Goal: Communication & Community: Answer question/provide support

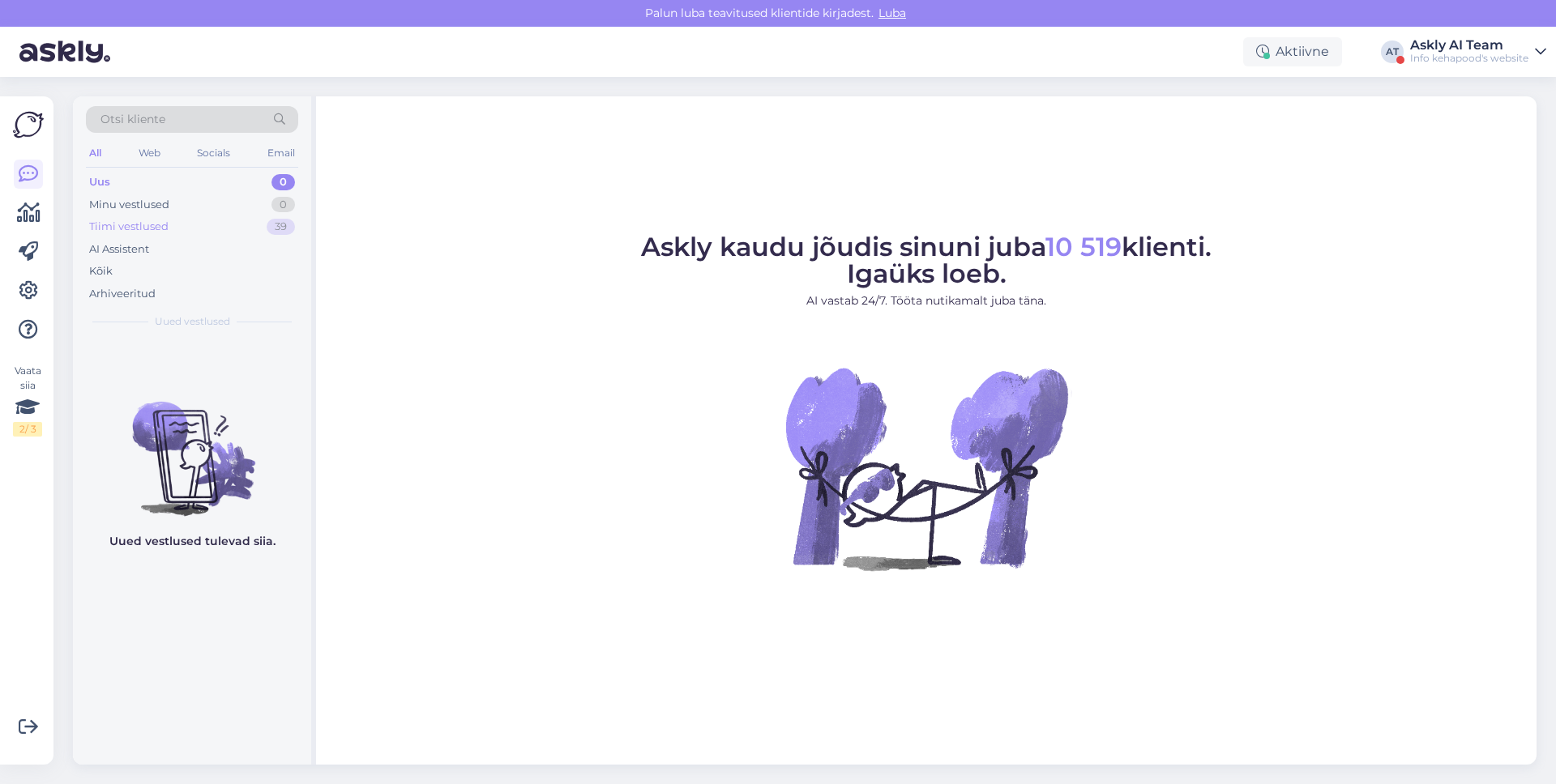
click at [206, 229] on div "Tiimi vestlused 39" at bounding box center [192, 227] width 212 height 23
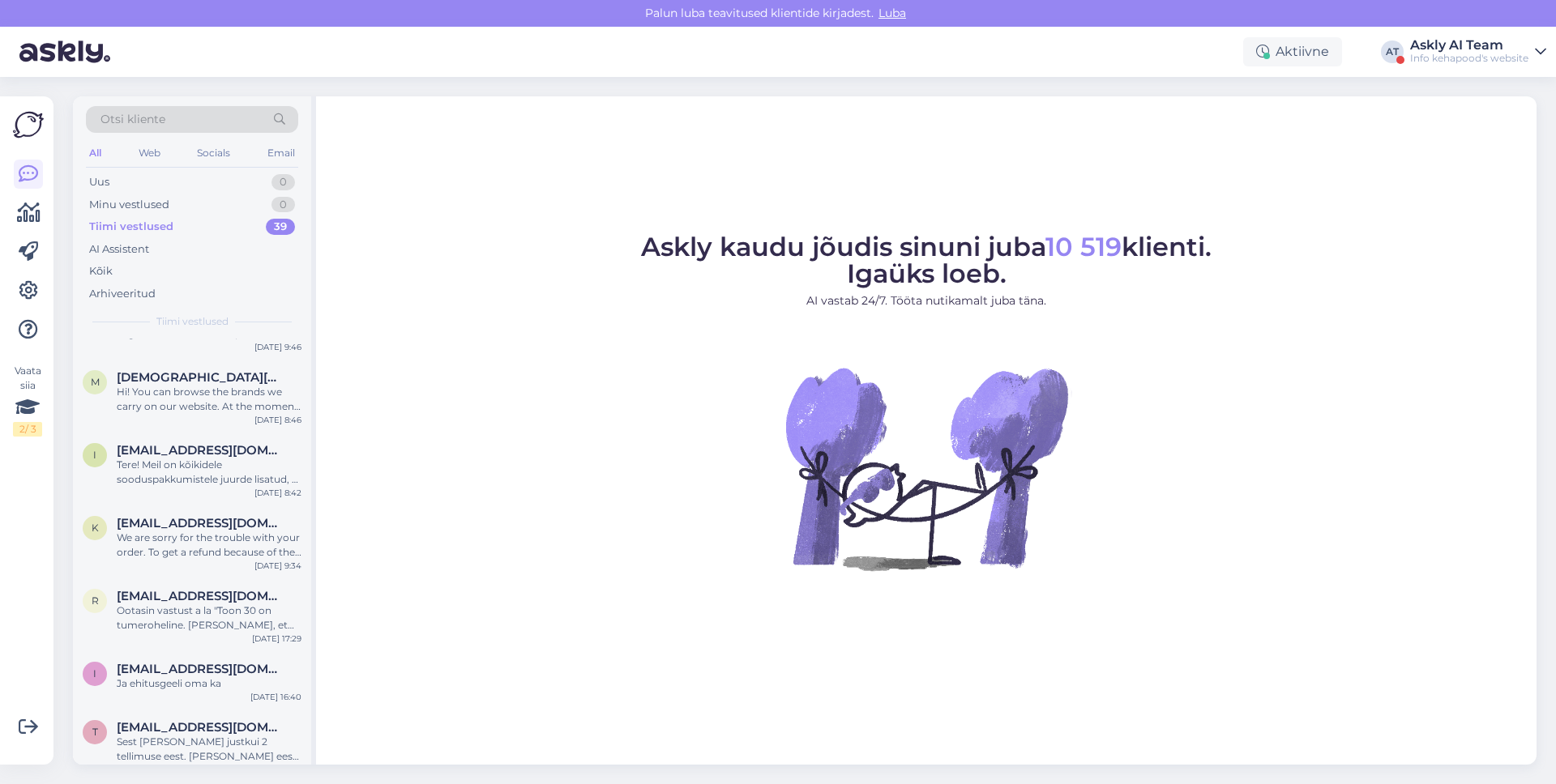
scroll to position [2198, 0]
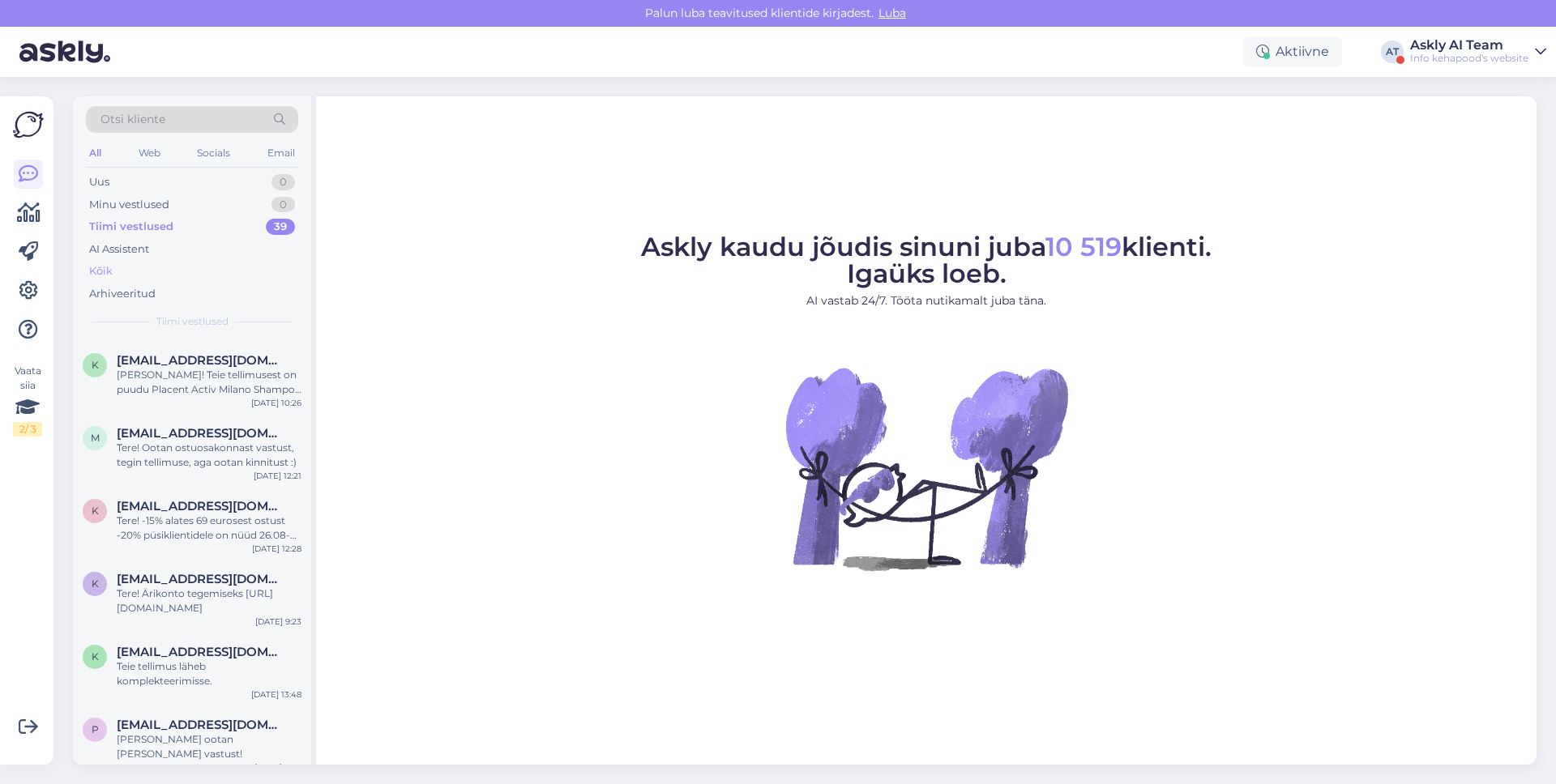
click at [155, 267] on div "Kõik" at bounding box center [192, 271] width 212 height 23
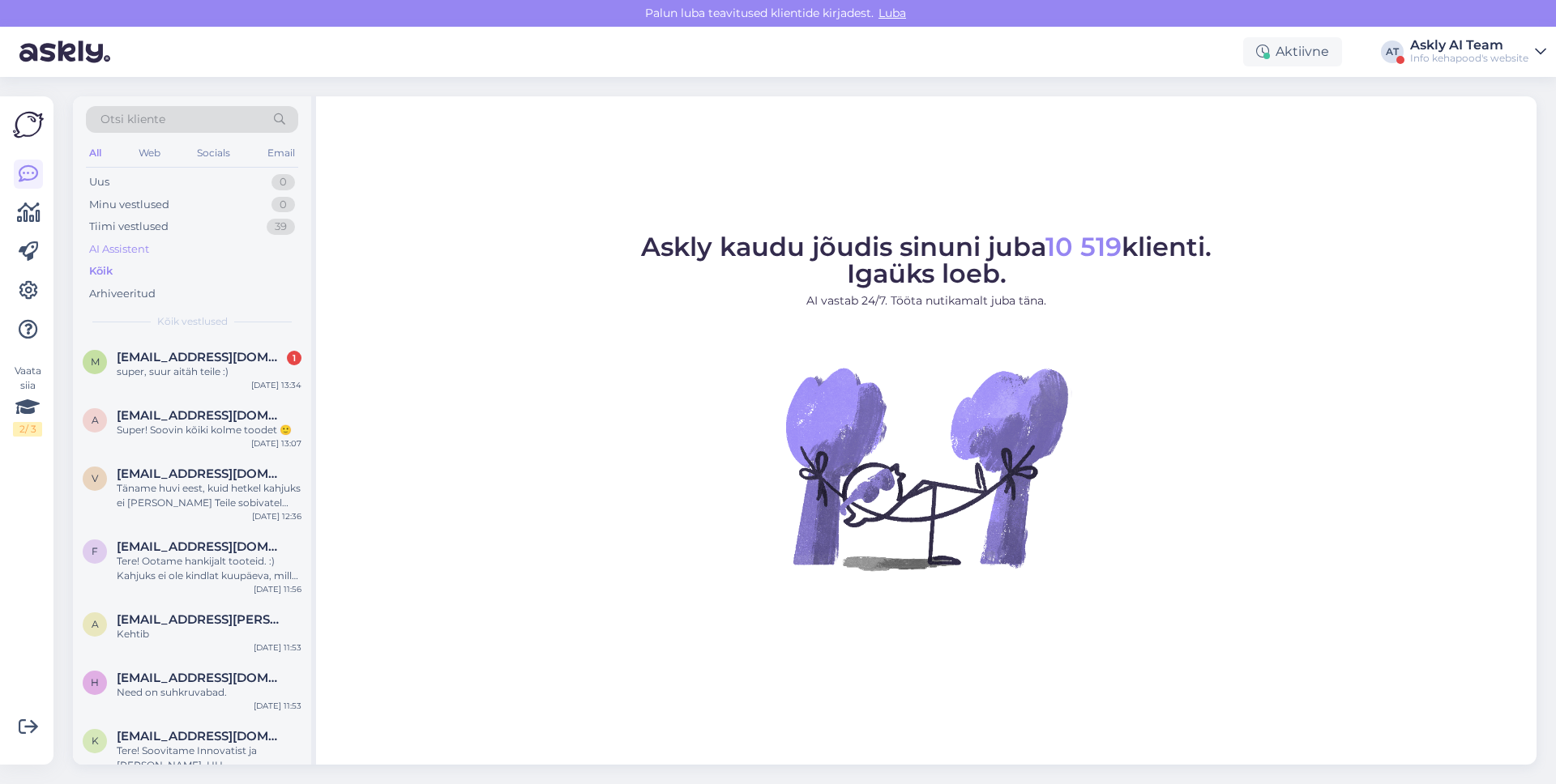
click at [161, 255] on div "AI Assistent" at bounding box center [192, 249] width 212 height 23
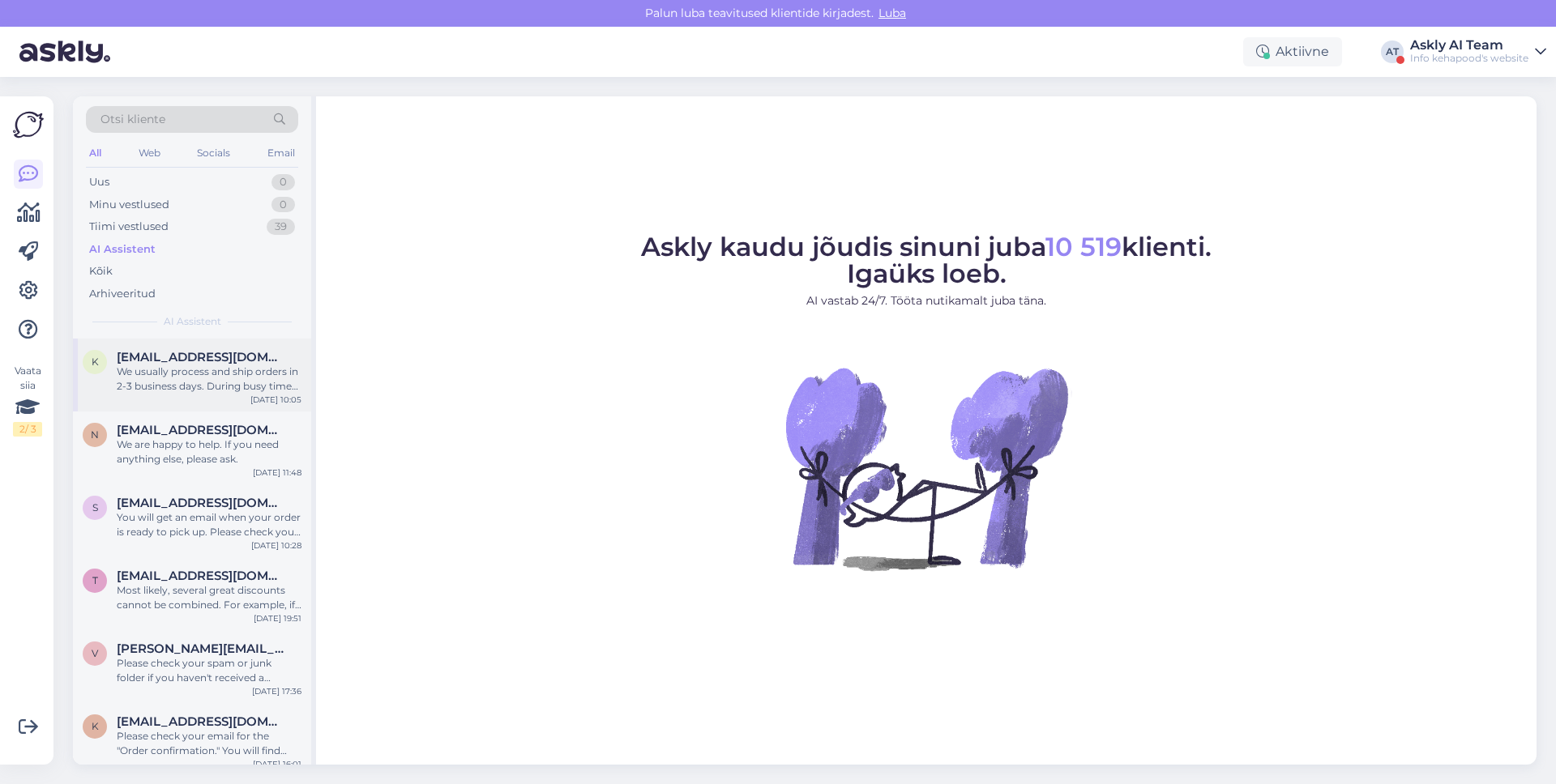
click at [134, 373] on div "We usually process and ship orders in 2-3 business days. During busy times, lik…" at bounding box center [208, 379] width 184 height 29
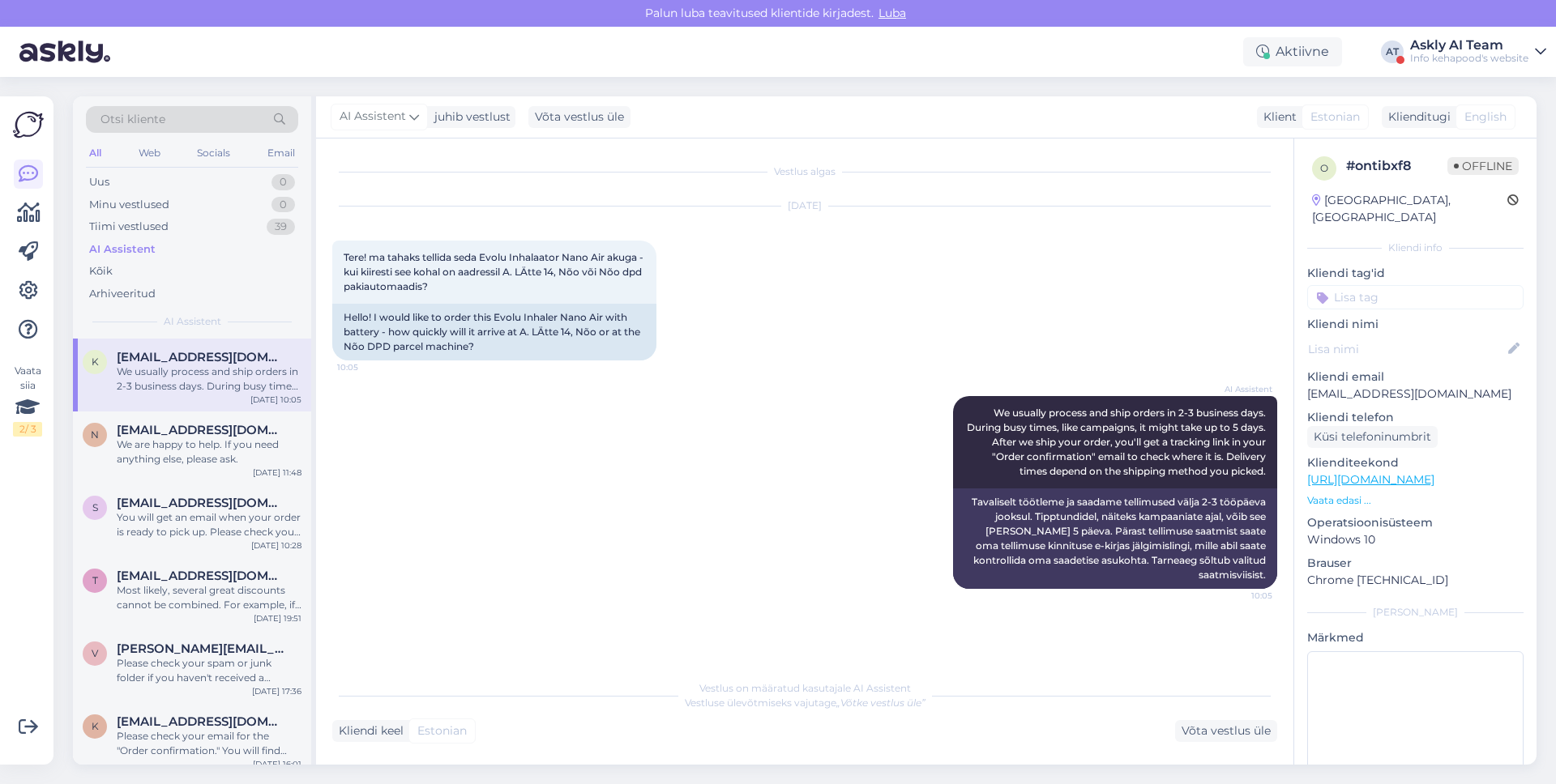
click at [1437, 64] on div "Info kehapood's website" at bounding box center [1468, 58] width 118 height 13
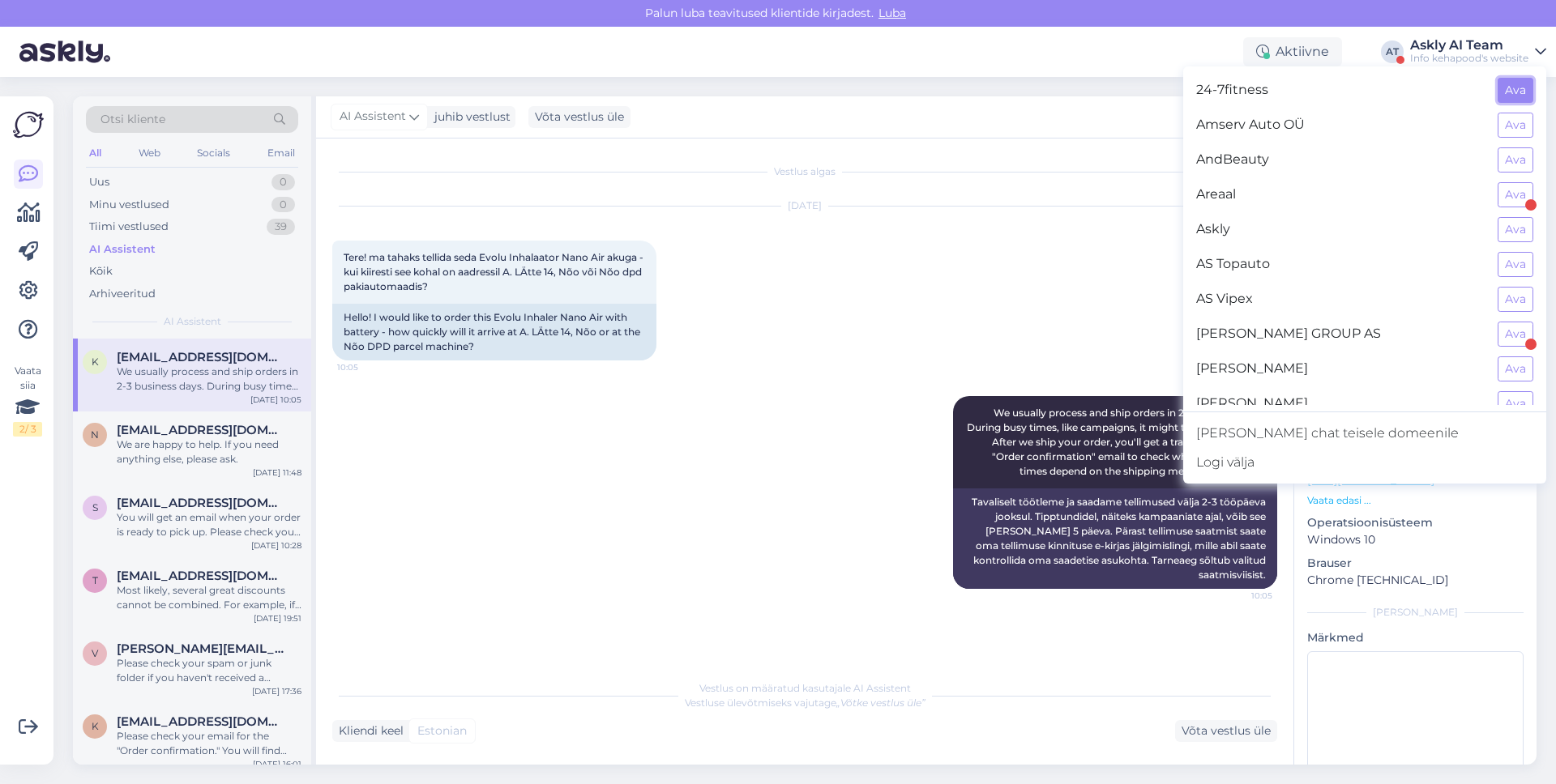
click at [1518, 83] on button "Ava" at bounding box center [1515, 91] width 36 height 25
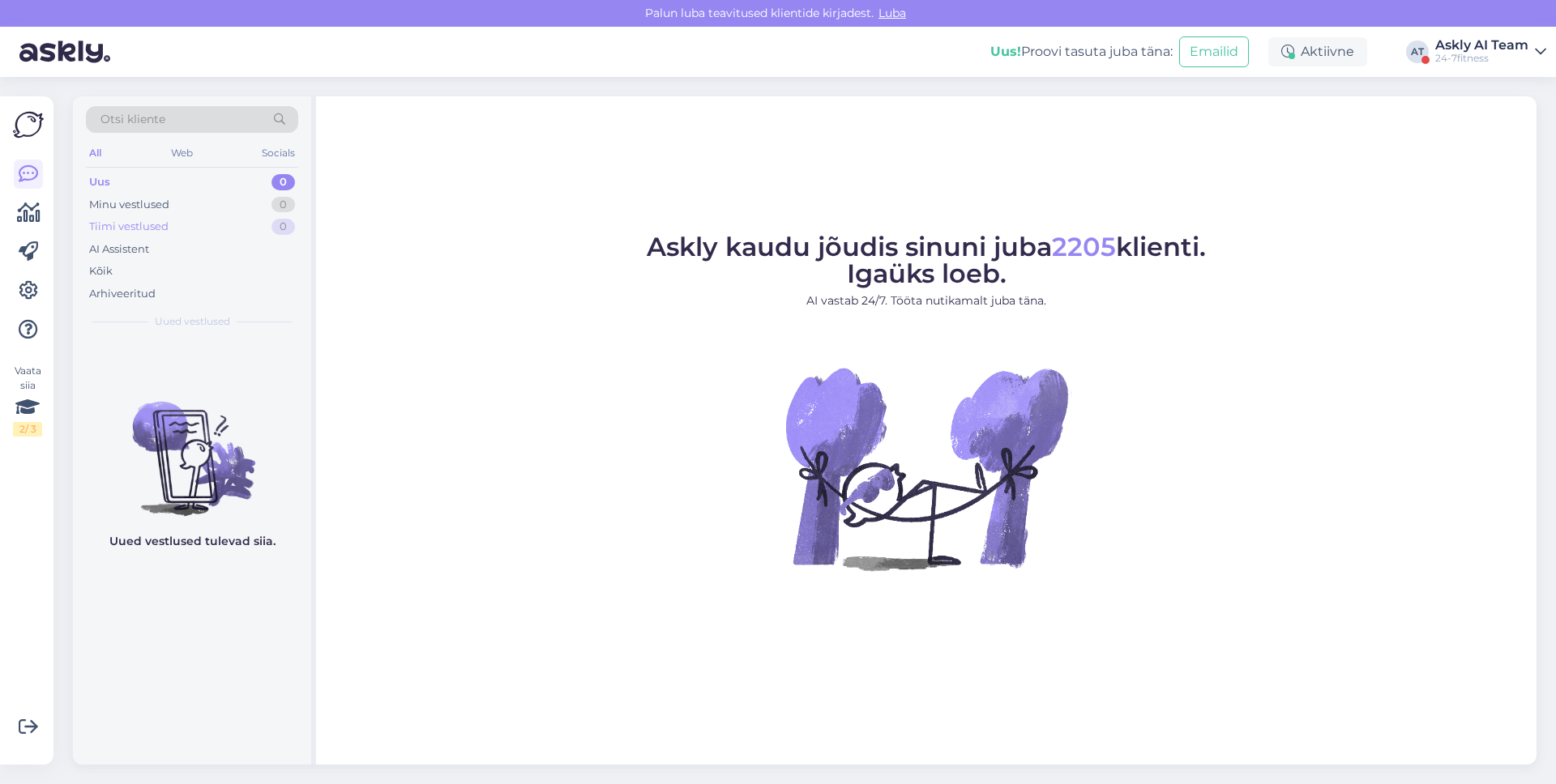
click at [129, 225] on div "Tiimi vestlused" at bounding box center [128, 226] width 79 height 16
click at [111, 274] on div "Kõik" at bounding box center [101, 271] width 24 height 16
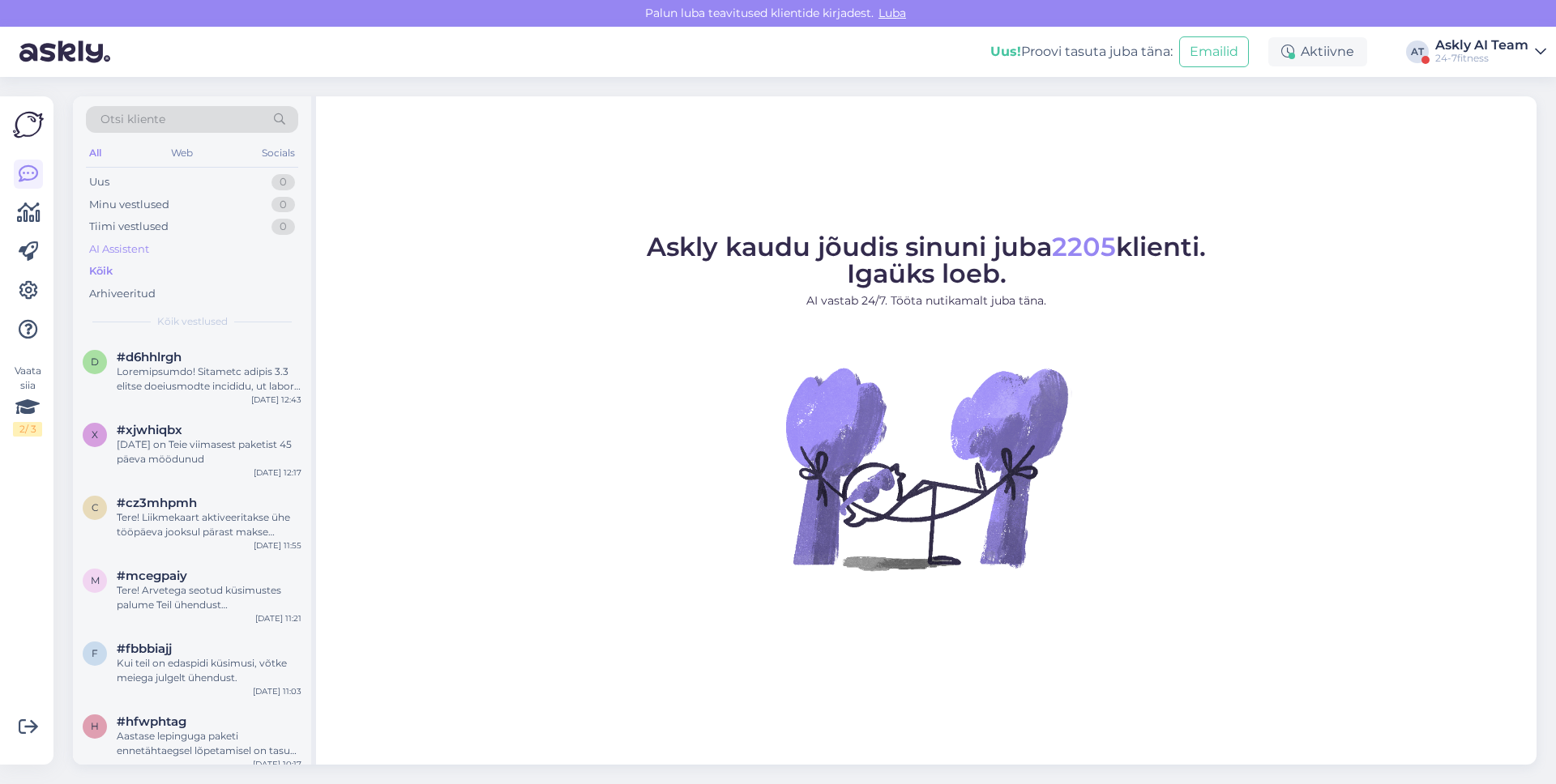
click at [118, 250] on div "AI Assistent" at bounding box center [119, 249] width 60 height 16
click at [107, 268] on div "Kõik" at bounding box center [101, 271] width 24 height 16
click at [169, 375] on div at bounding box center [208, 379] width 184 height 29
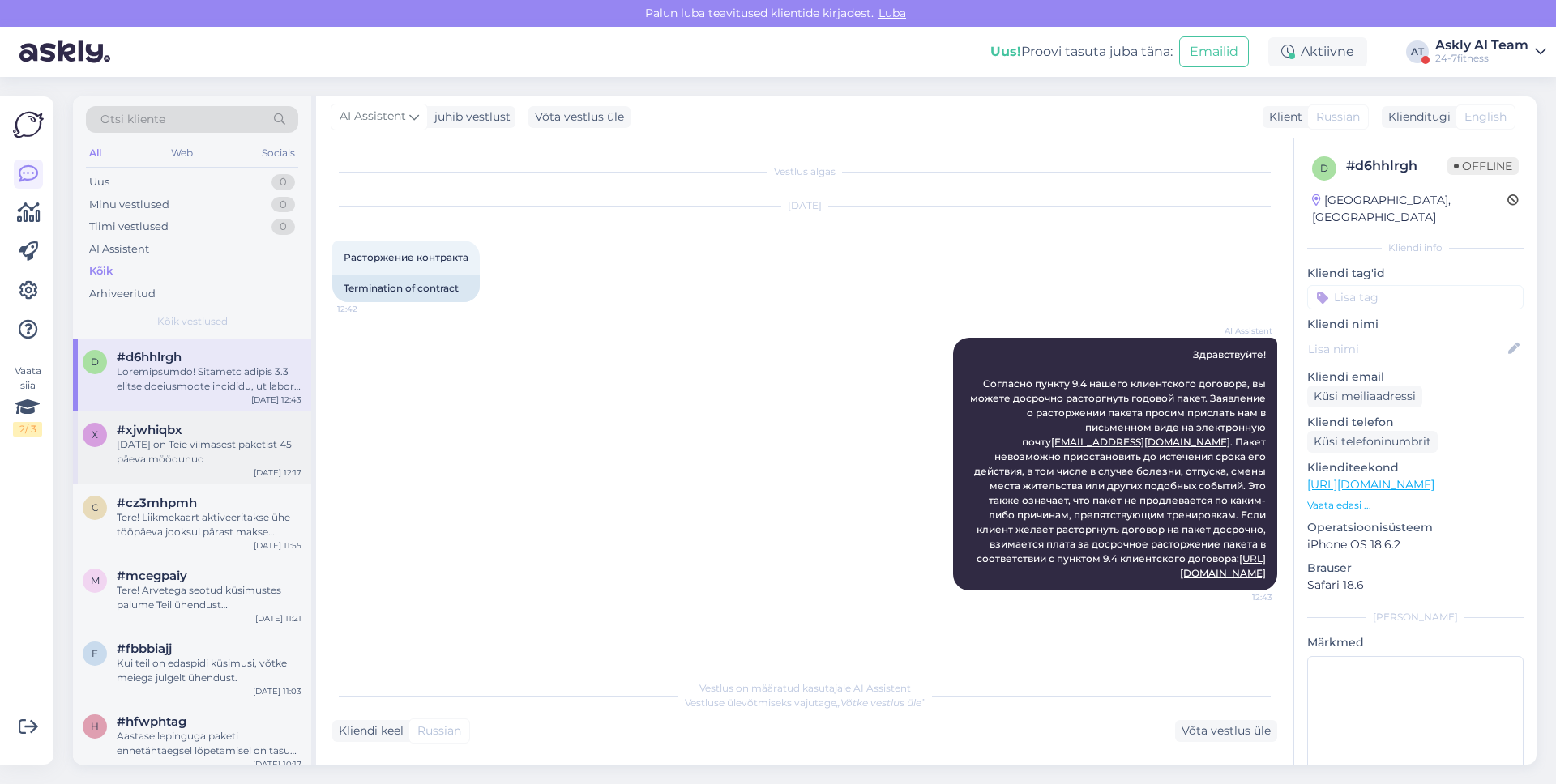
click at [158, 439] on div "[DATE] on Teie viimasest paketist 45 päeva möödunud" at bounding box center [208, 452] width 184 height 29
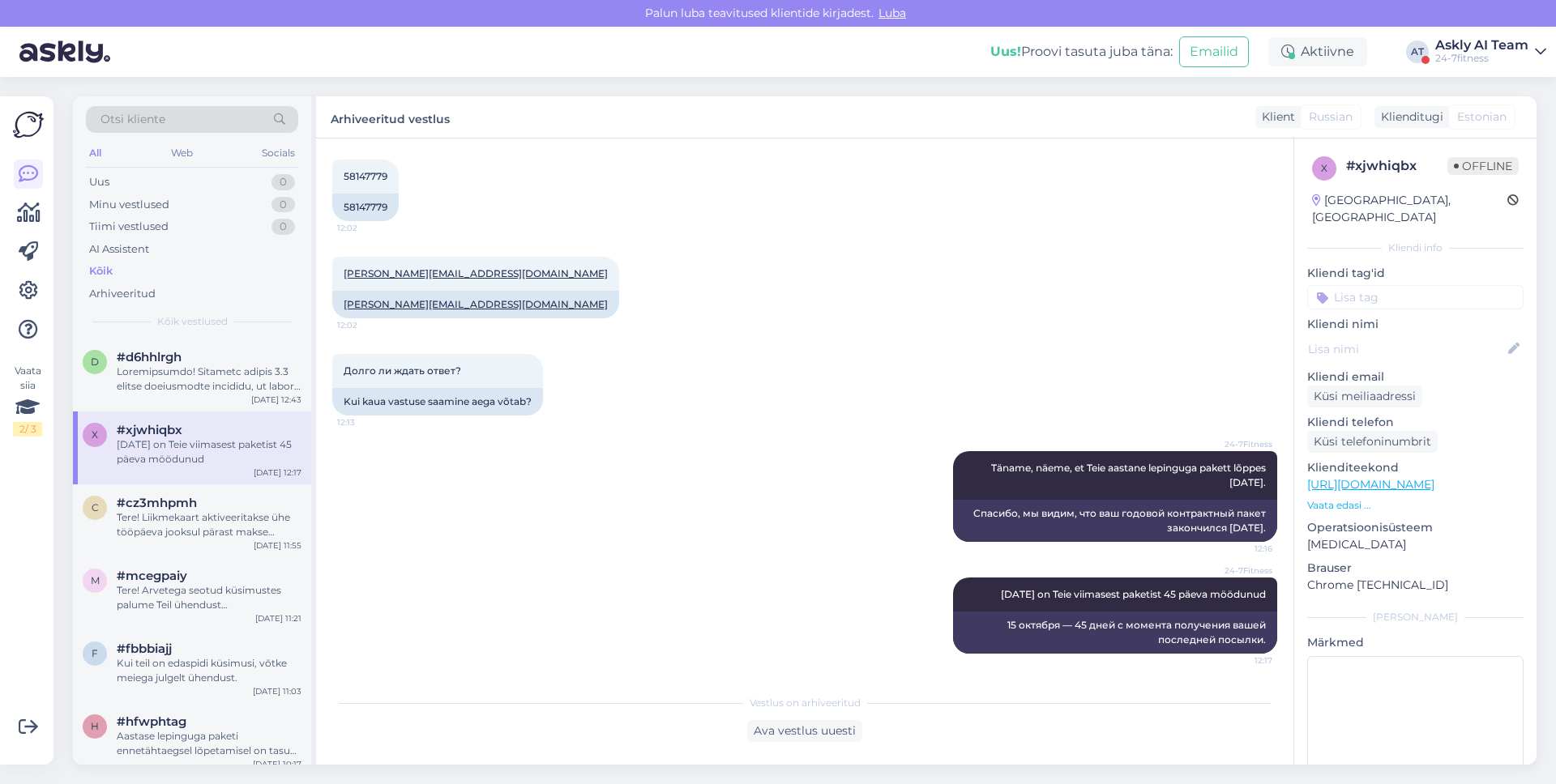
click at [149, 471] on div "x #xjwhiqbx [DATE] on Teie viimasest paketist 45 päeva möödunud [DATE] 12:17" at bounding box center [192, 448] width 238 height 73
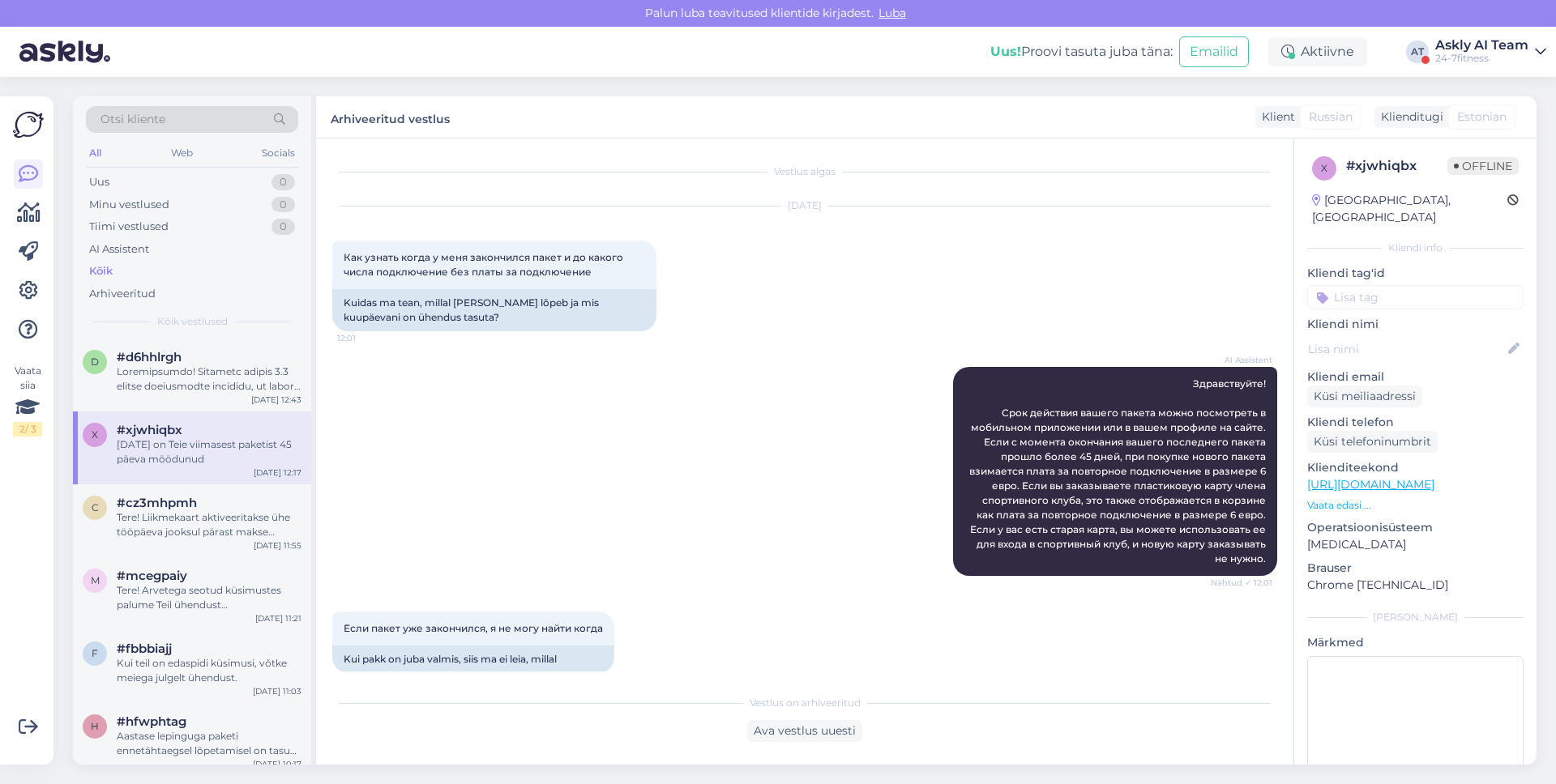
click at [148, 477] on div "x #xjwhiqbx [DATE] on Teie viimasest paketist 45 päeva möödunud [DATE] 12:17" at bounding box center [192, 448] width 238 height 73
click at [114, 286] on div "Arhiveeritud" at bounding box center [122, 294] width 66 height 16
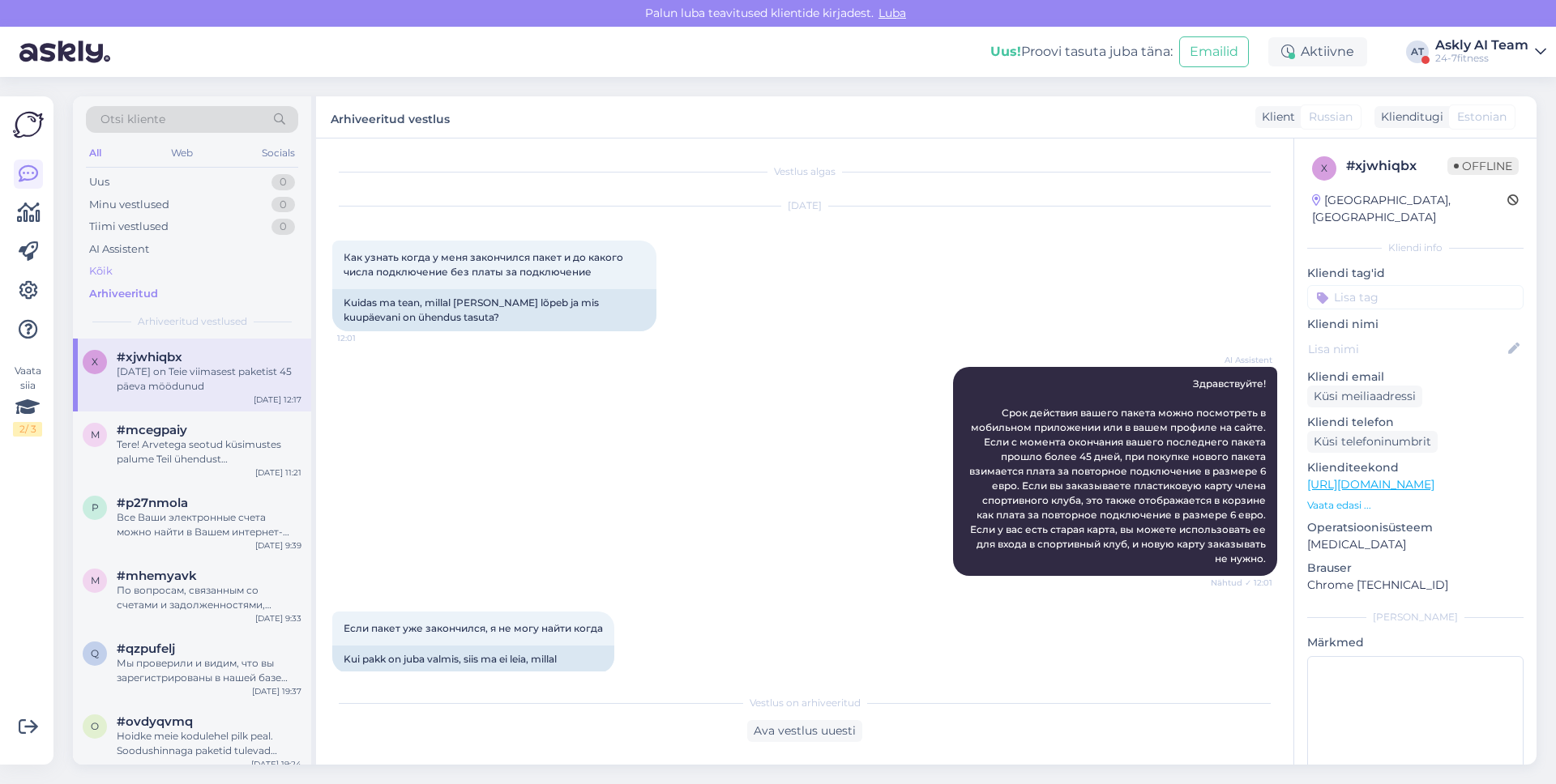
click at [116, 274] on div "Kõik" at bounding box center [192, 271] width 212 height 23
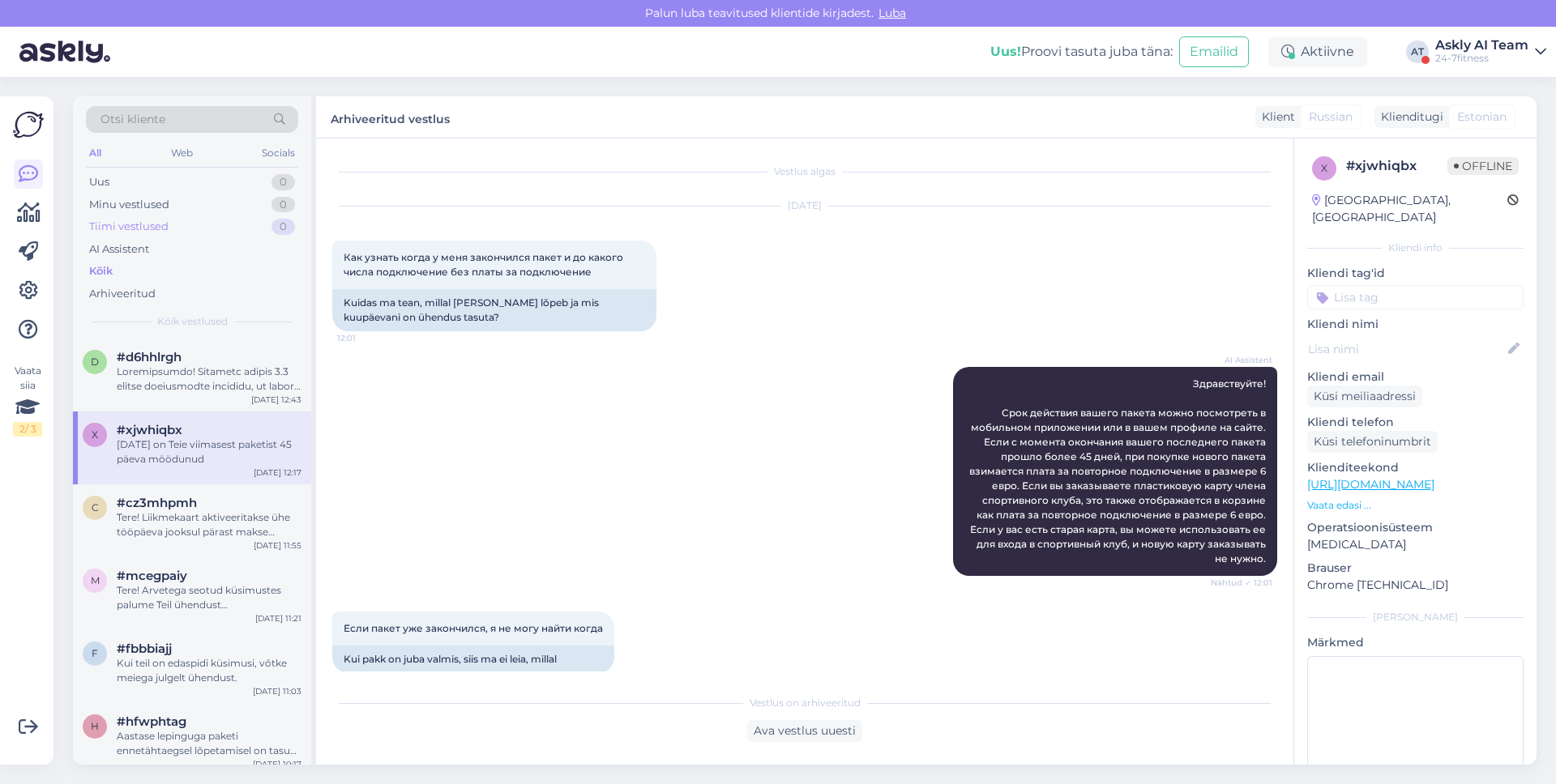
click at [125, 231] on div "Tiimi vestlused" at bounding box center [128, 226] width 79 height 16
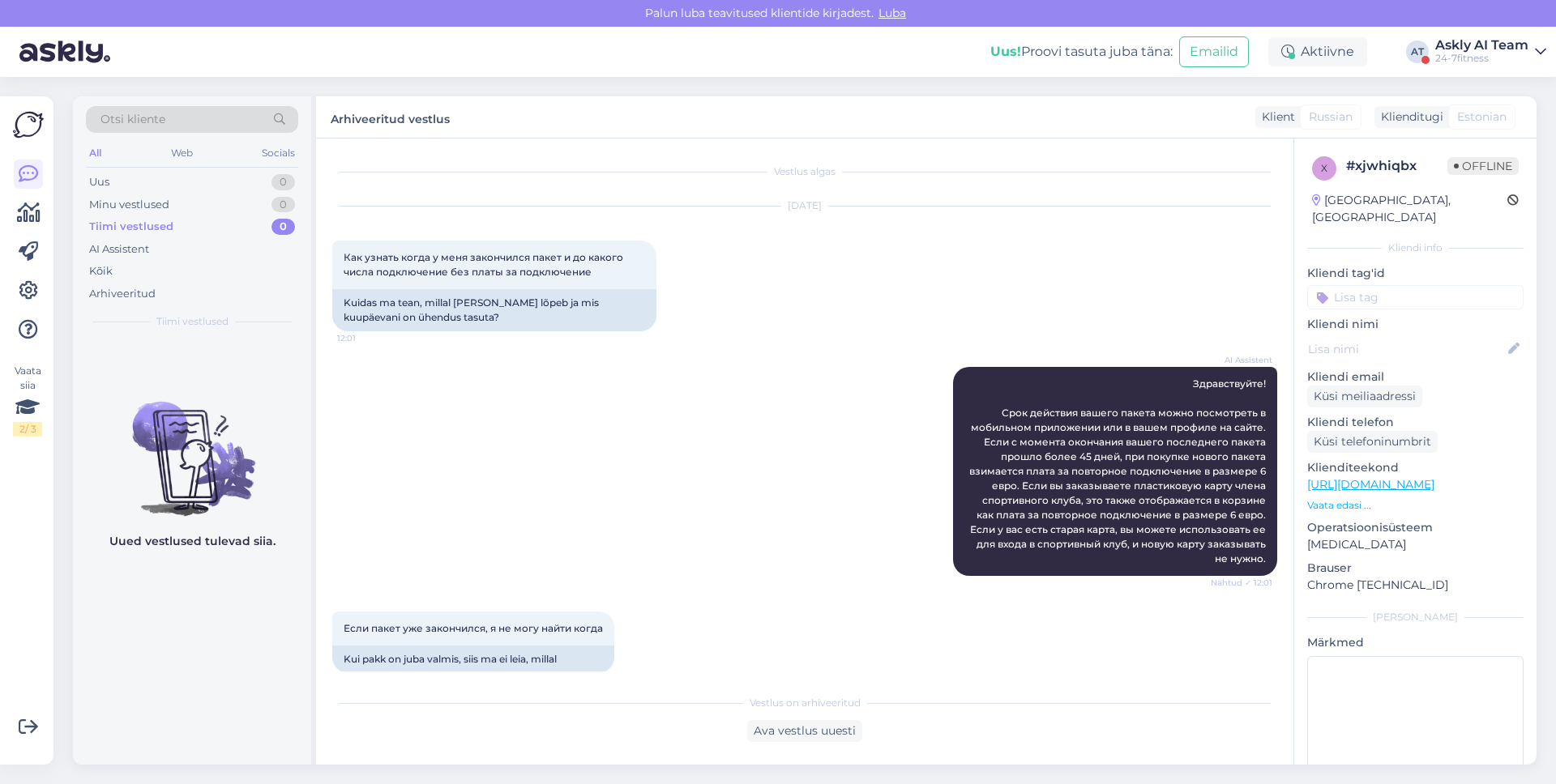
click at [1472, 54] on div "24-7fitness" at bounding box center [1482, 58] width 93 height 13
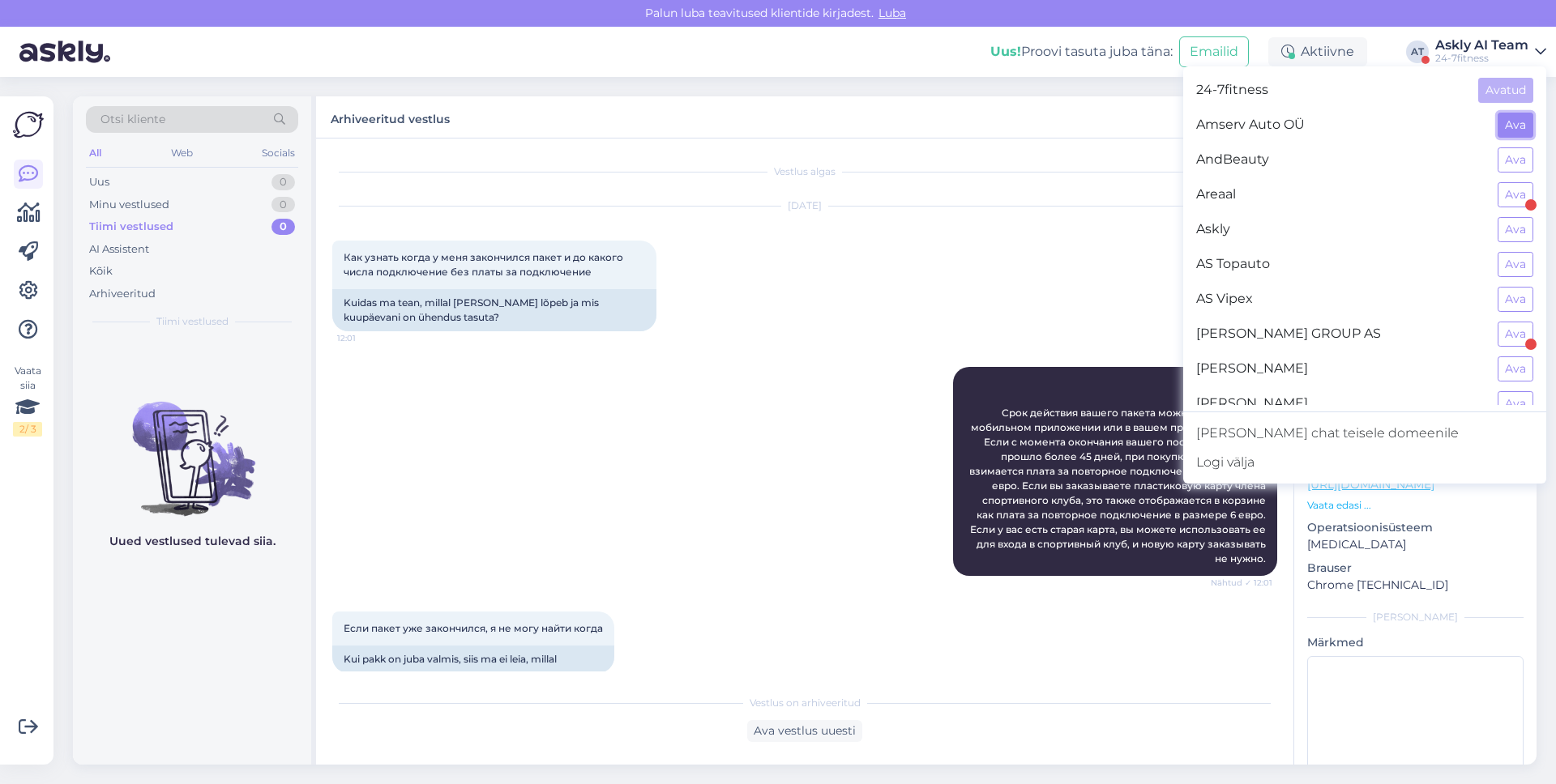
click at [1503, 130] on button "Ava" at bounding box center [1515, 126] width 36 height 25
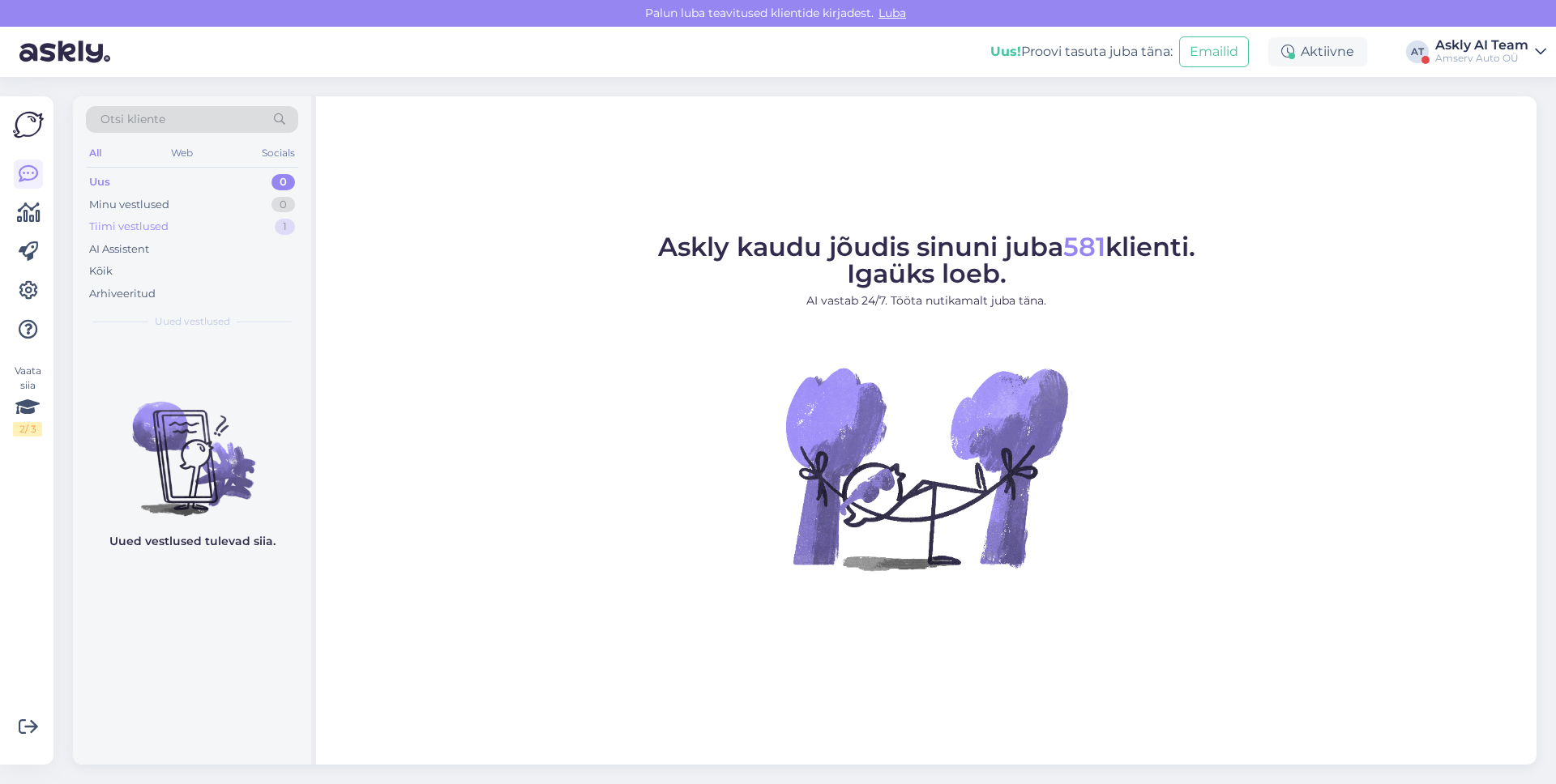
click at [262, 234] on div "Tiimi vestlused 1" at bounding box center [192, 227] width 212 height 23
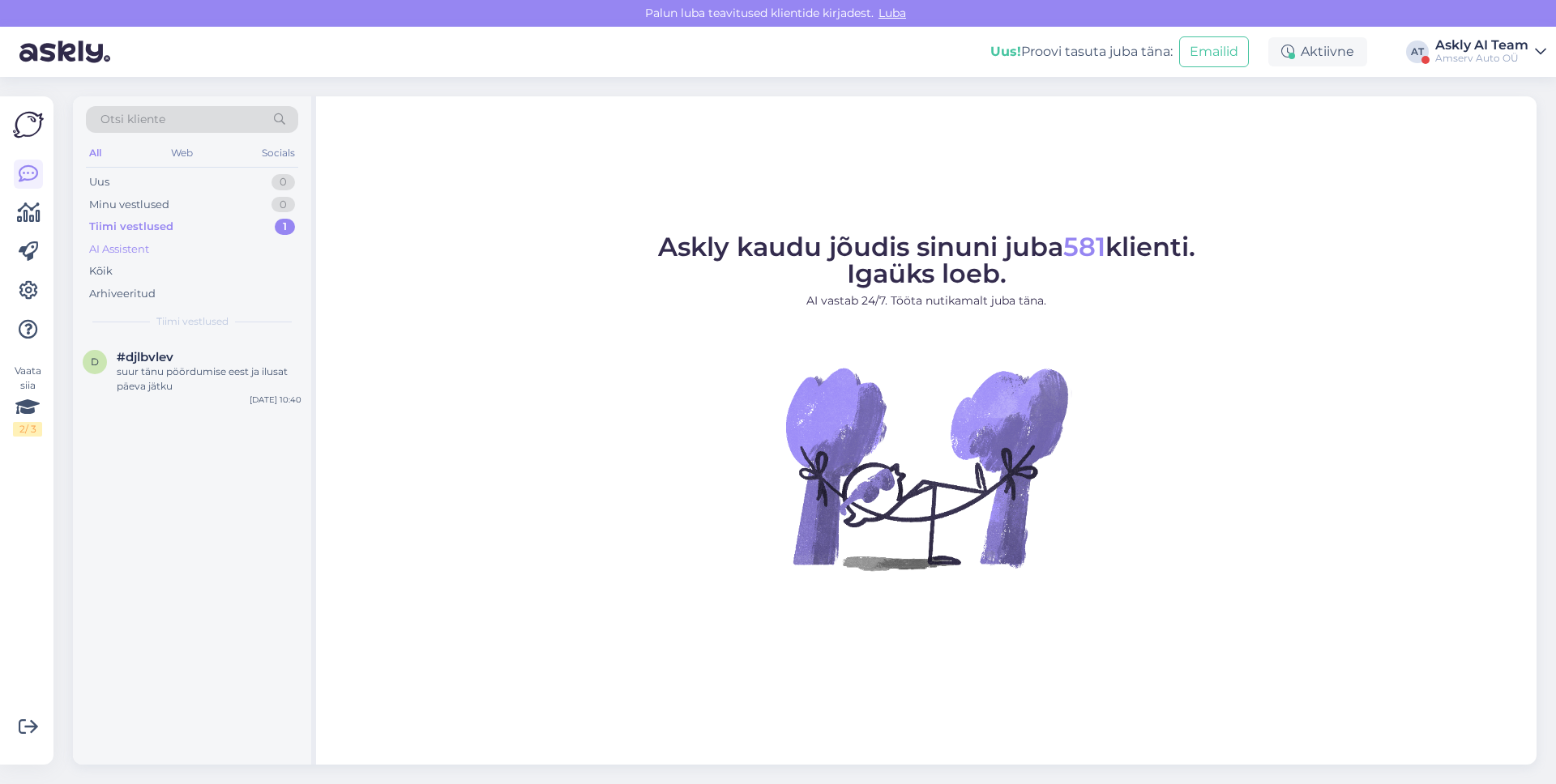
click at [253, 248] on div "AI Assistent" at bounding box center [192, 249] width 212 height 23
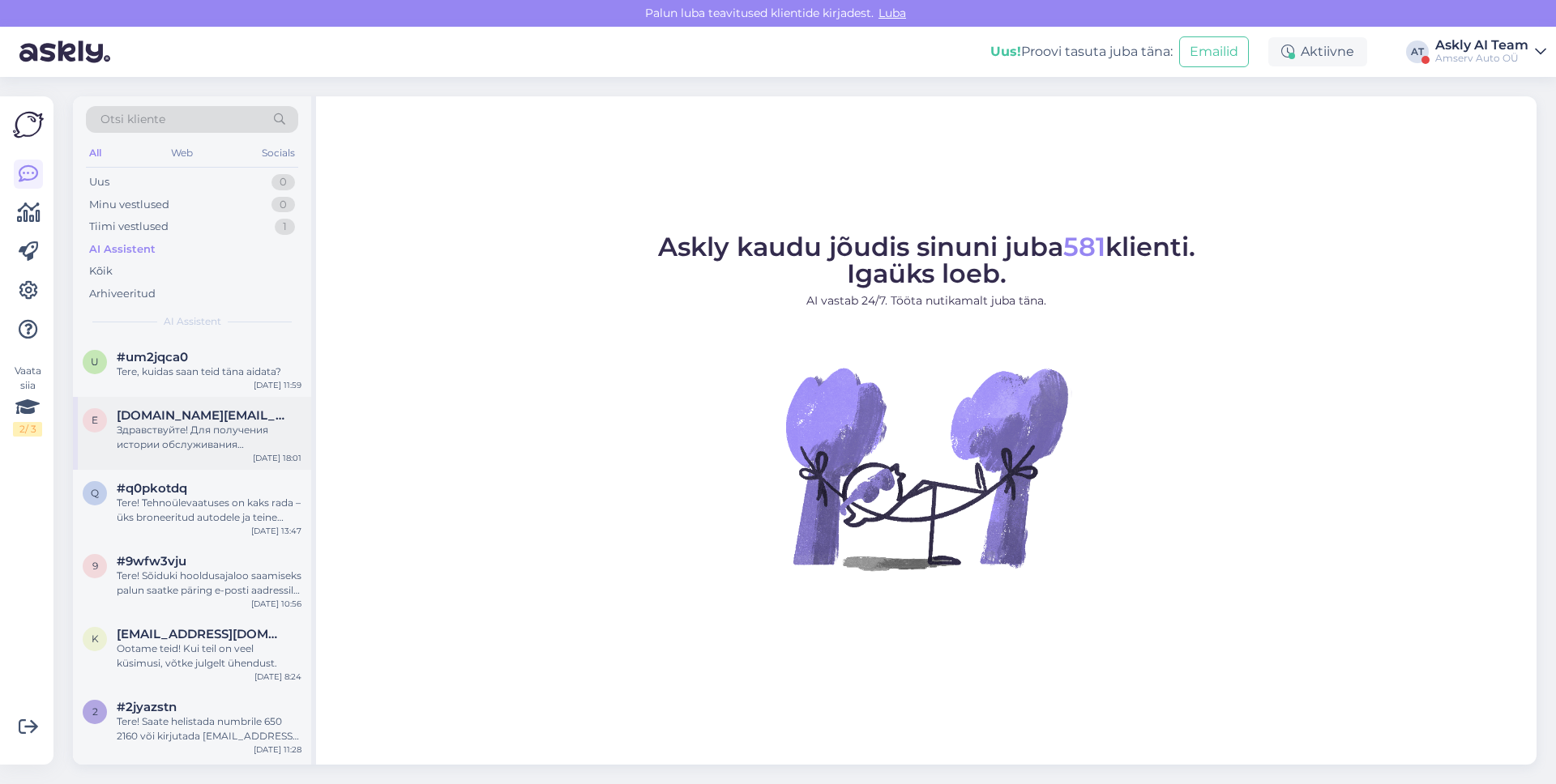
click at [221, 427] on div "Здравствуйте! Для получения истории обслуживания автомобиля, пожалуйста, отправ…" at bounding box center [208, 437] width 184 height 29
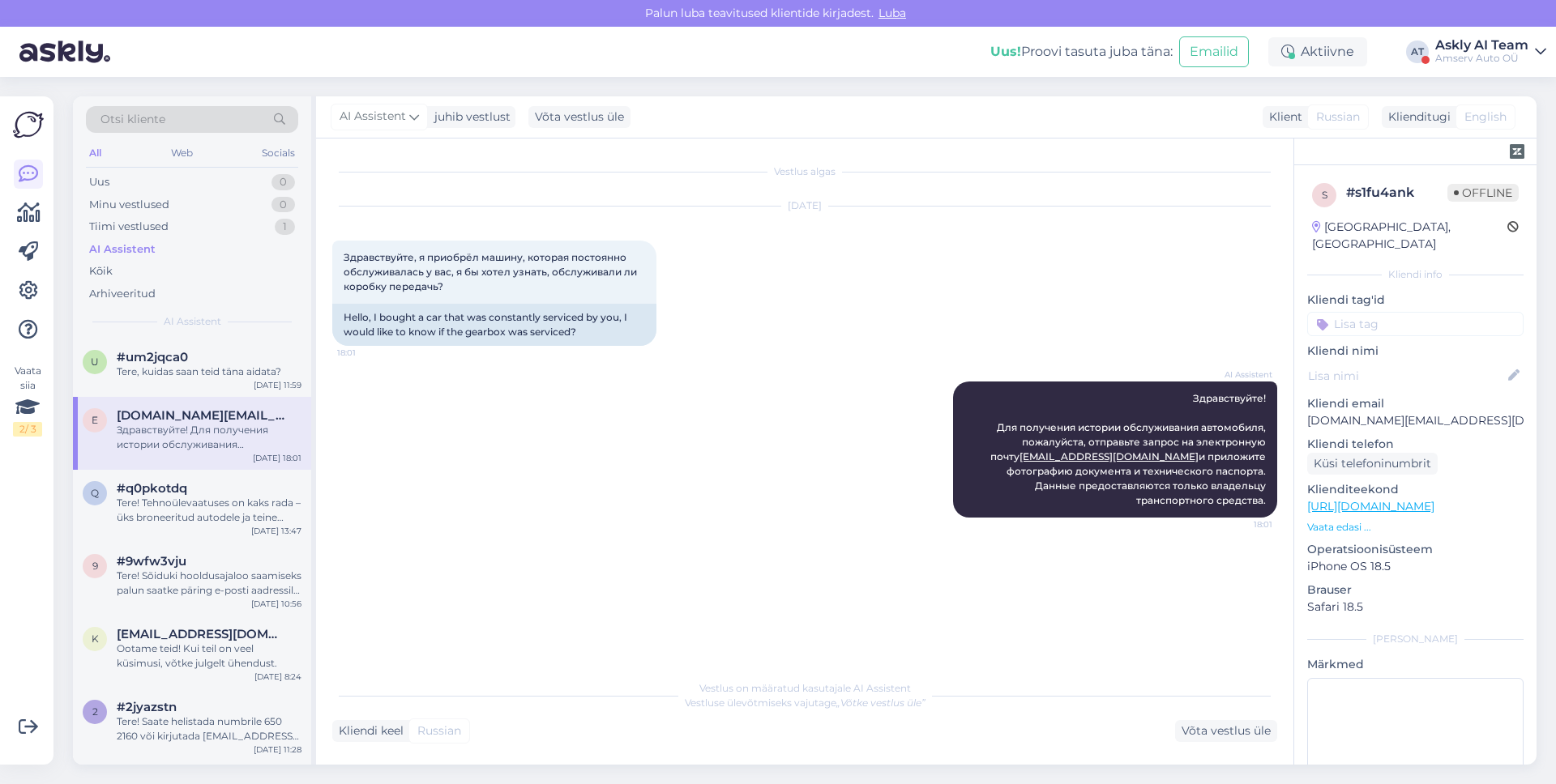
click at [205, 467] on div "e [DOMAIN_NAME][EMAIL_ADDRESS][DOMAIN_NAME] Здравствуйте! Для получения истории…" at bounding box center [192, 433] width 238 height 73
click at [205, 476] on div "q #q0pkotdq Tere! Tehnoülevaatuses on kaks rada – üks broneeritud autodele ja t…" at bounding box center [192, 506] width 238 height 73
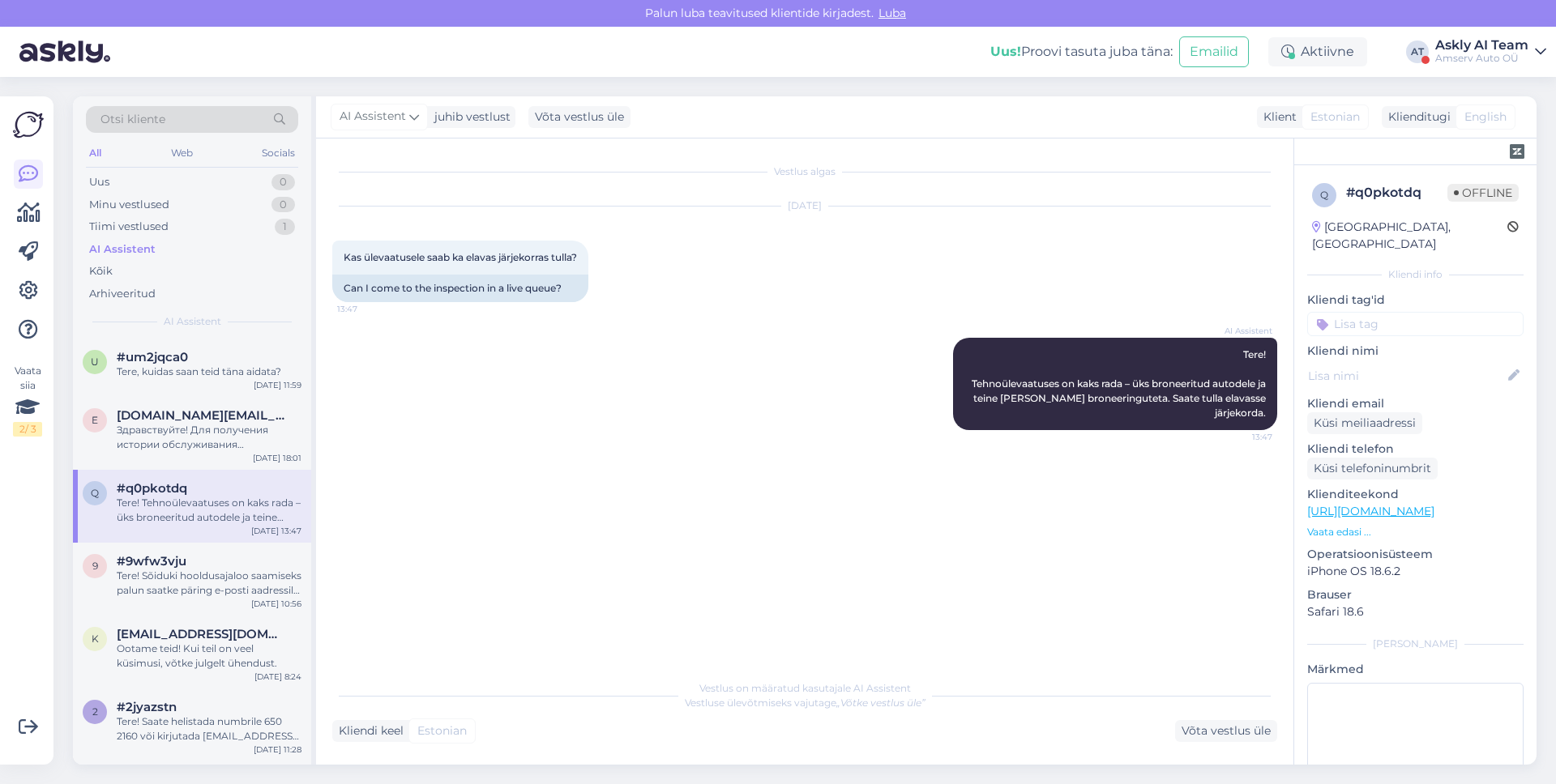
click at [185, 535] on div "q #q0pkotdq Tere! Tehnoülevaatuses on kaks rada – üks broneeritud autodele ja t…" at bounding box center [192, 506] width 238 height 73
click at [182, 564] on span "#9wfw3vju" at bounding box center [151, 561] width 70 height 14
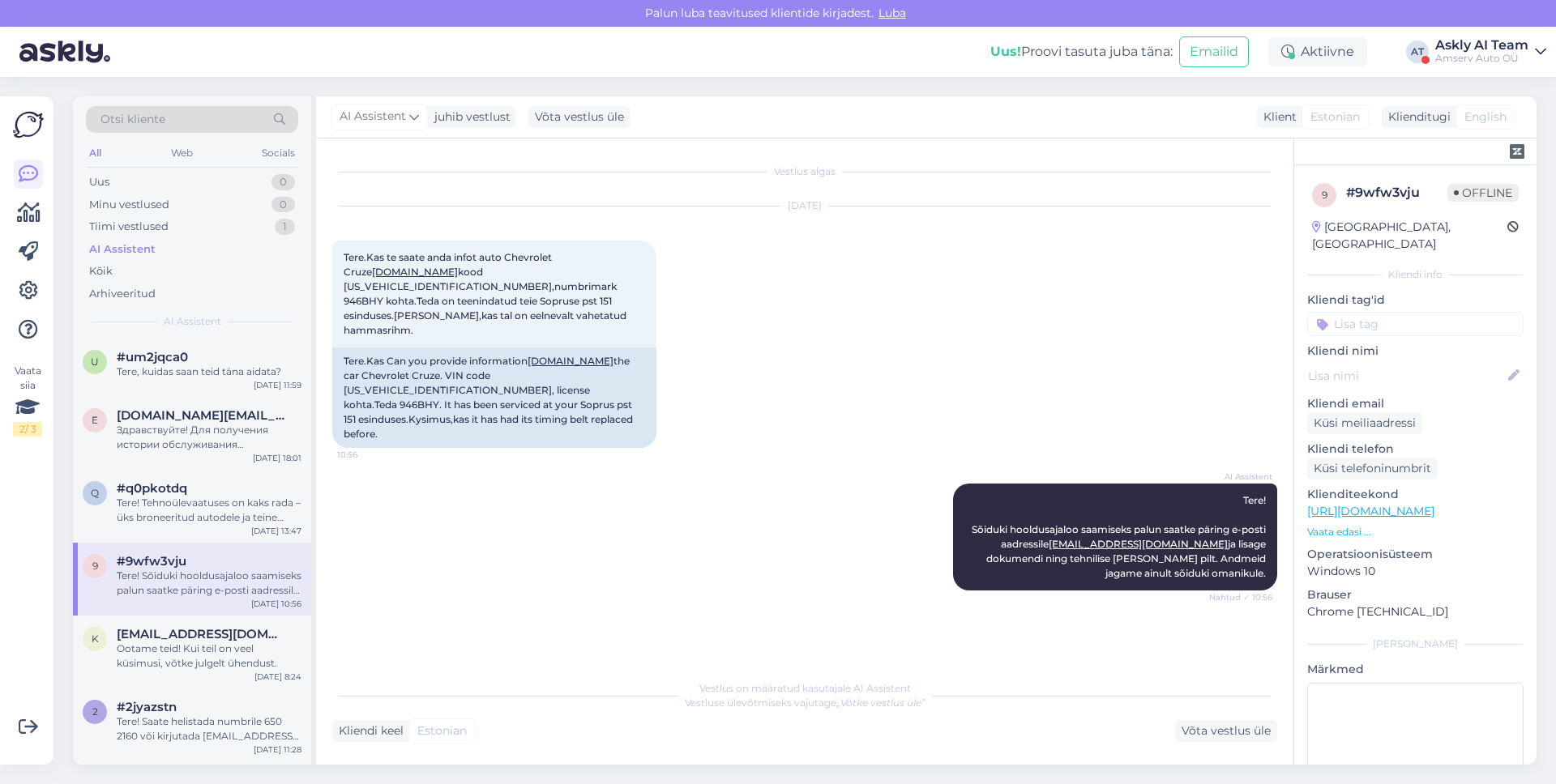
click at [1486, 39] on div "Askly AI Team" at bounding box center [1482, 45] width 93 height 13
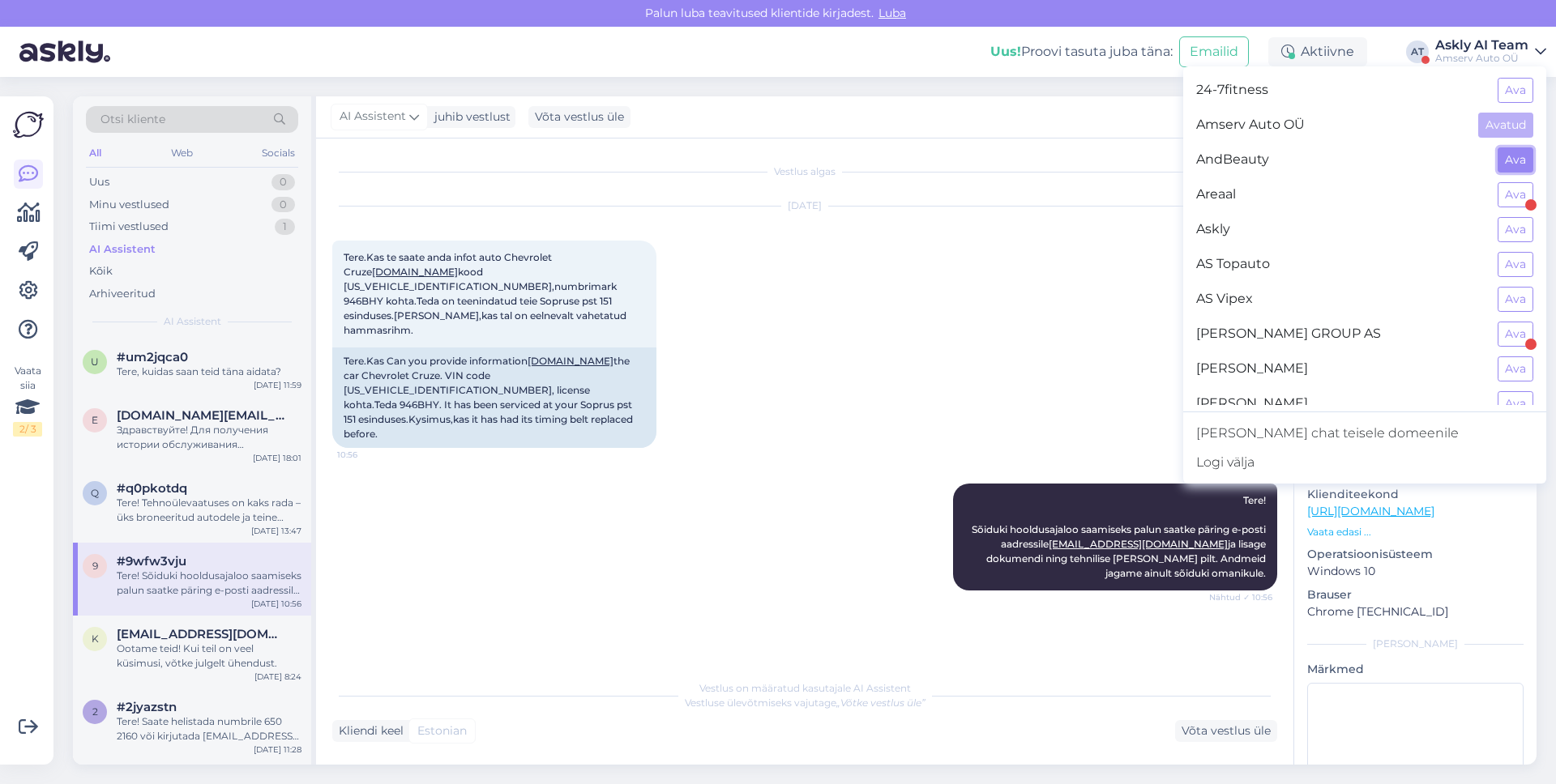
click at [1519, 158] on button "Ava" at bounding box center [1515, 161] width 36 height 25
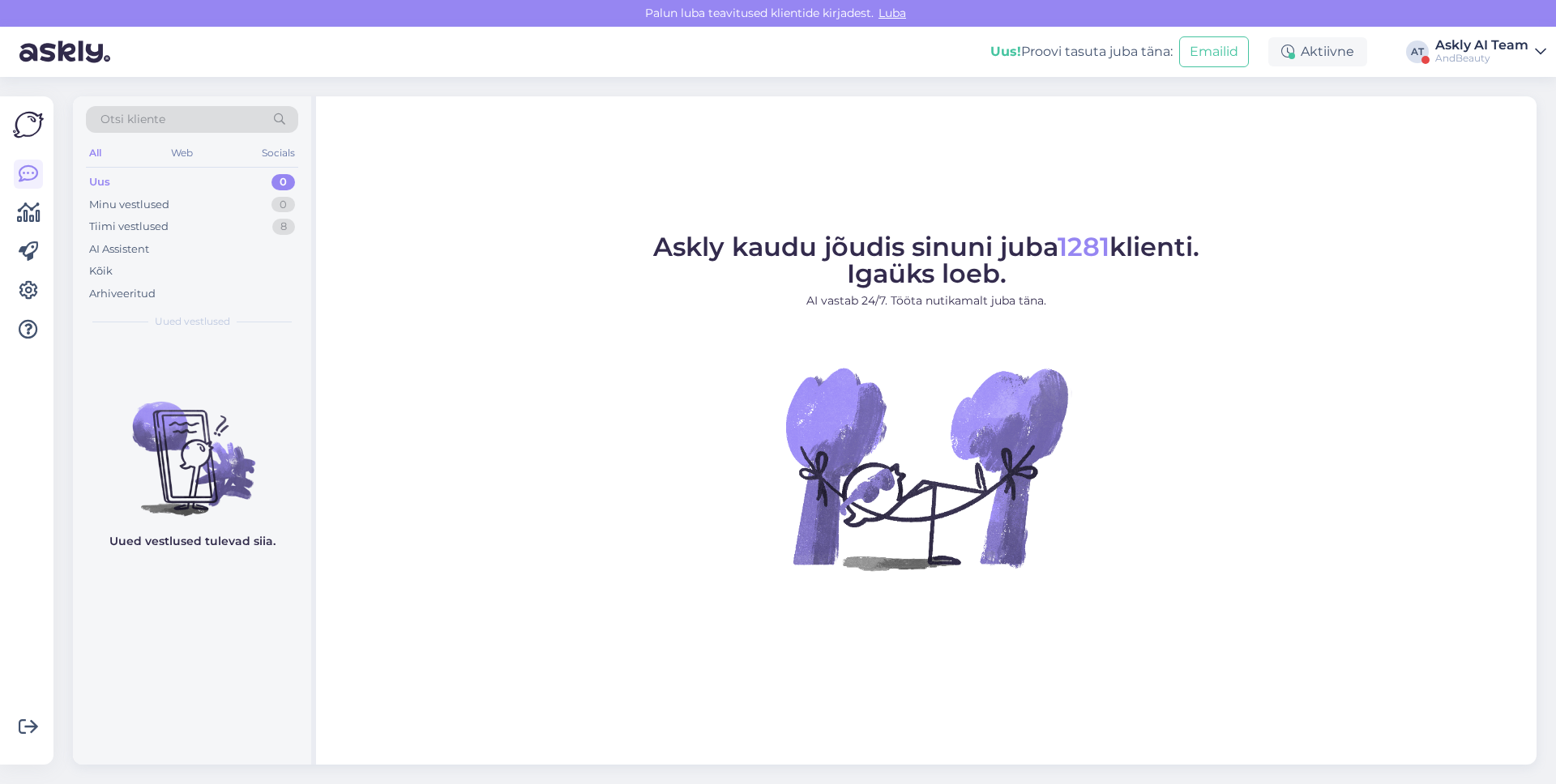
click at [1483, 56] on div "AndBeauty" at bounding box center [1482, 58] width 93 height 13
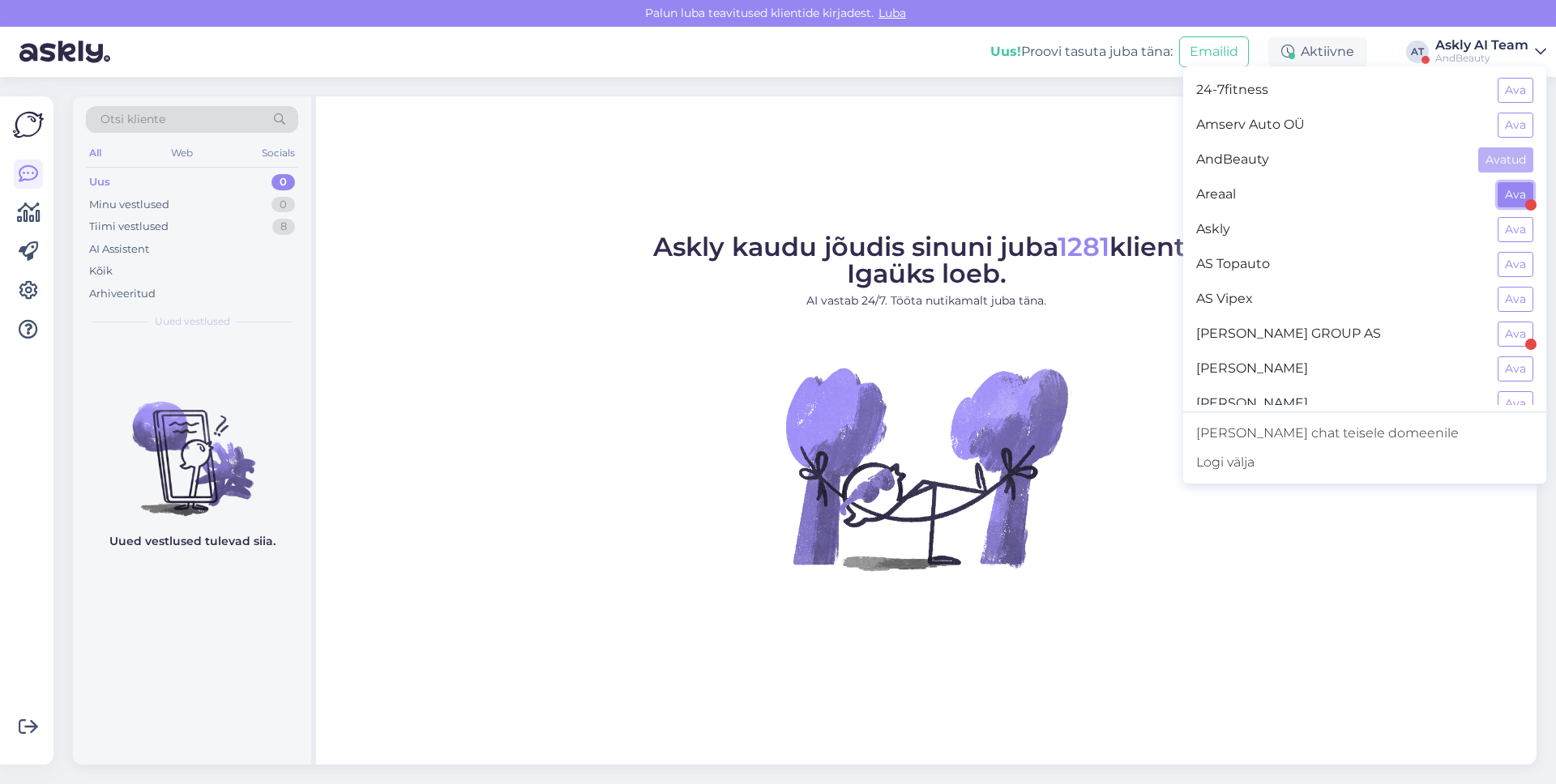
click at [1508, 200] on button "Ava" at bounding box center [1515, 195] width 36 height 25
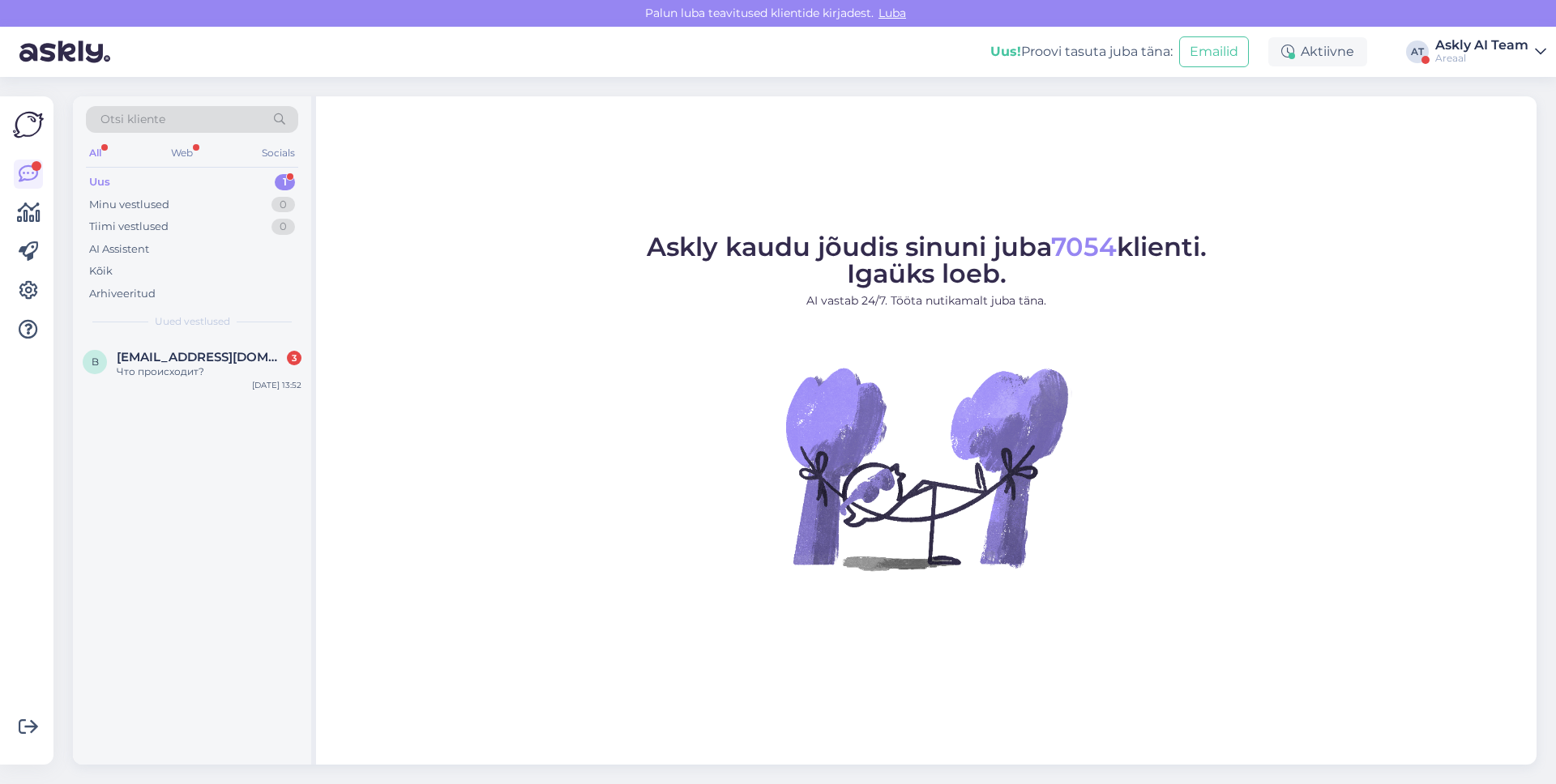
click at [1442, 59] on div "Areaal" at bounding box center [1482, 58] width 93 height 13
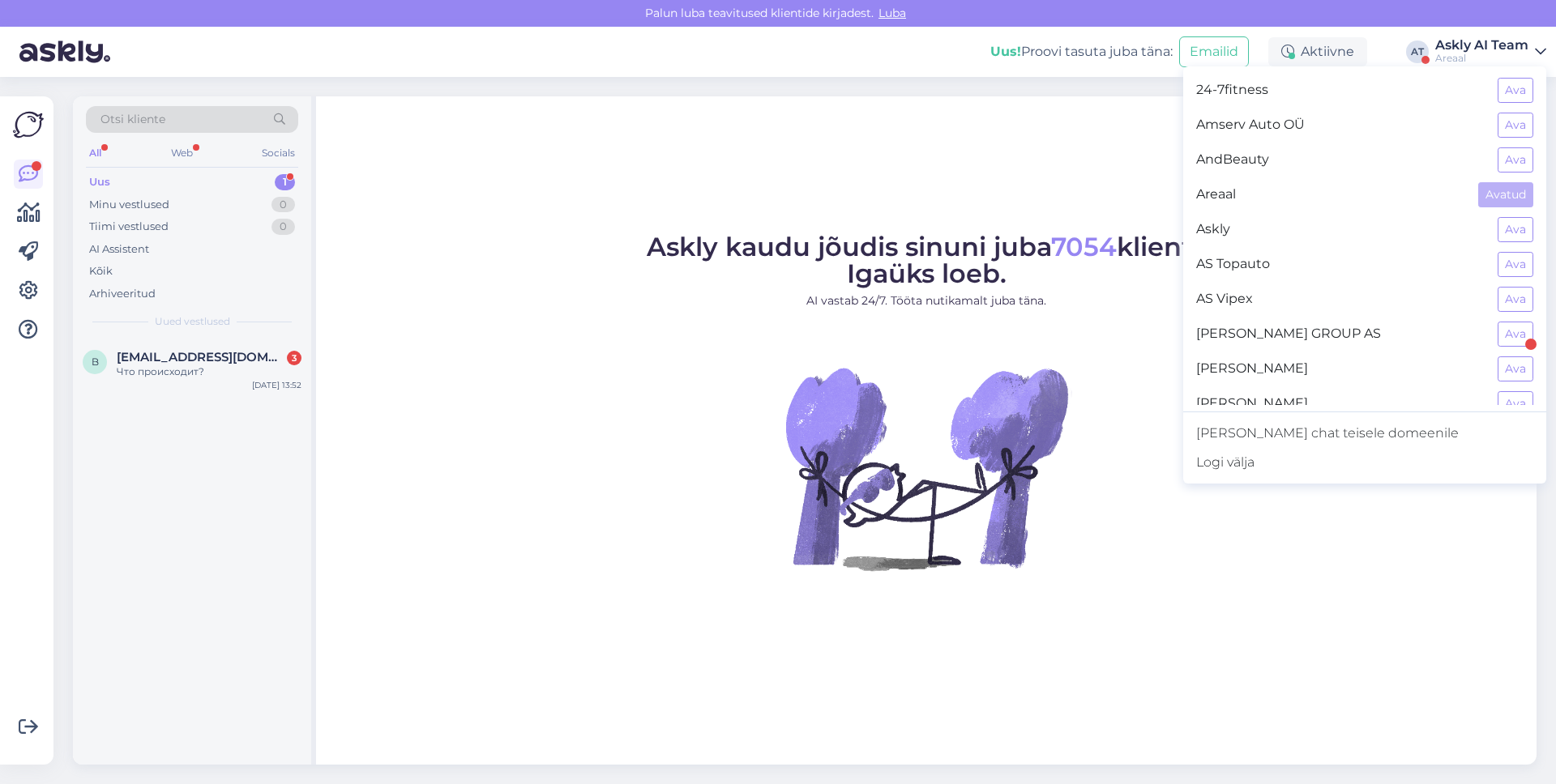
click at [1497, 229] on div "Askly Ava" at bounding box center [1364, 229] width 363 height 35
click at [1503, 254] on button "Ava" at bounding box center [1515, 265] width 36 height 25
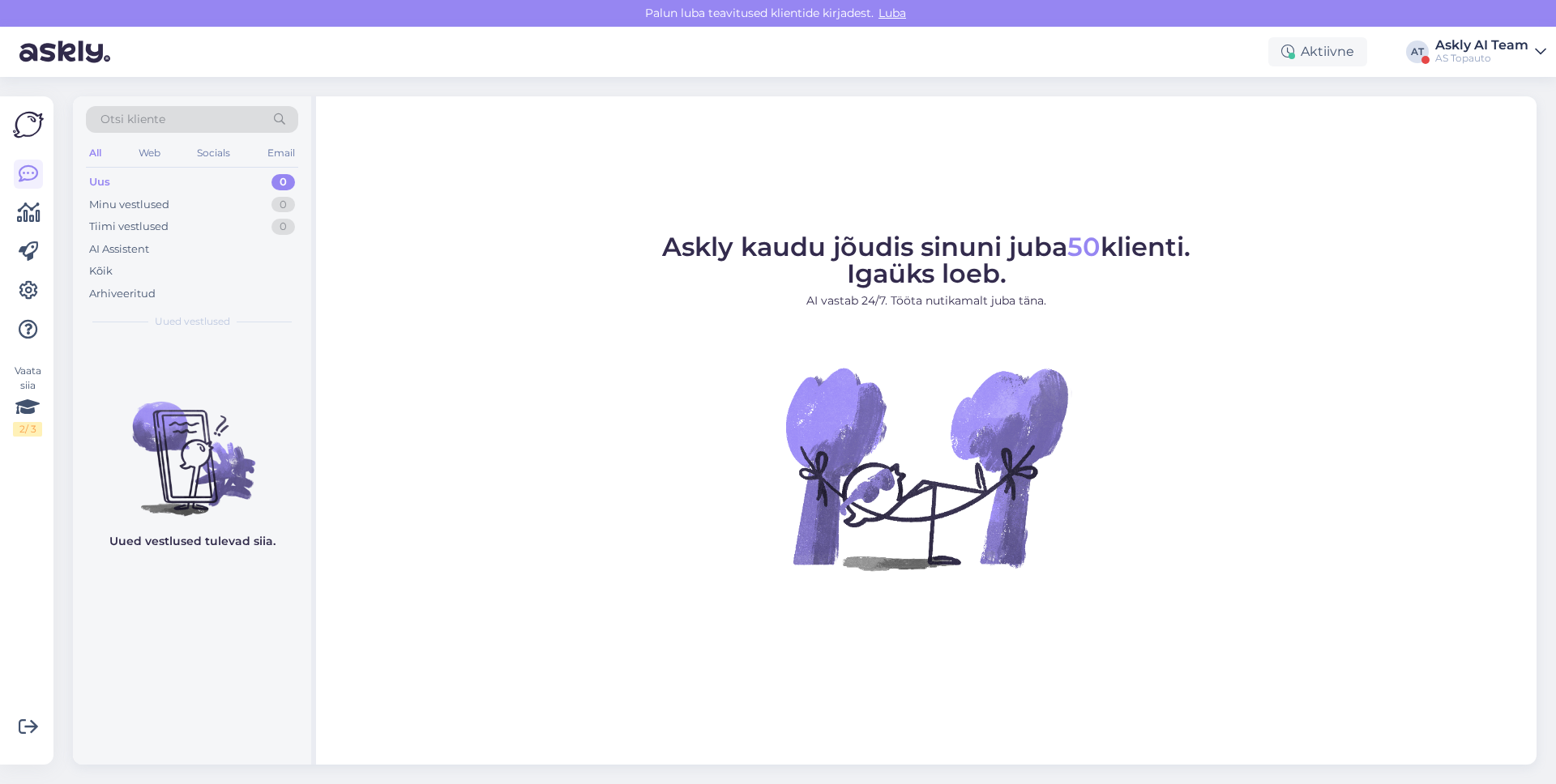
click at [1441, 52] on div "AS Topauto" at bounding box center [1482, 58] width 93 height 13
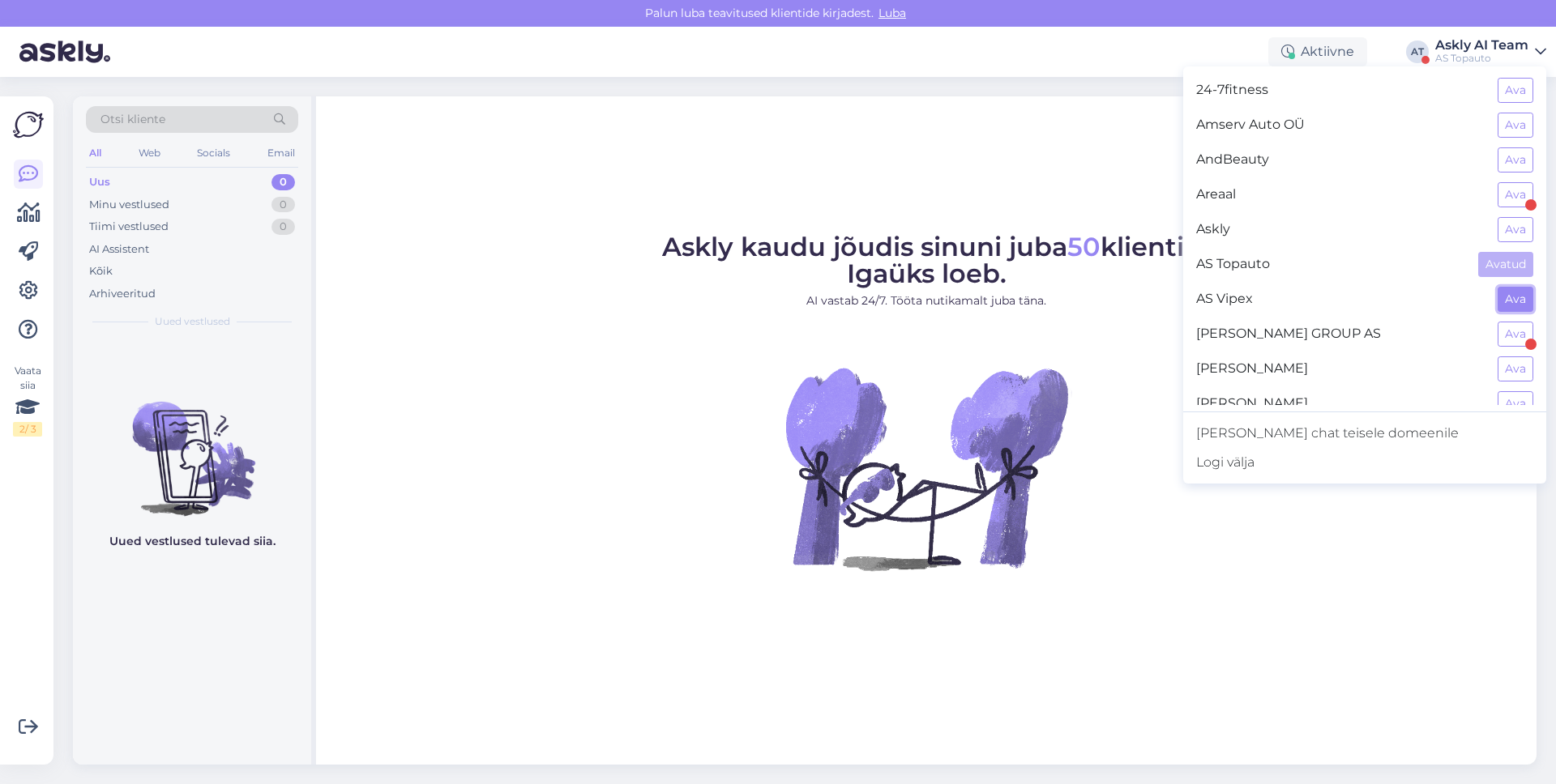
click at [1511, 299] on button "Ava" at bounding box center [1515, 300] width 36 height 25
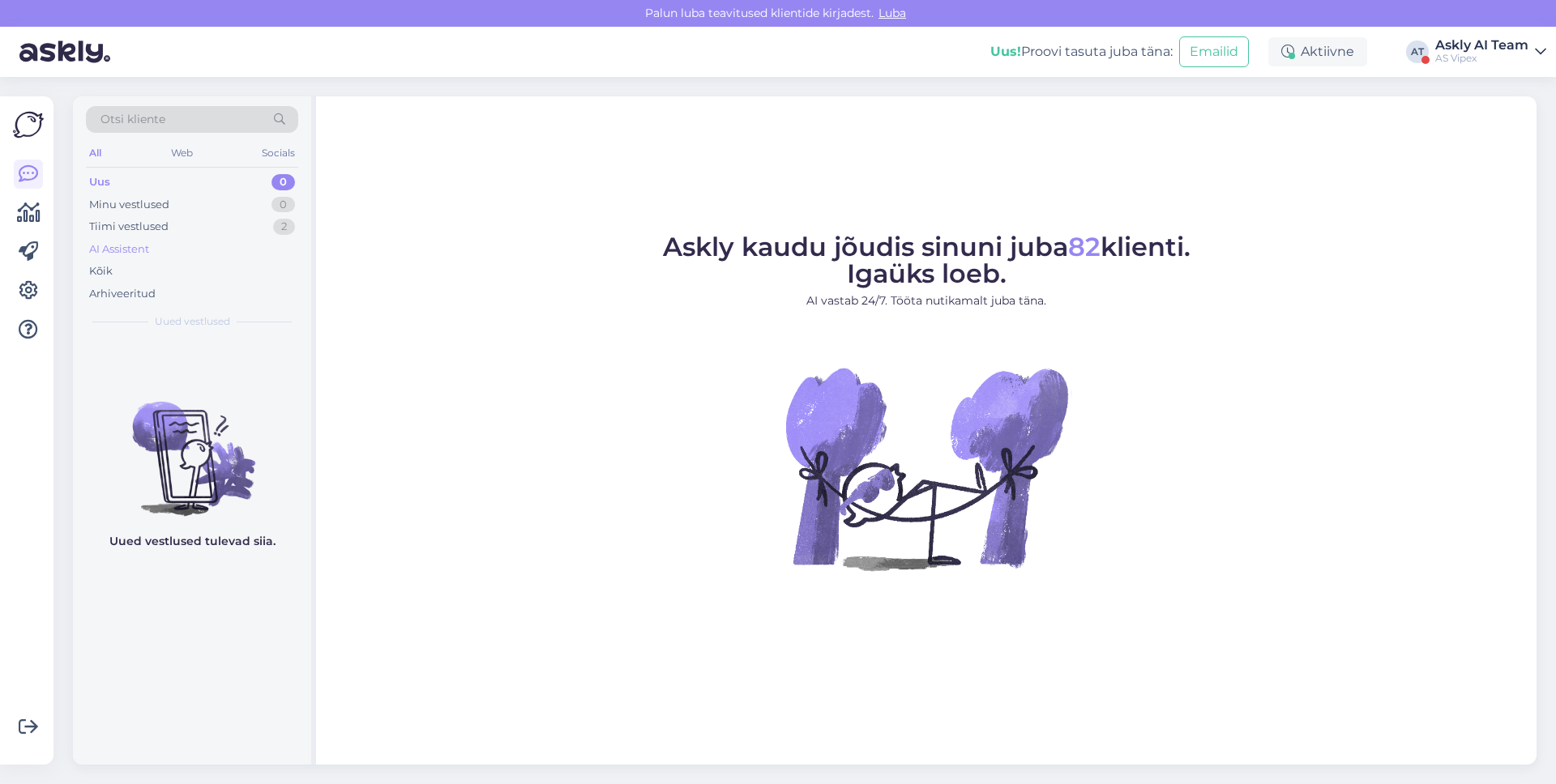
click at [219, 239] on div "AI Assistent" at bounding box center [192, 249] width 212 height 23
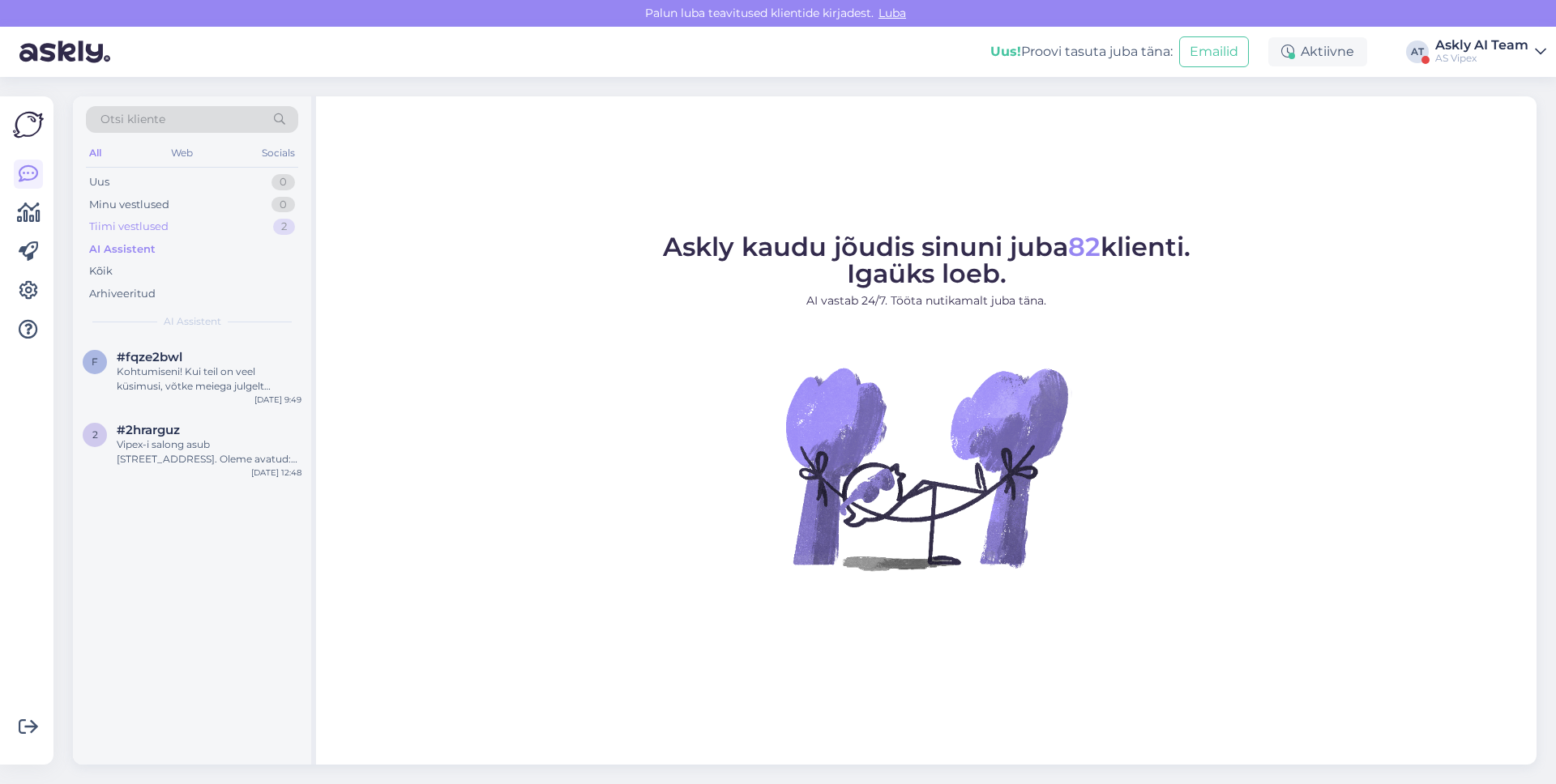
click at [211, 232] on div "Tiimi vestlused 2" at bounding box center [192, 227] width 212 height 23
click at [178, 339] on div "8 #8wrhfob7 kus asub vipex [DATE] 12:47" at bounding box center [192, 368] width 238 height 59
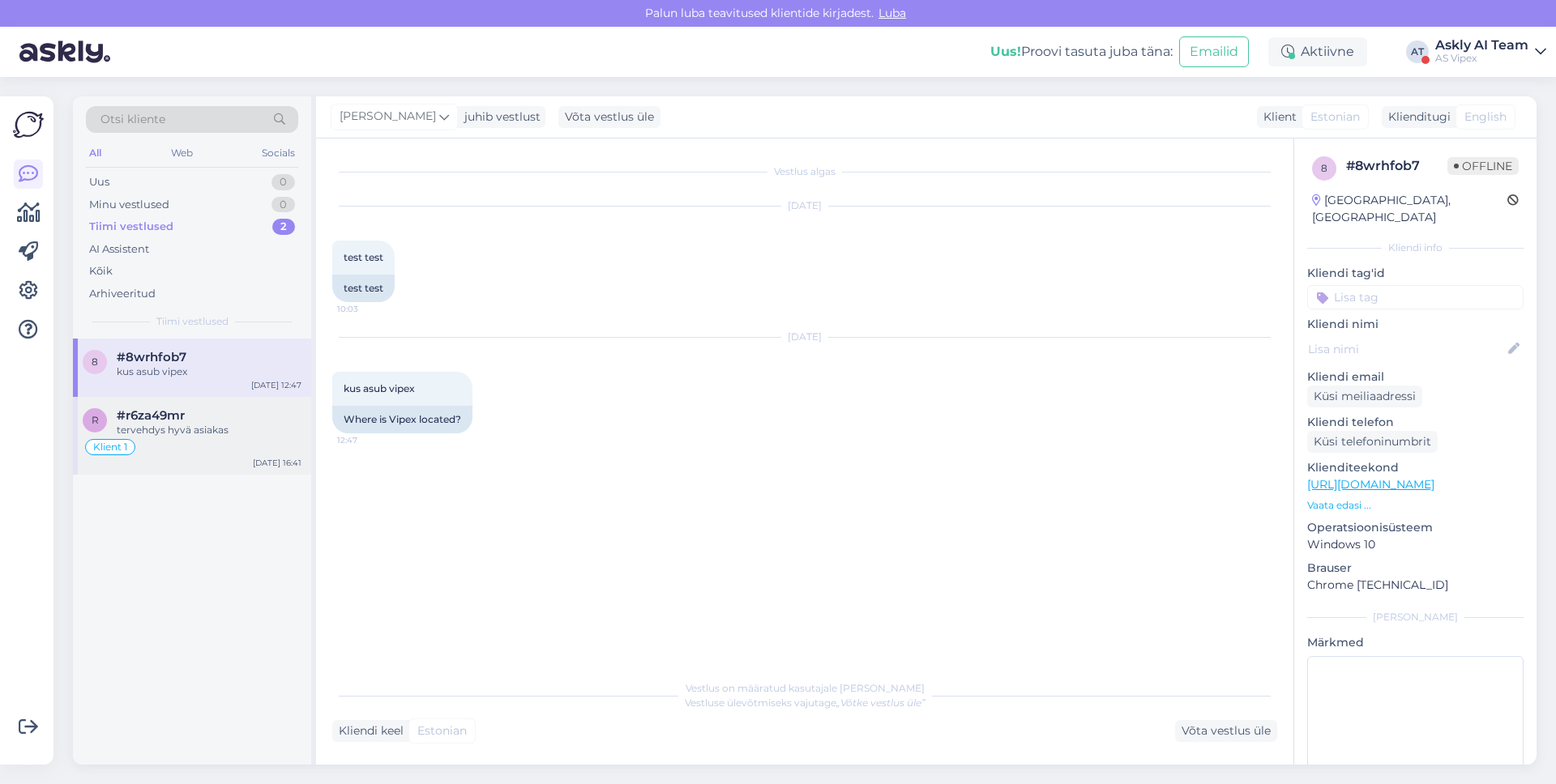
click at [210, 437] on div "Klient 1" at bounding box center [191, 447] width 218 height 20
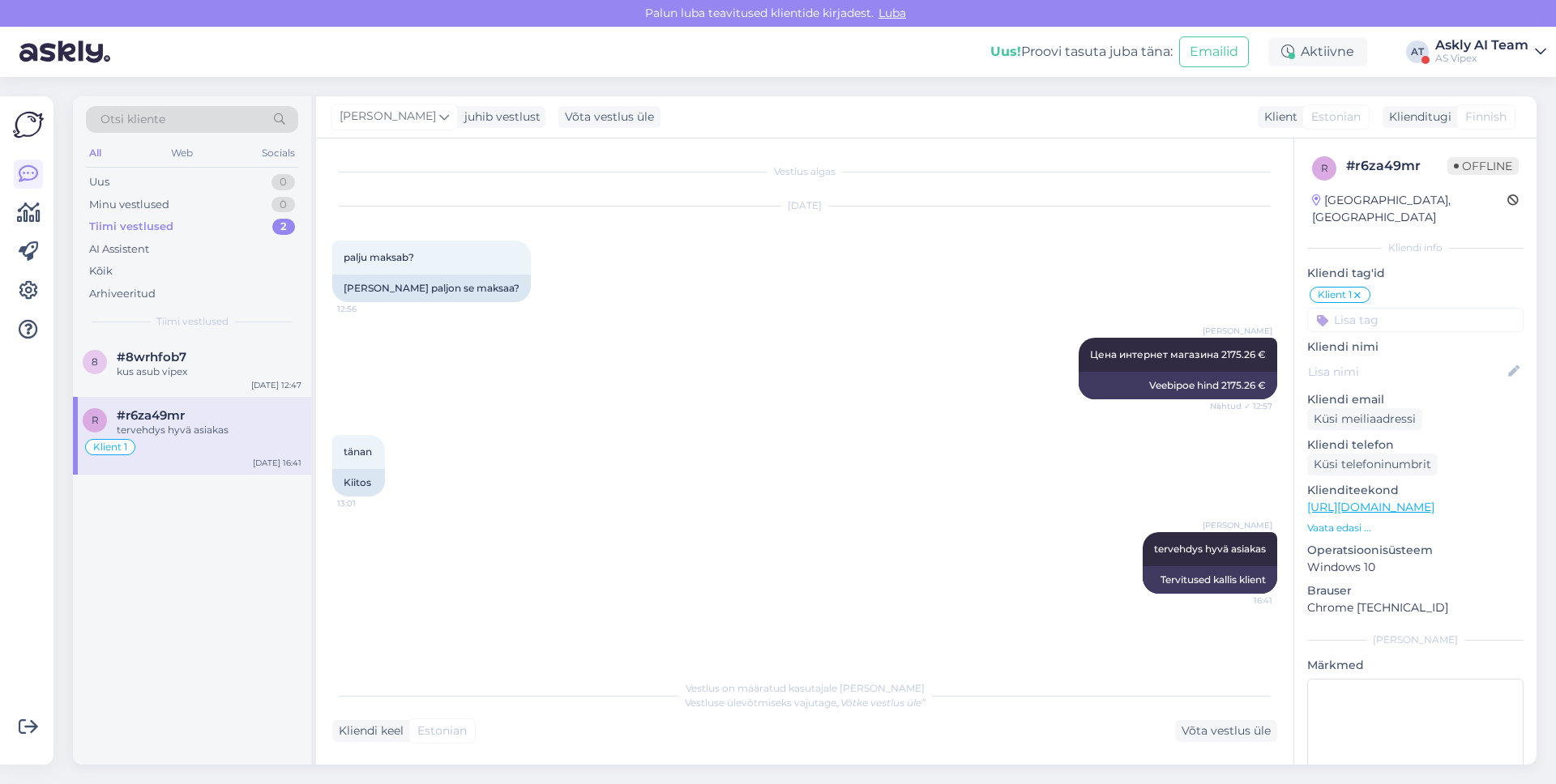
click at [1468, 39] on div "Askly AI Team" at bounding box center [1482, 45] width 93 height 13
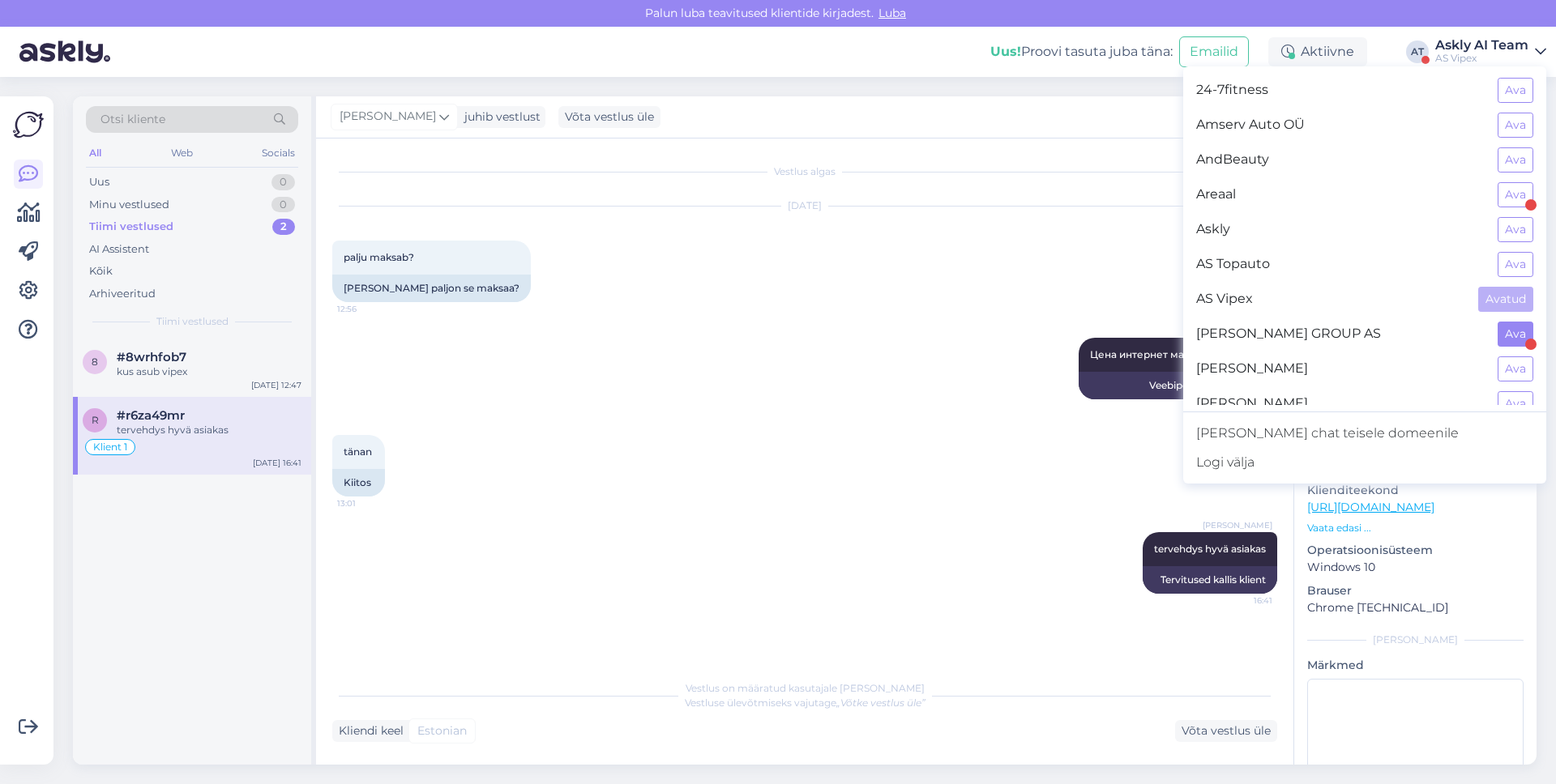
scroll to position [25, 0]
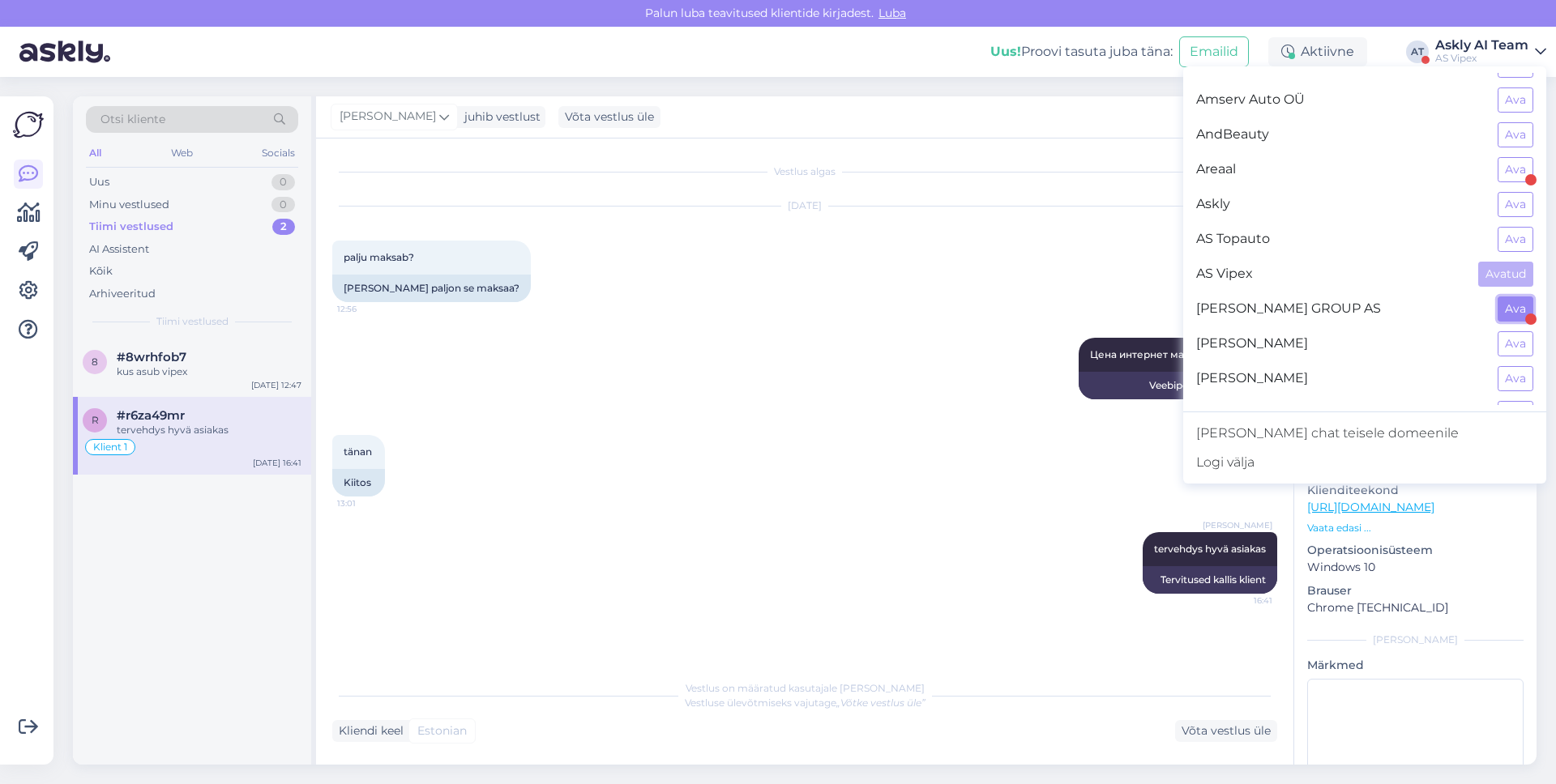
click at [1507, 311] on button "Ava" at bounding box center [1515, 309] width 36 height 25
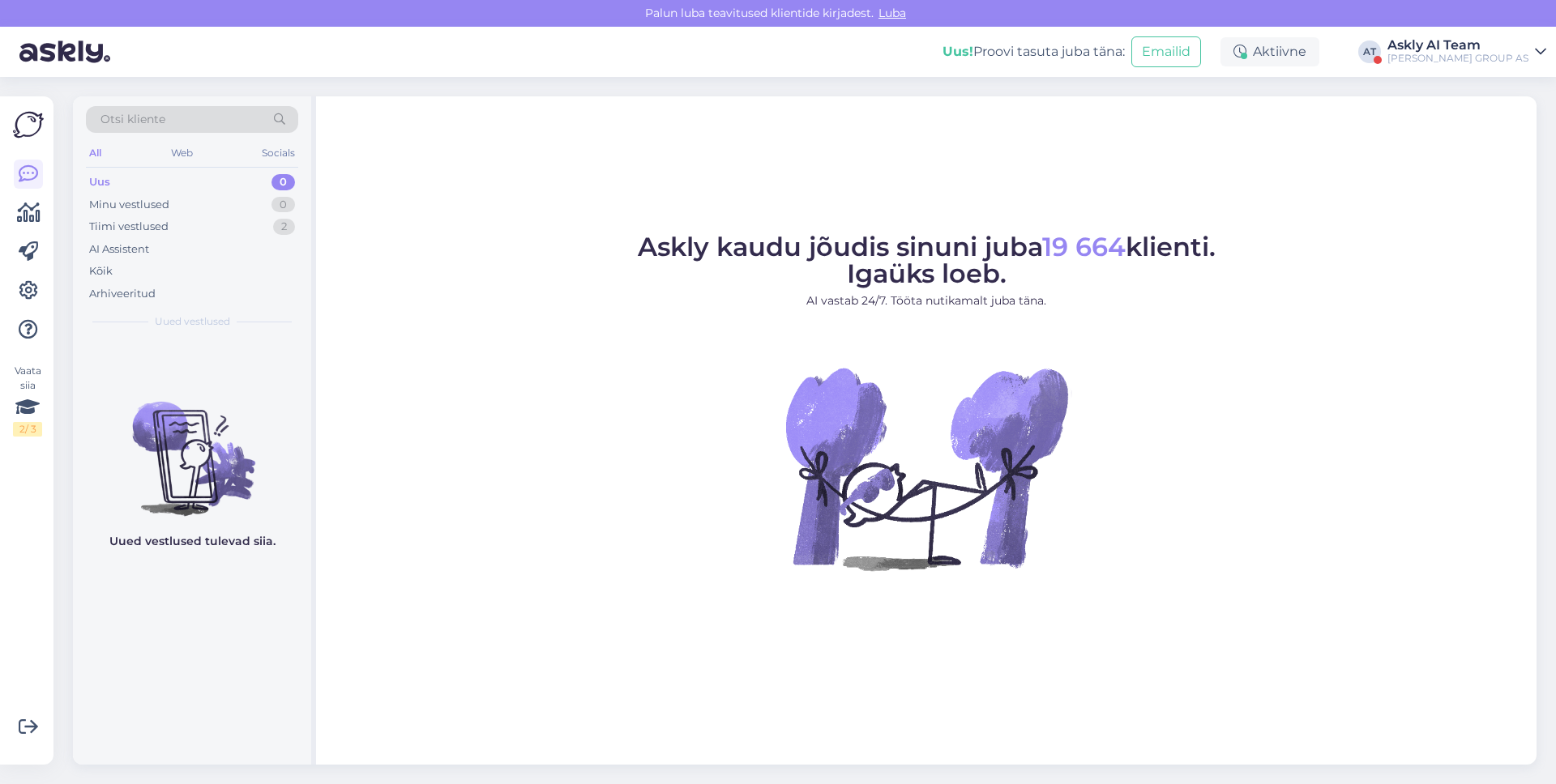
click at [1467, 48] on div "Askly AI Team" at bounding box center [1458, 45] width 141 height 13
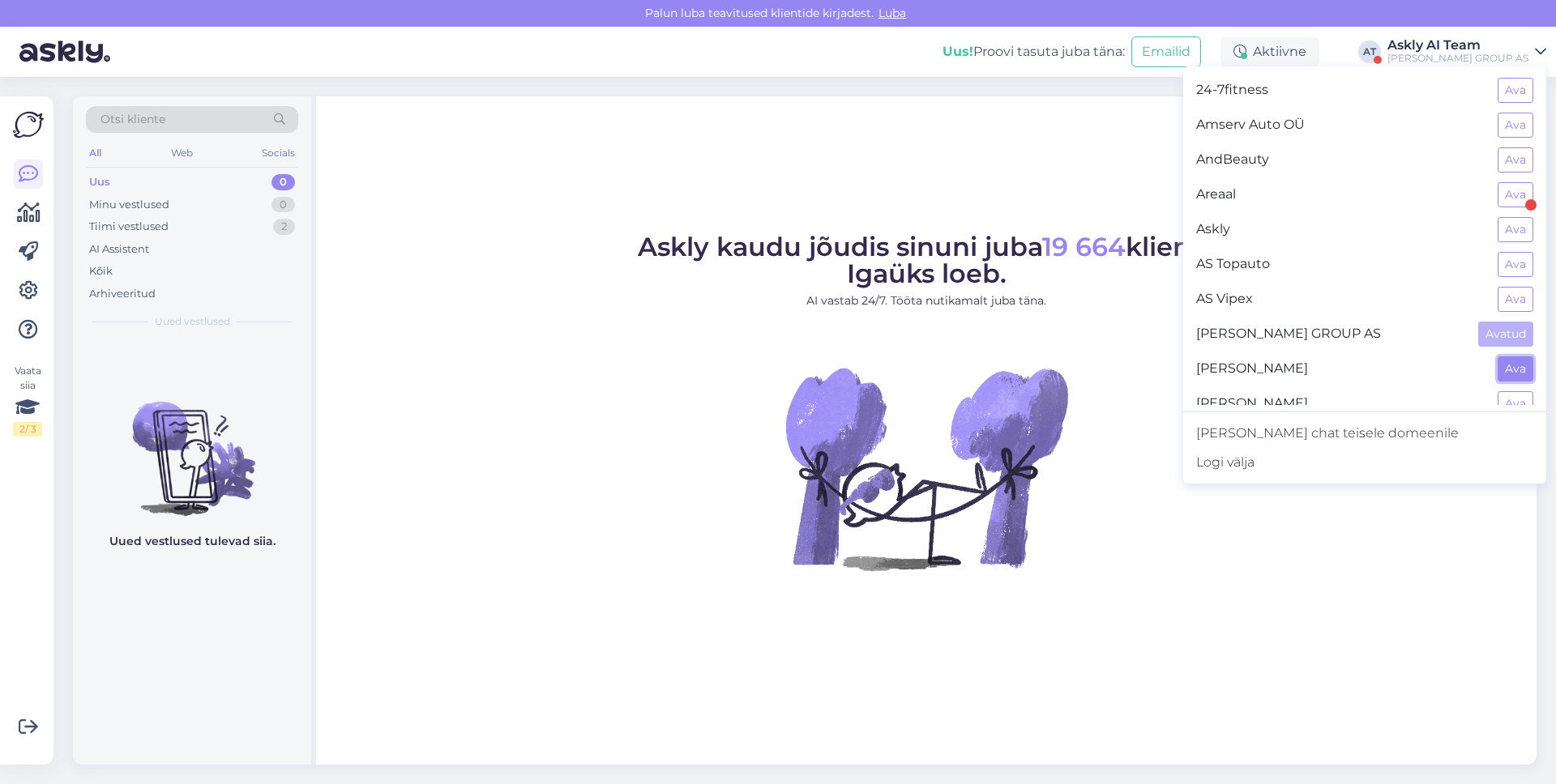
click at [1508, 361] on button "Ava" at bounding box center [1515, 369] width 36 height 25
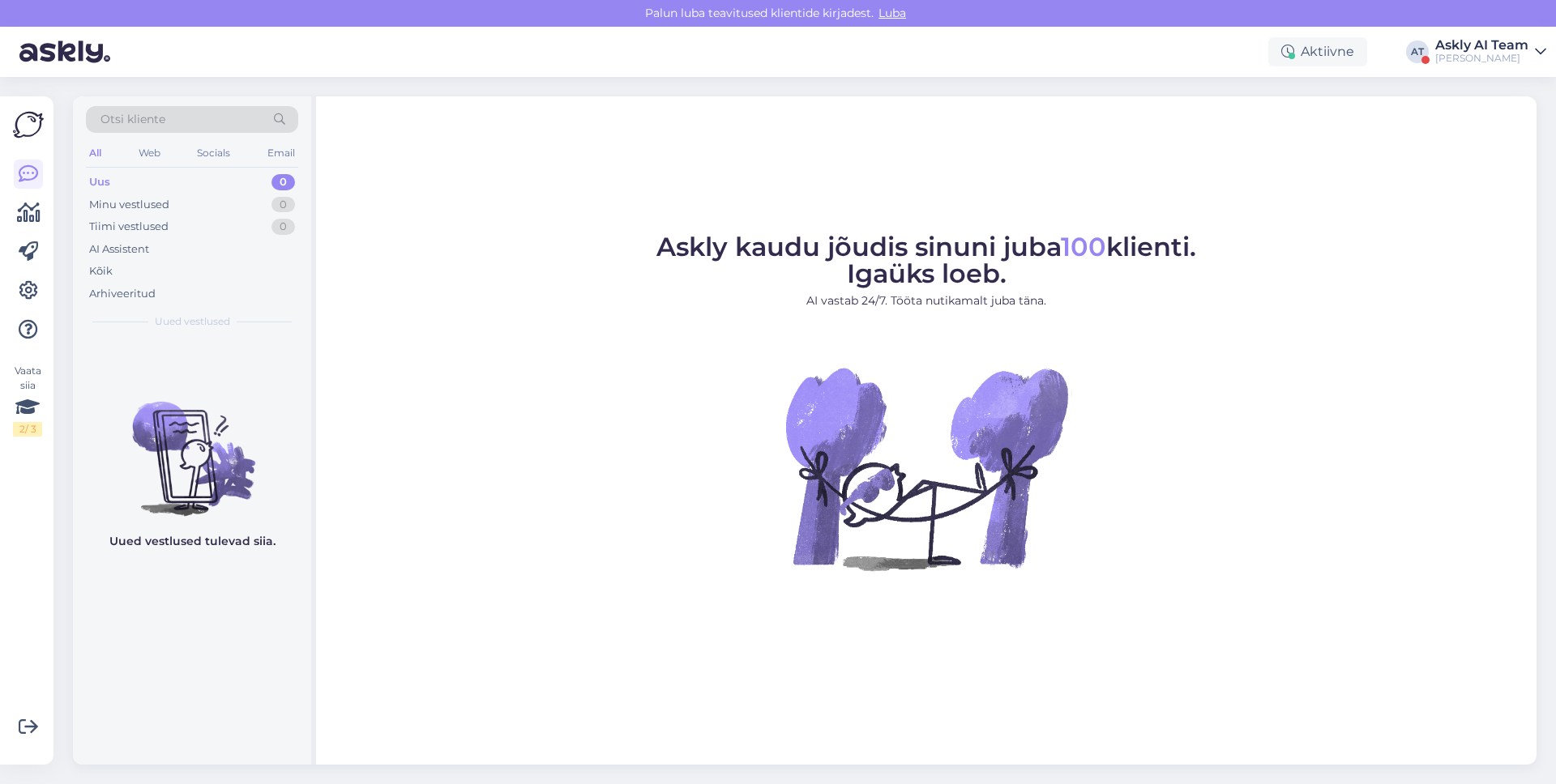
click at [1481, 54] on div "[PERSON_NAME]" at bounding box center [1482, 58] width 93 height 13
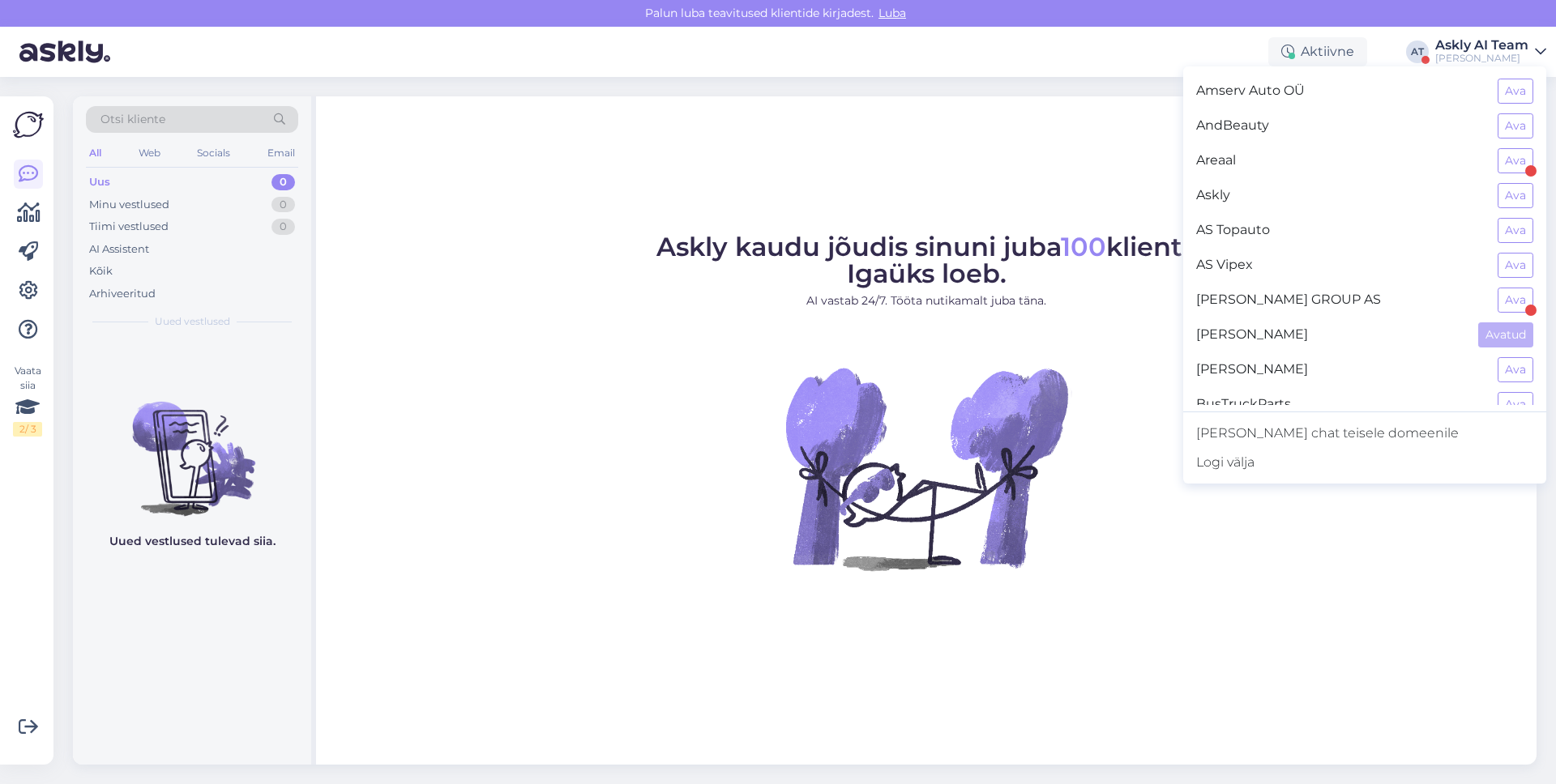
scroll to position [38, 0]
click at [1508, 355] on button "Ava" at bounding box center [1515, 366] width 36 height 25
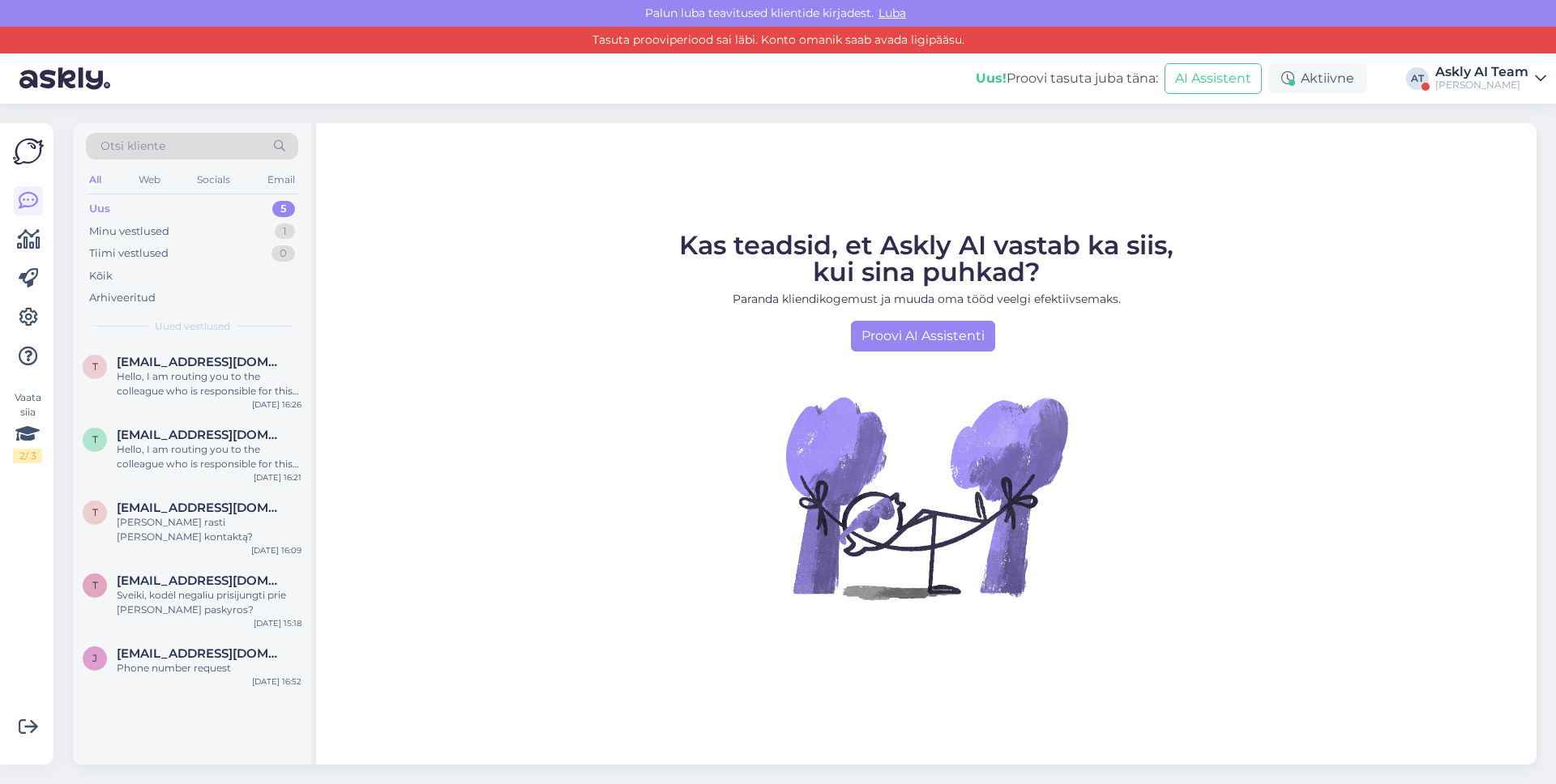
click at [1482, 88] on div "[PERSON_NAME]" at bounding box center [1482, 84] width 93 height 13
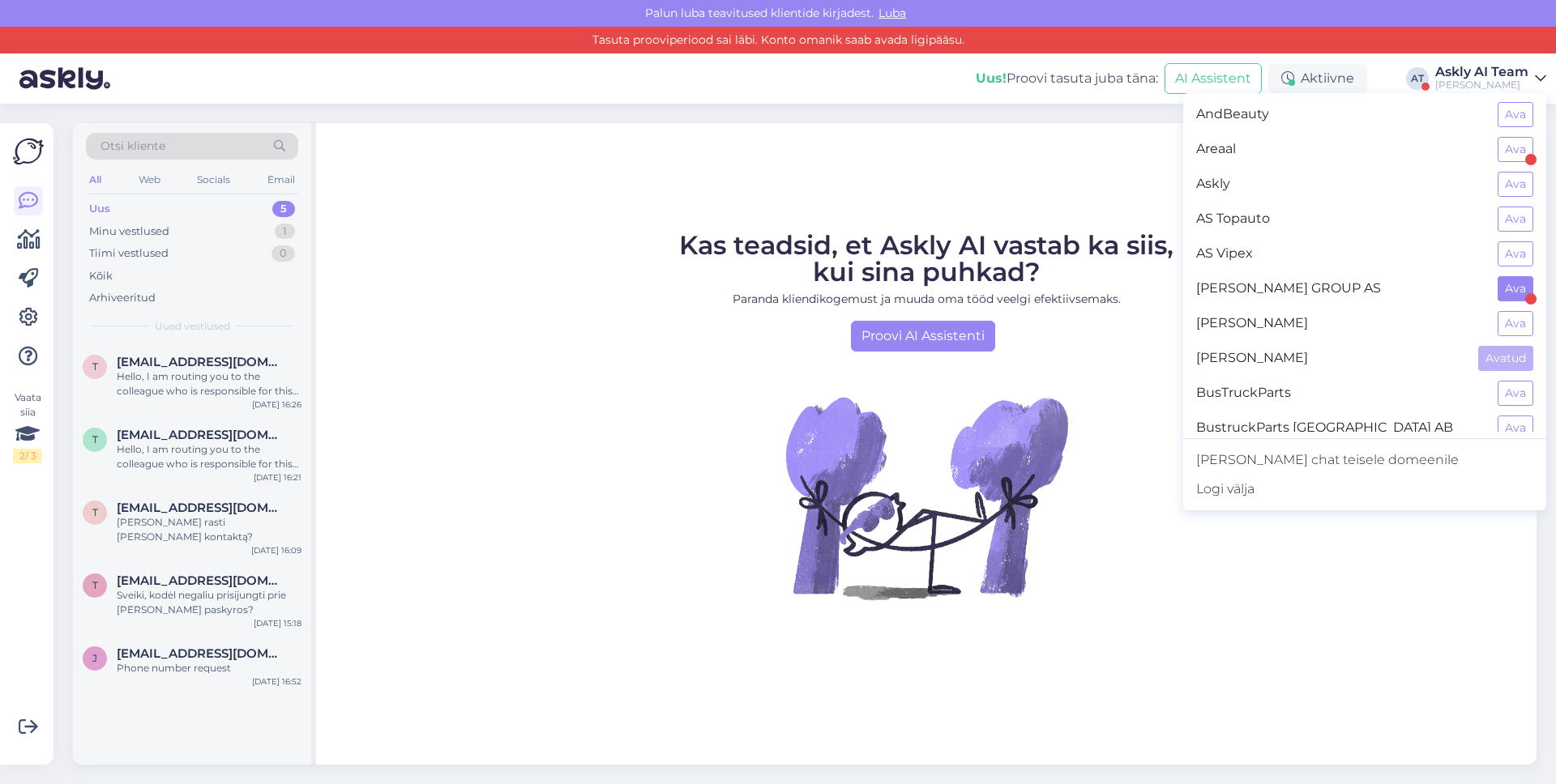
scroll to position [104, 0]
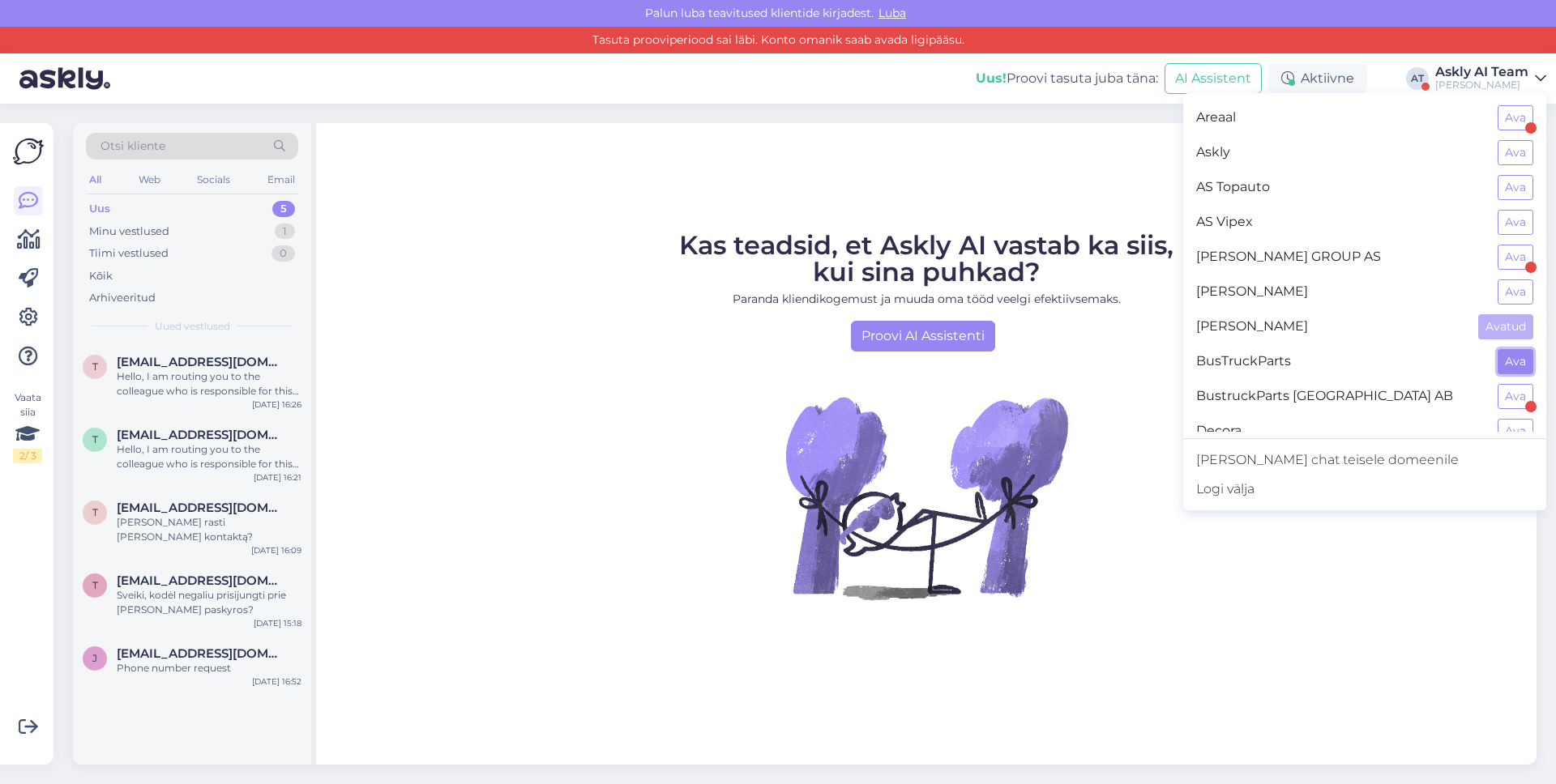
click at [1515, 373] on button "Ava" at bounding box center [1515, 362] width 36 height 25
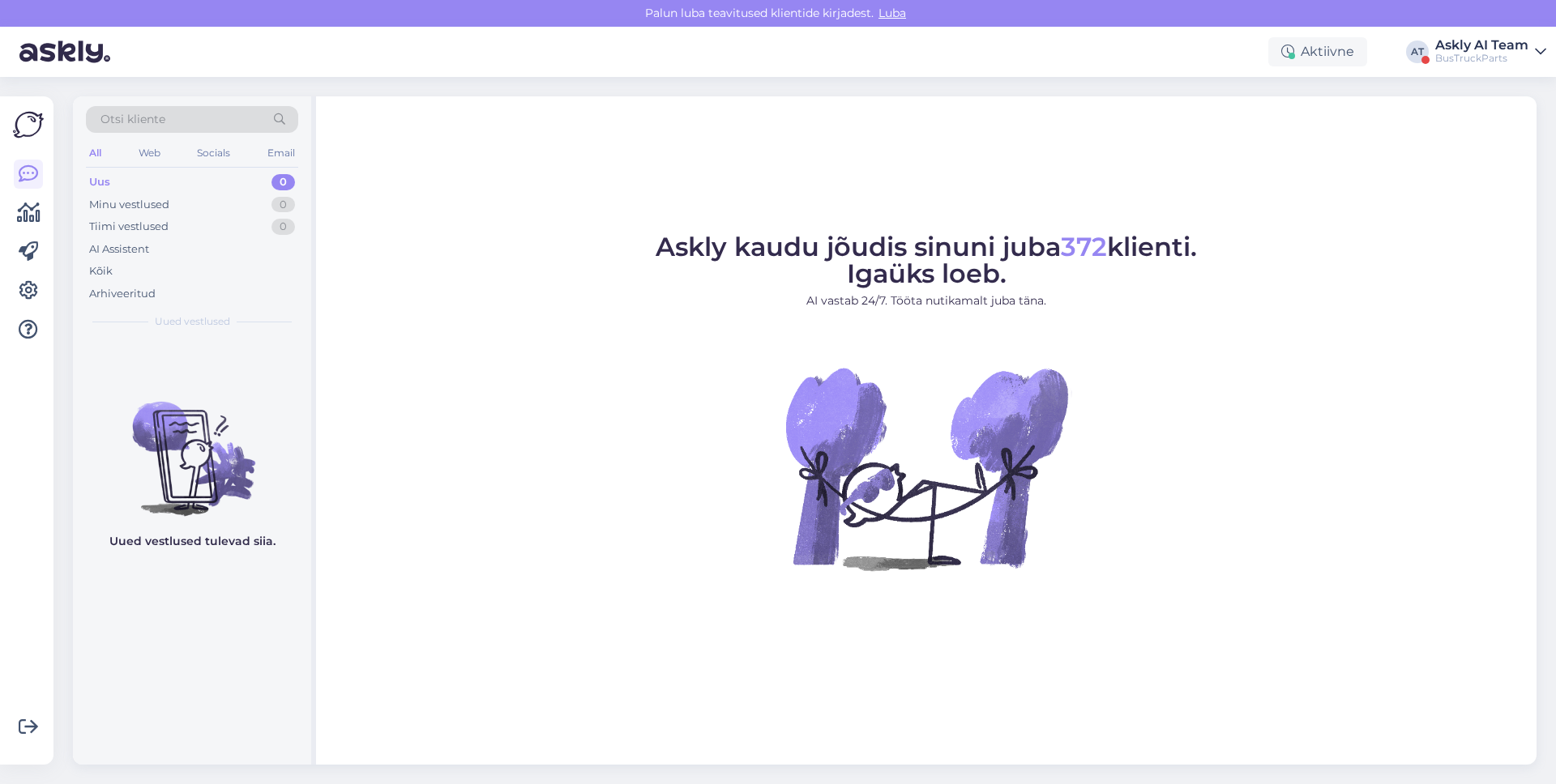
click at [1508, 59] on div "BusTruckParts" at bounding box center [1482, 58] width 93 height 13
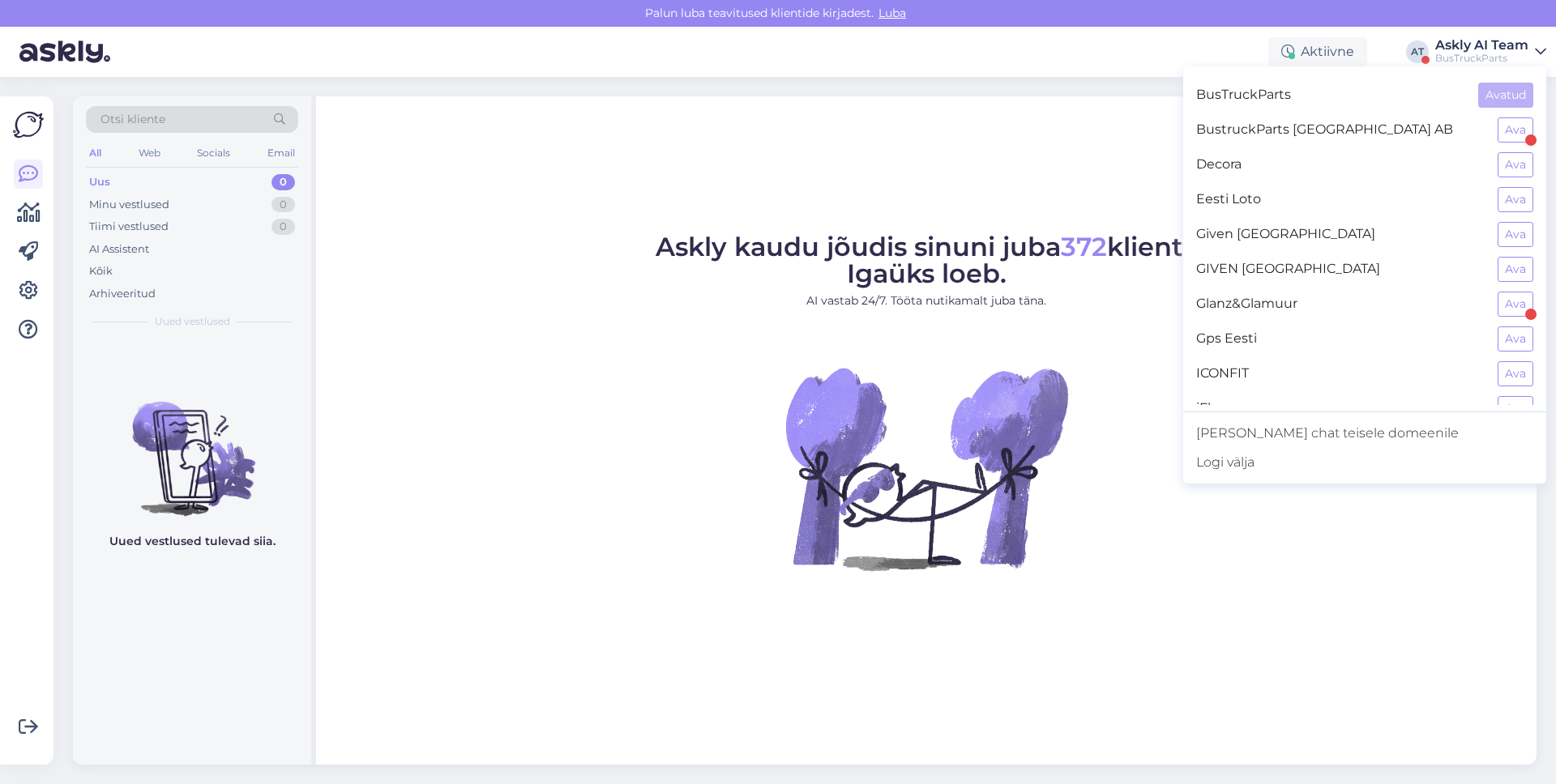
scroll to position [323, 0]
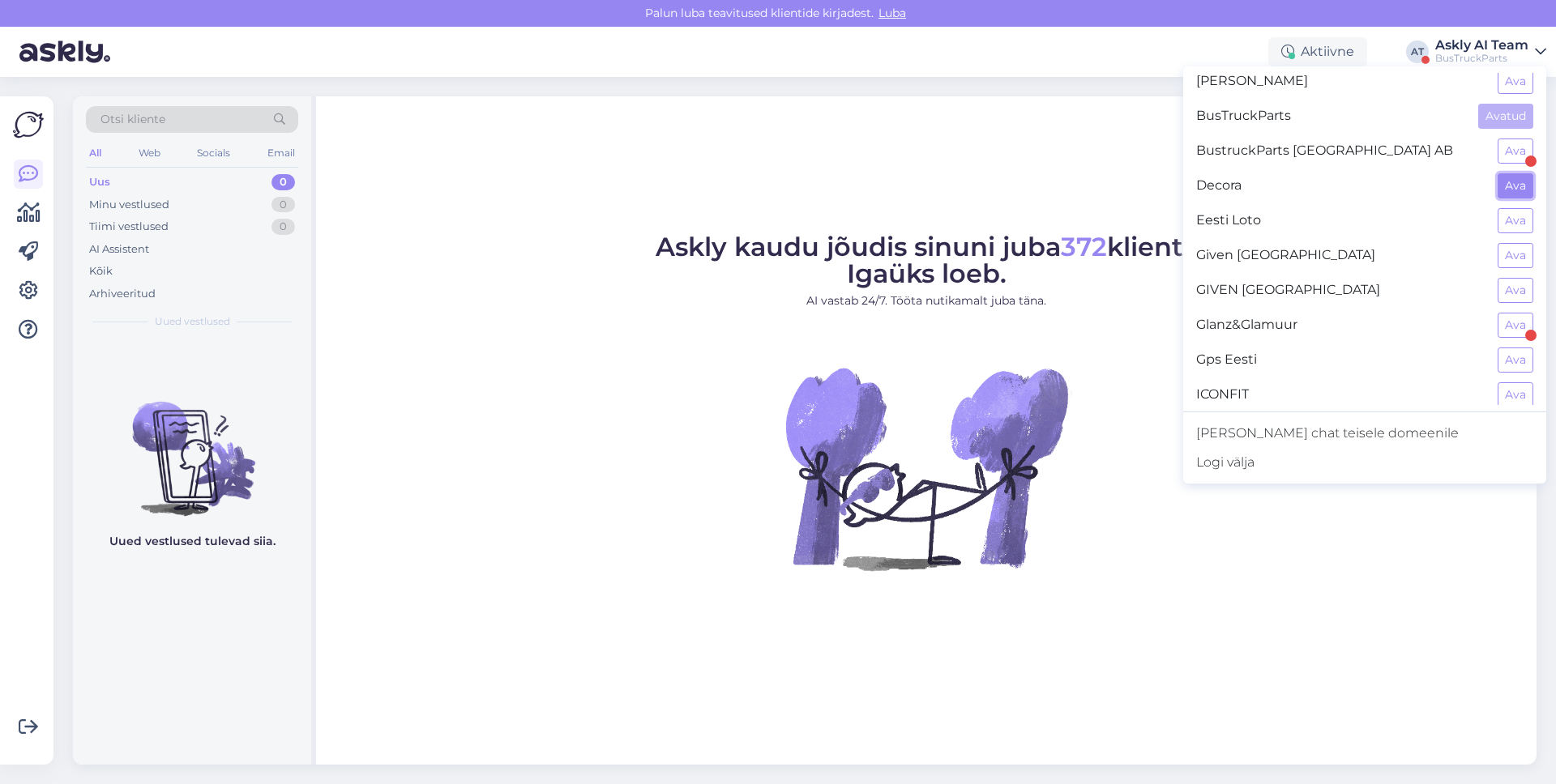
click at [1515, 183] on button "Ava" at bounding box center [1515, 186] width 36 height 25
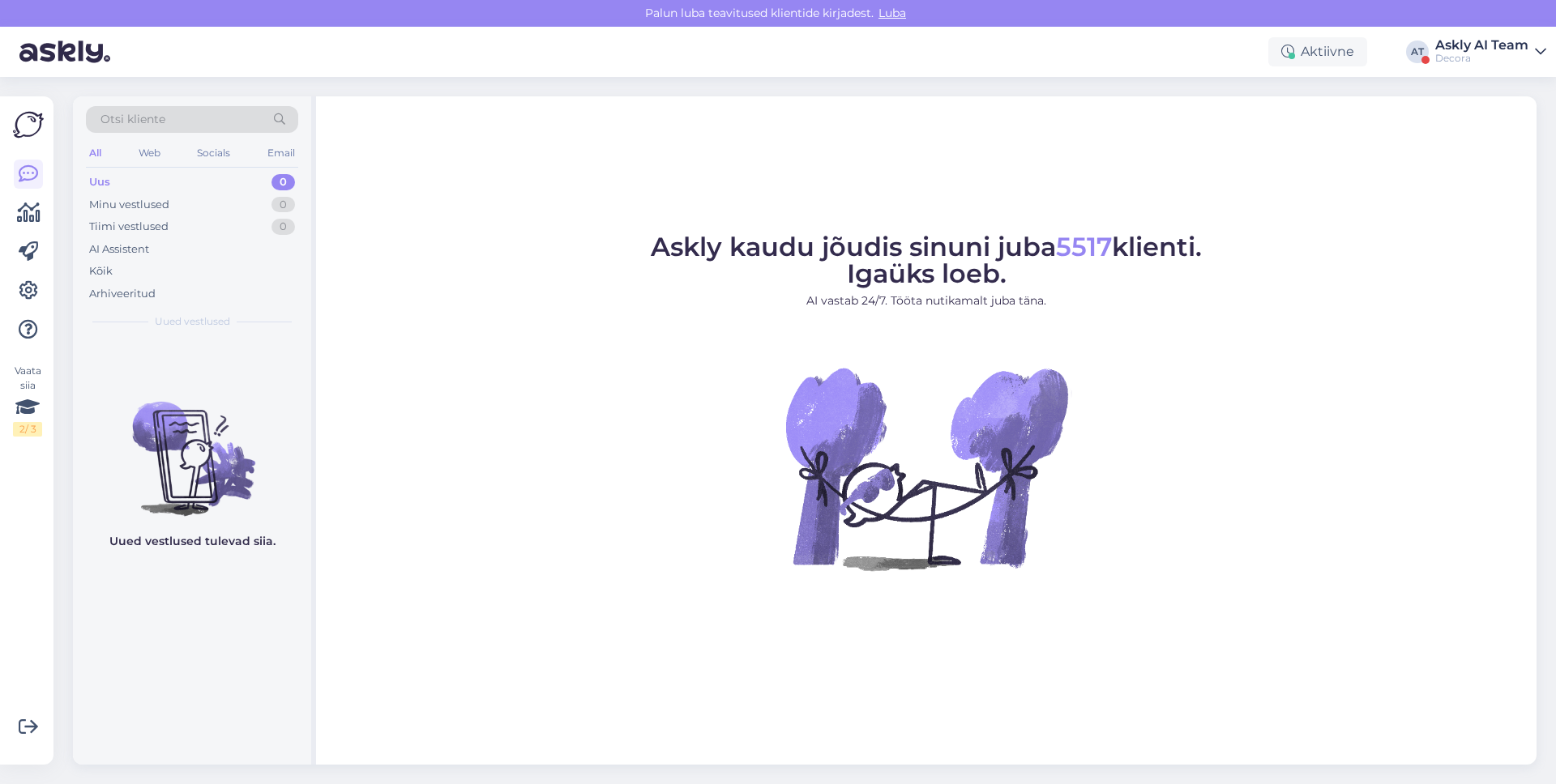
click at [1474, 59] on div "Decora" at bounding box center [1482, 58] width 93 height 13
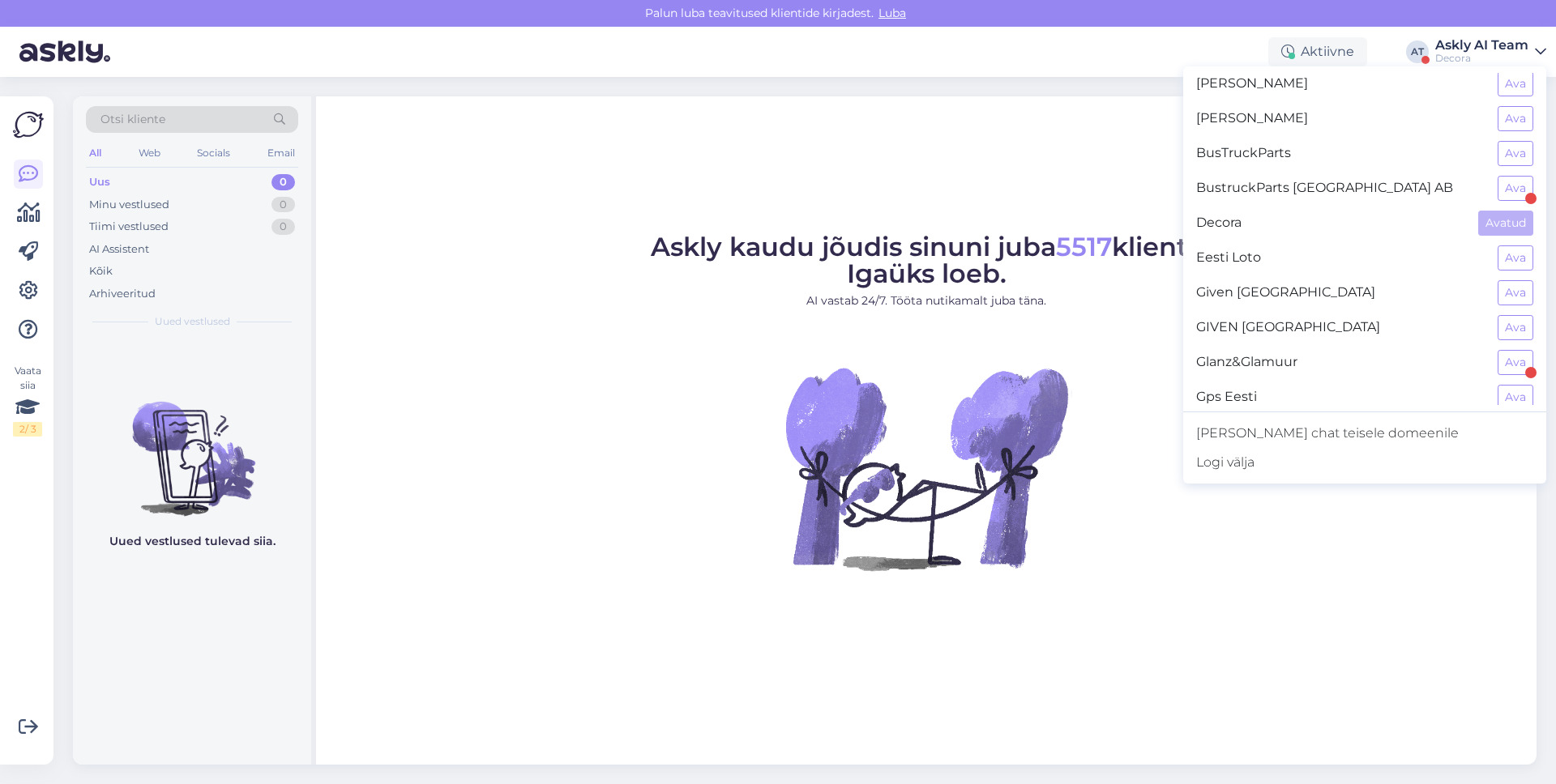
scroll to position [296, 0]
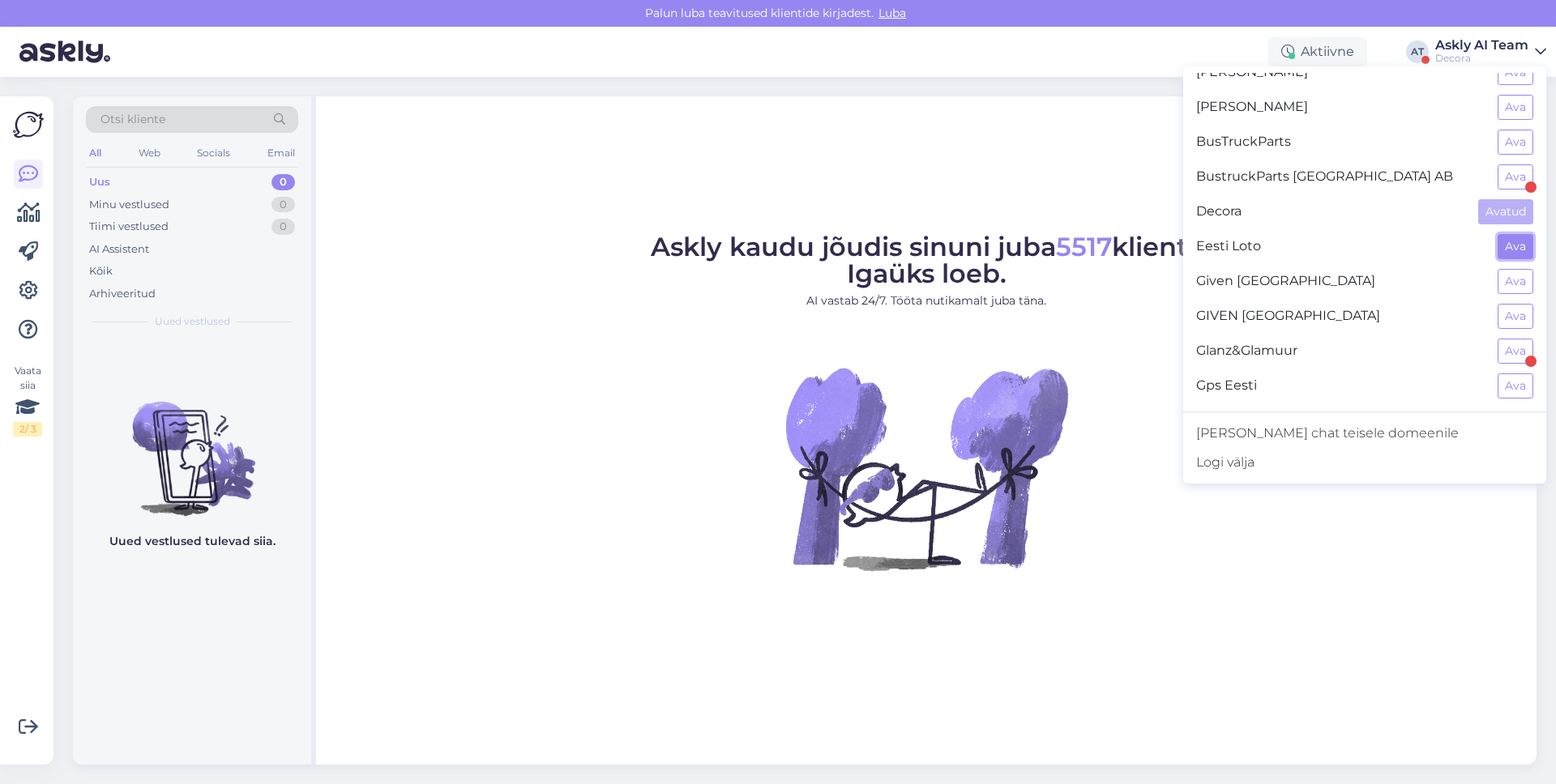
click at [1511, 236] on button "Ava" at bounding box center [1515, 247] width 36 height 25
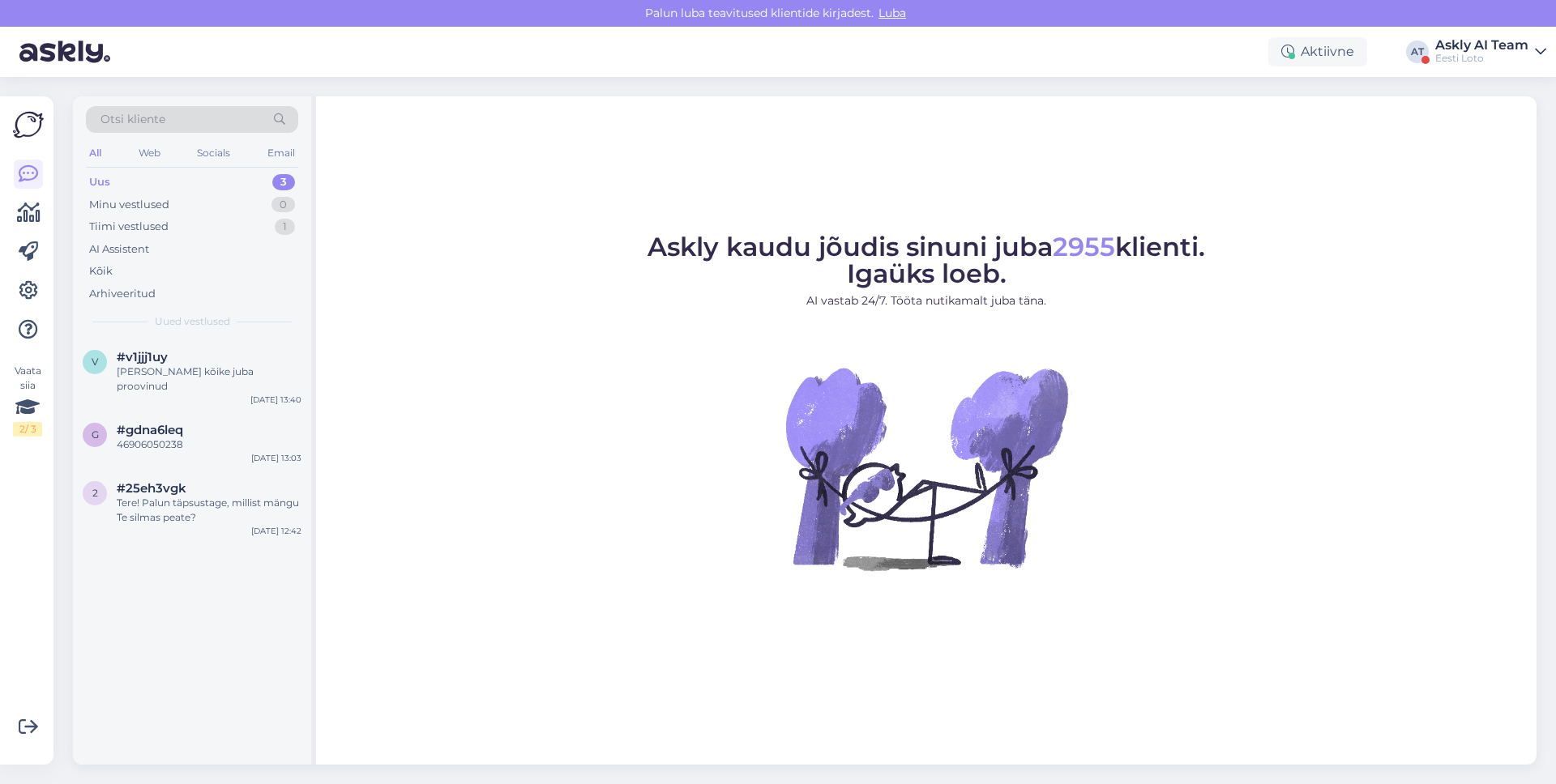
click at [1480, 61] on div "Eesti Loto" at bounding box center [1482, 58] width 93 height 13
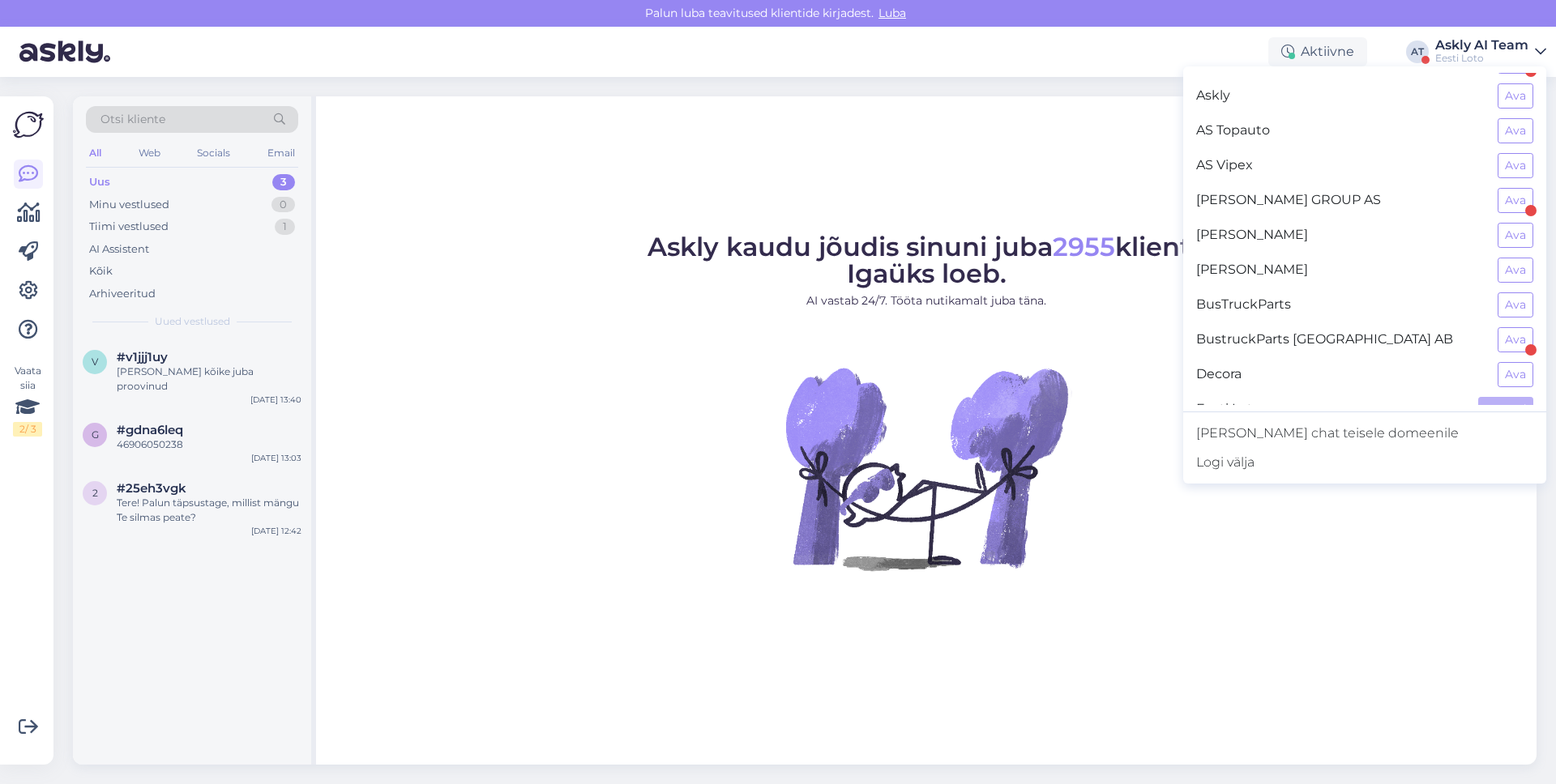
scroll to position [253, 0]
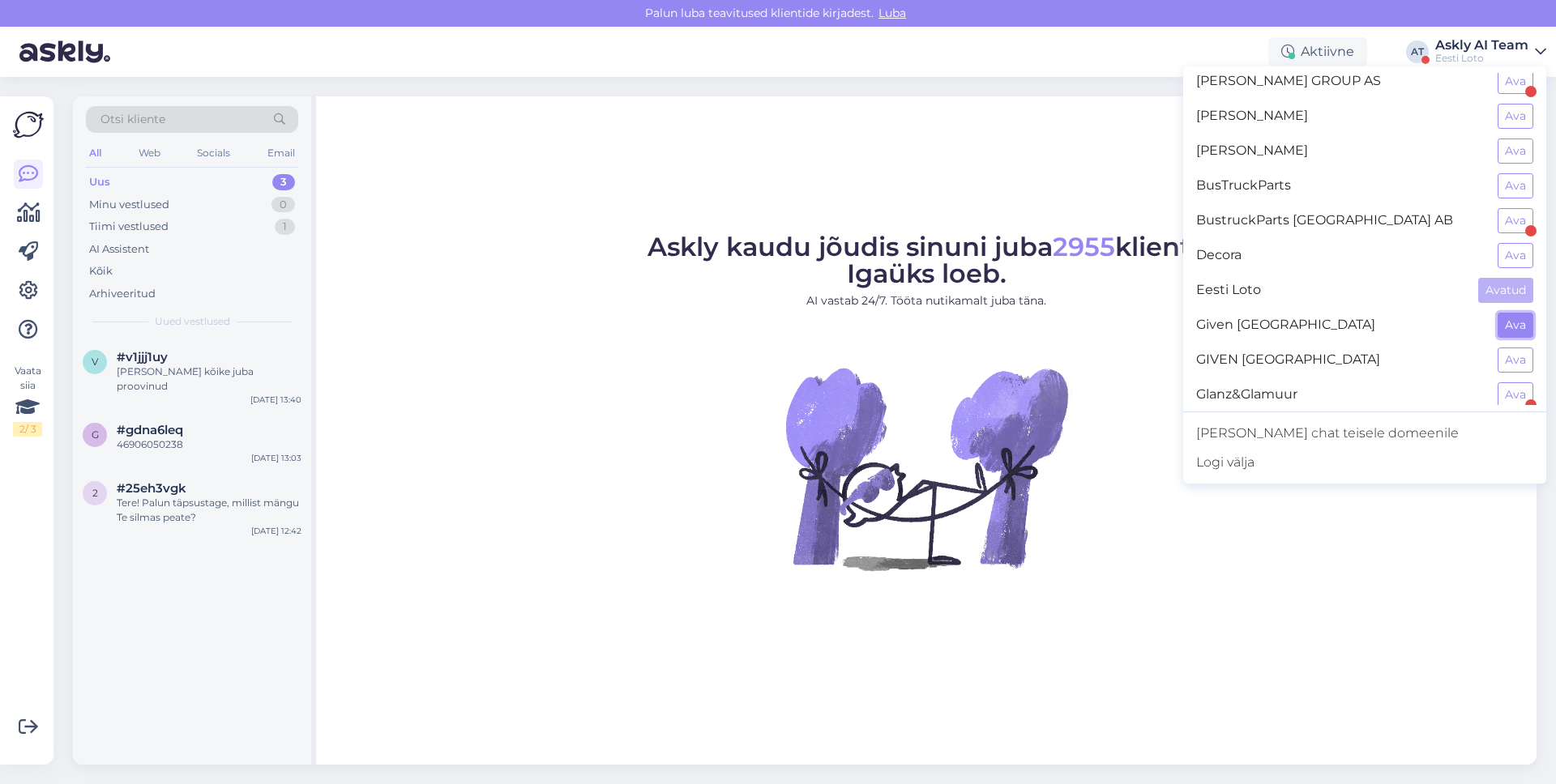
click at [1516, 329] on button "Ava" at bounding box center [1515, 325] width 36 height 25
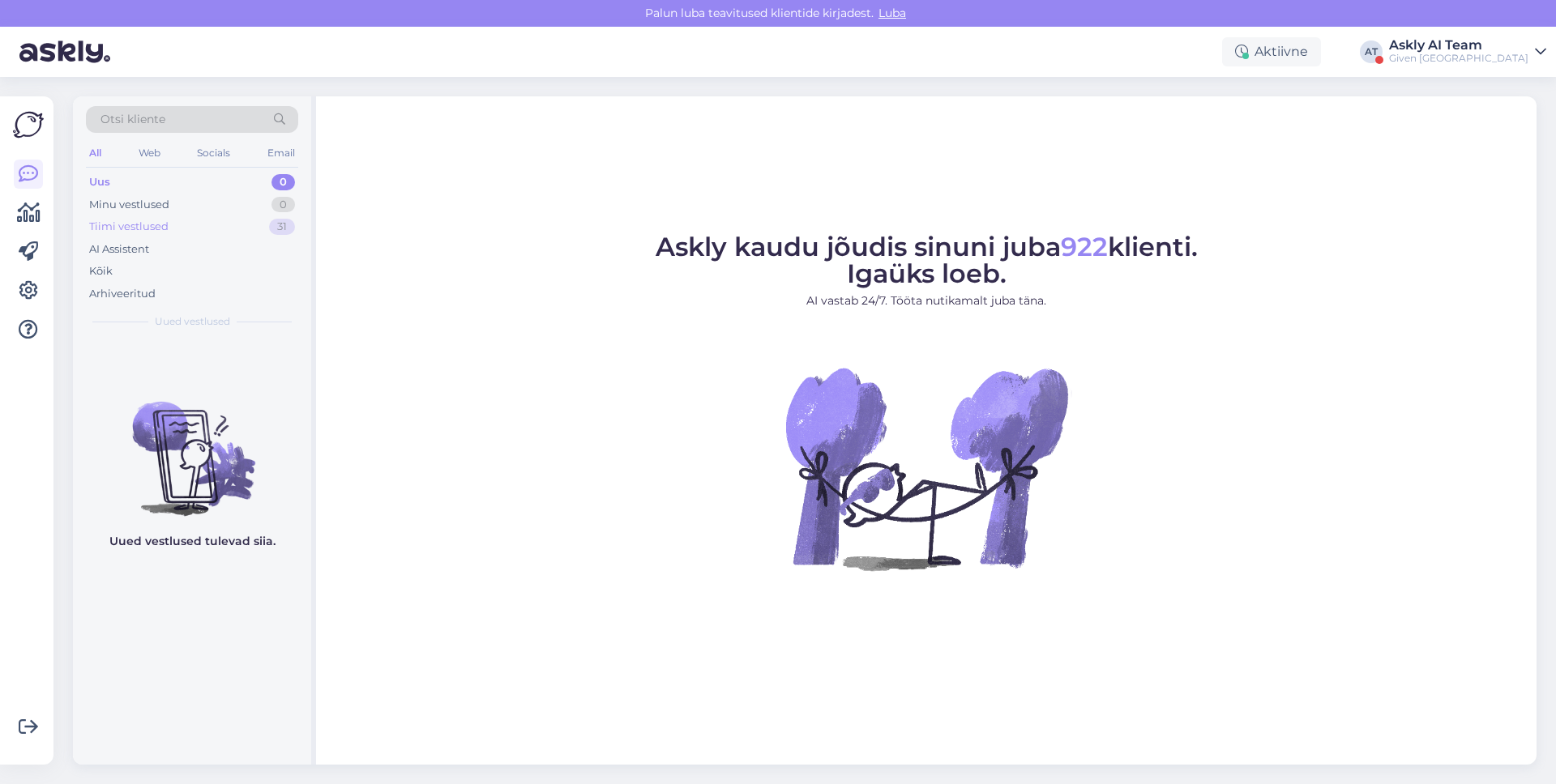
click at [239, 231] on div "Tiimi vestlused 31" at bounding box center [192, 227] width 212 height 23
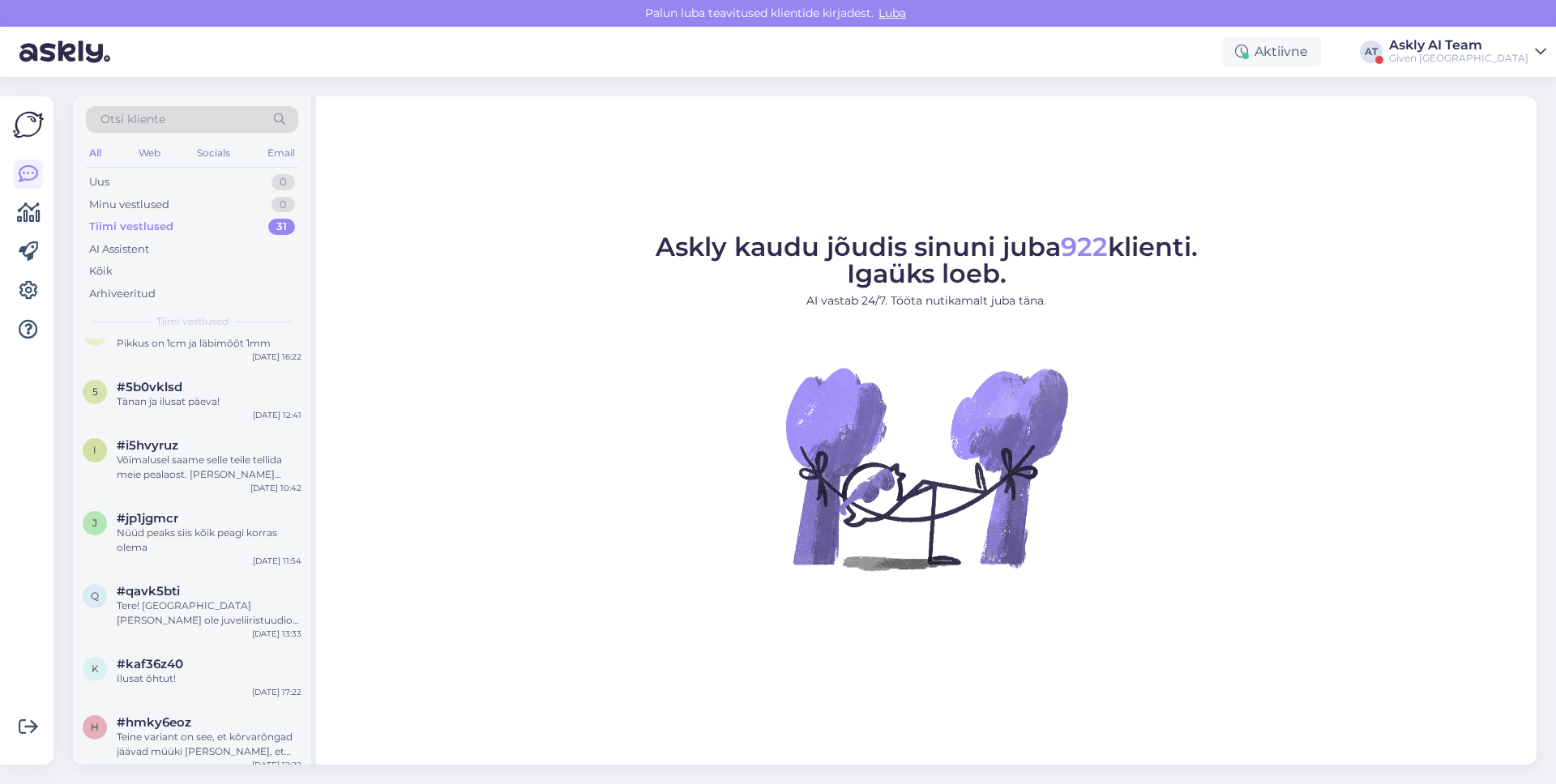
scroll to position [1630, 0]
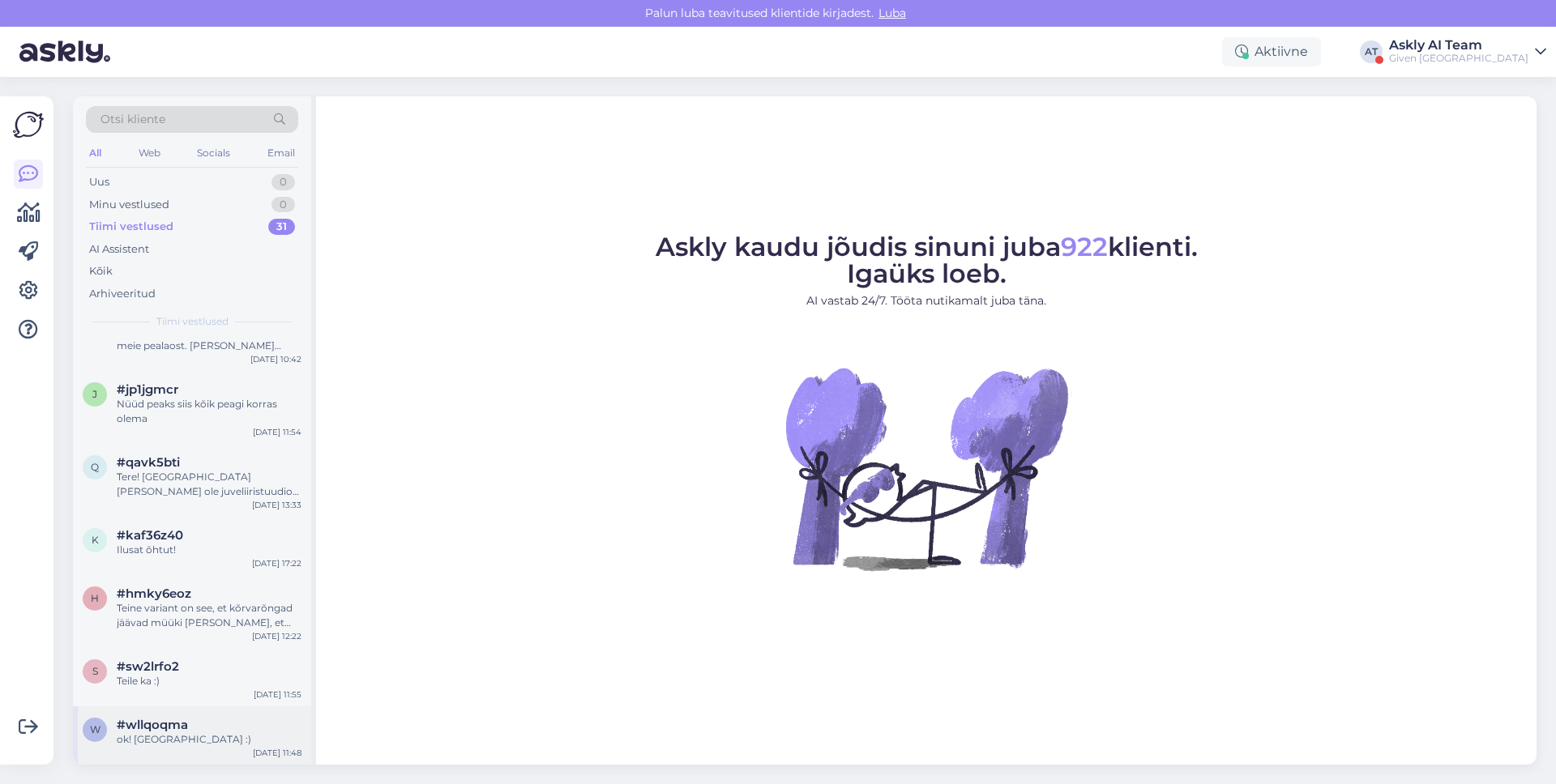
click at [251, 720] on div "#wllqoqma" at bounding box center [208, 725] width 184 height 14
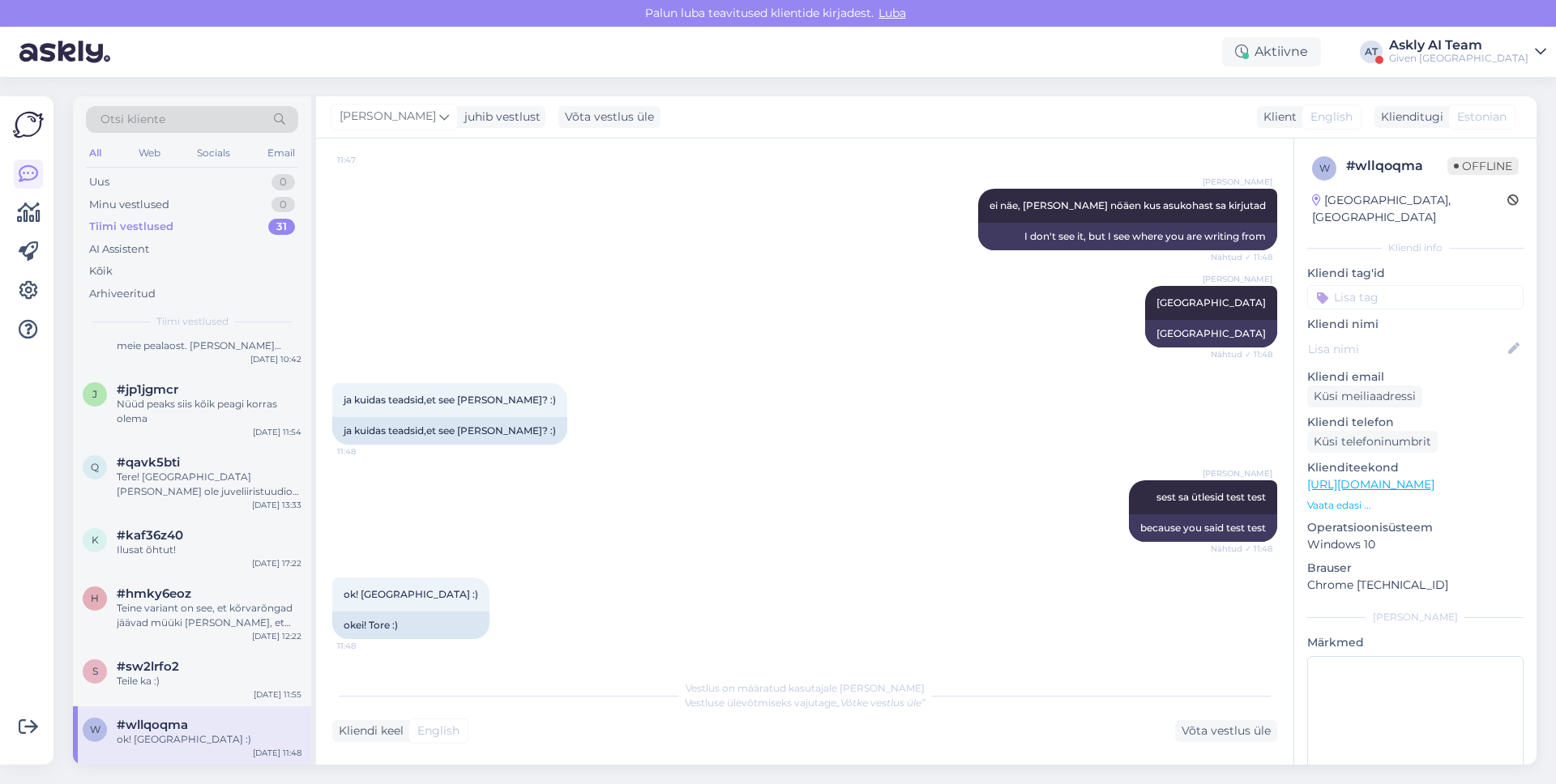
click at [1525, 52] on div "Given [GEOGRAPHIC_DATA]" at bounding box center [1458, 58] width 139 height 13
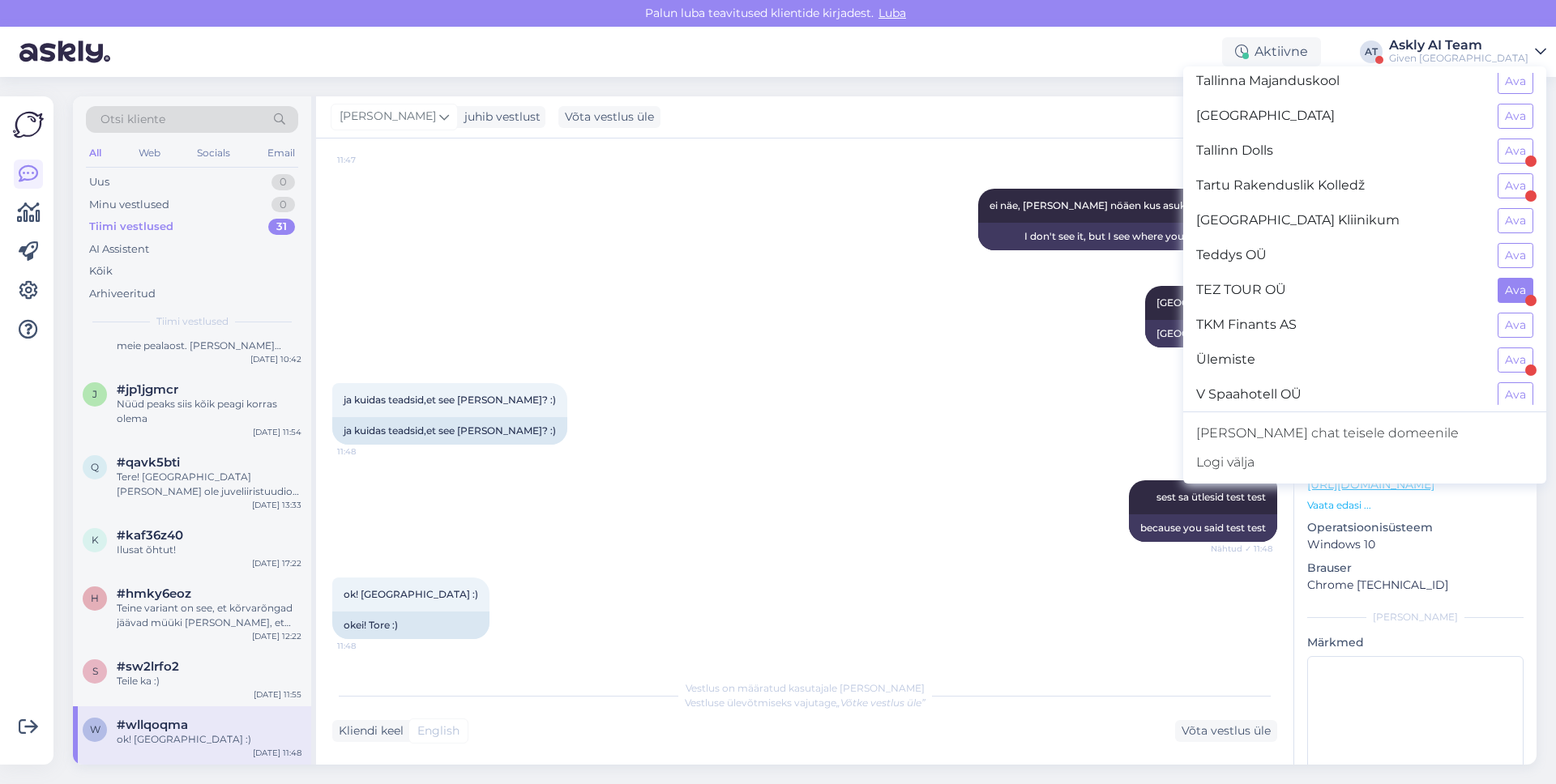
scroll to position [1435, 0]
click at [1500, 282] on button "Ava" at bounding box center [1515, 292] width 36 height 25
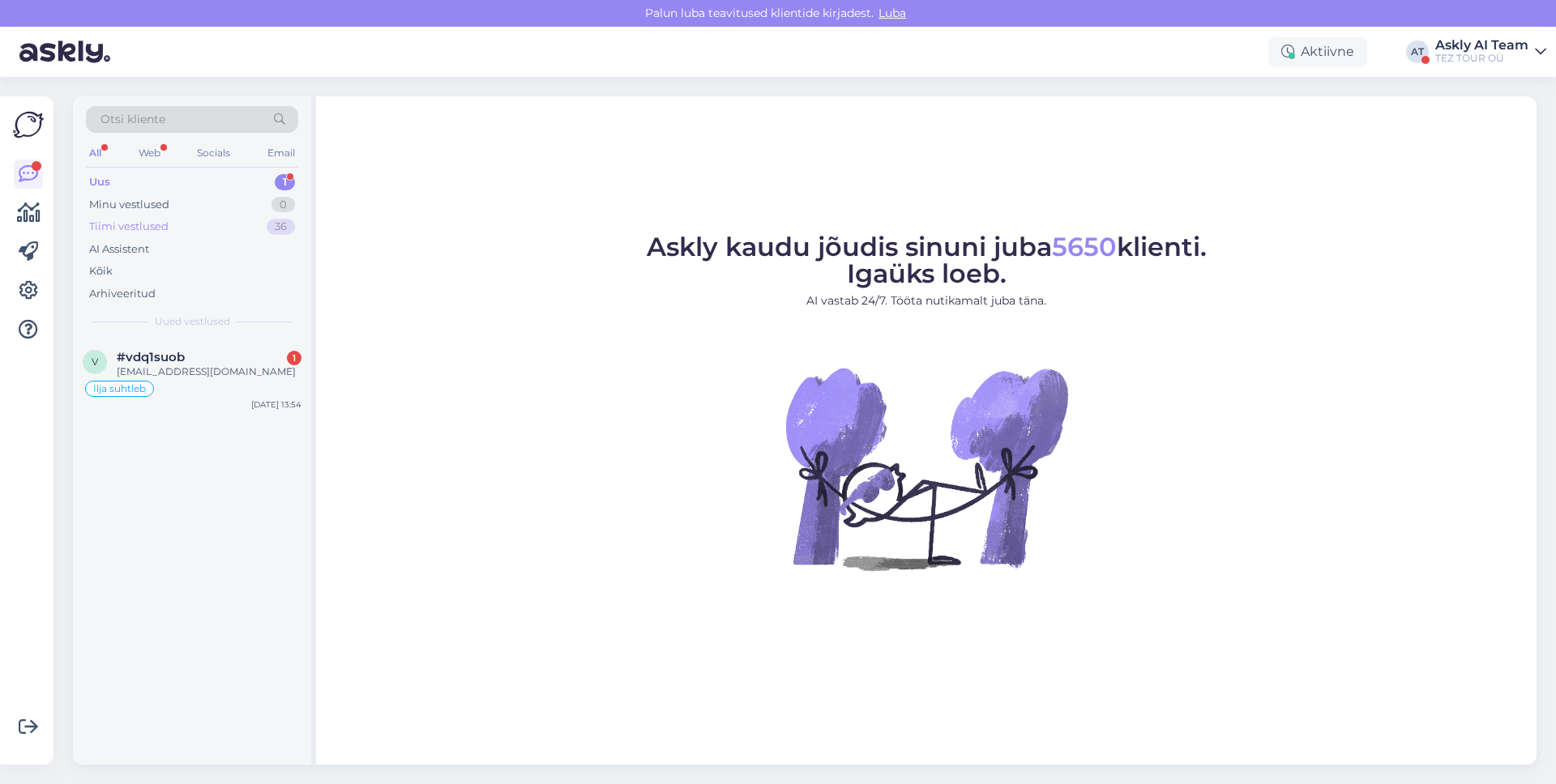
click at [186, 225] on div "Tiimi vestlused 36" at bounding box center [192, 227] width 212 height 23
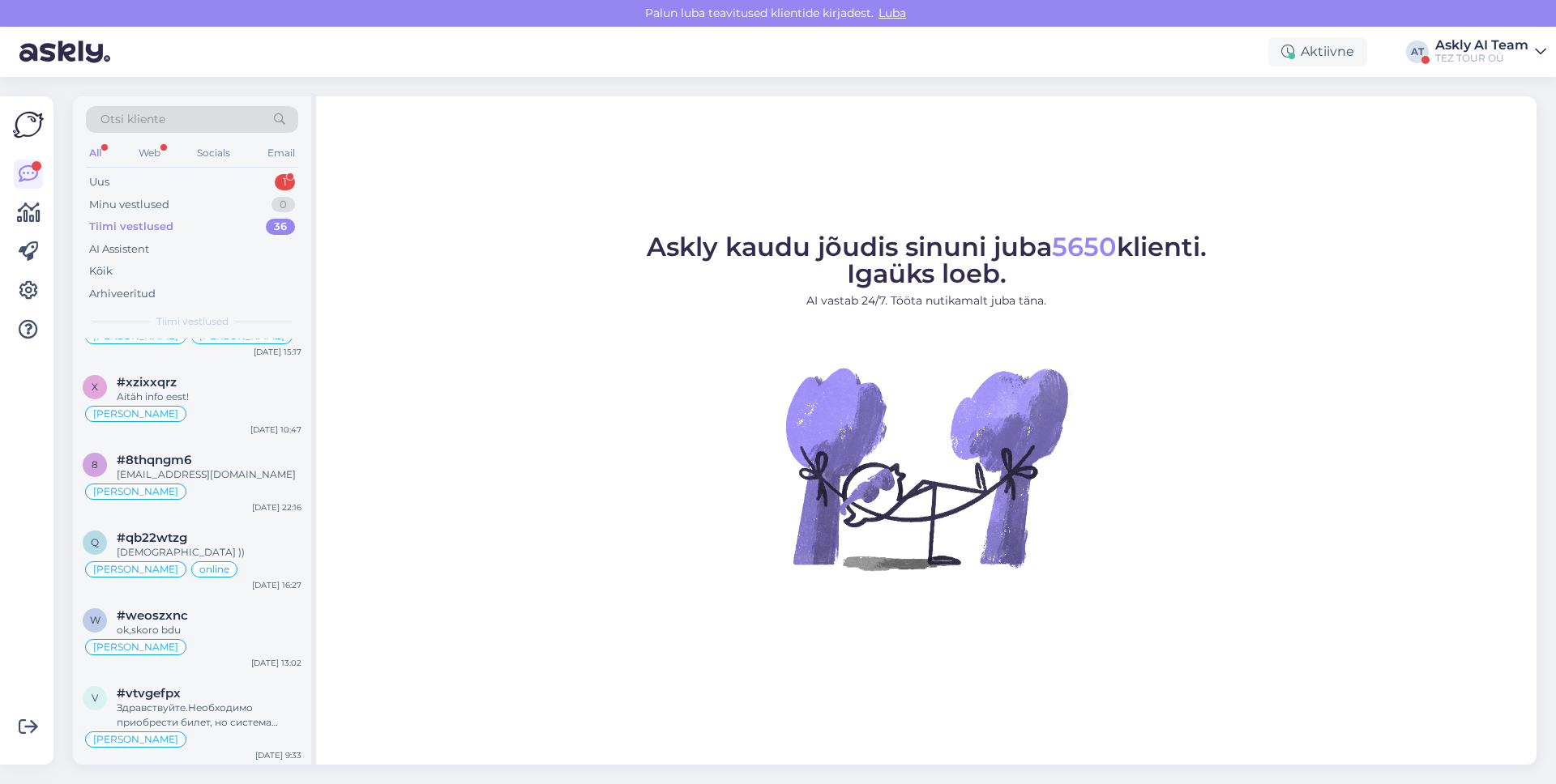
scroll to position [2553, 0]
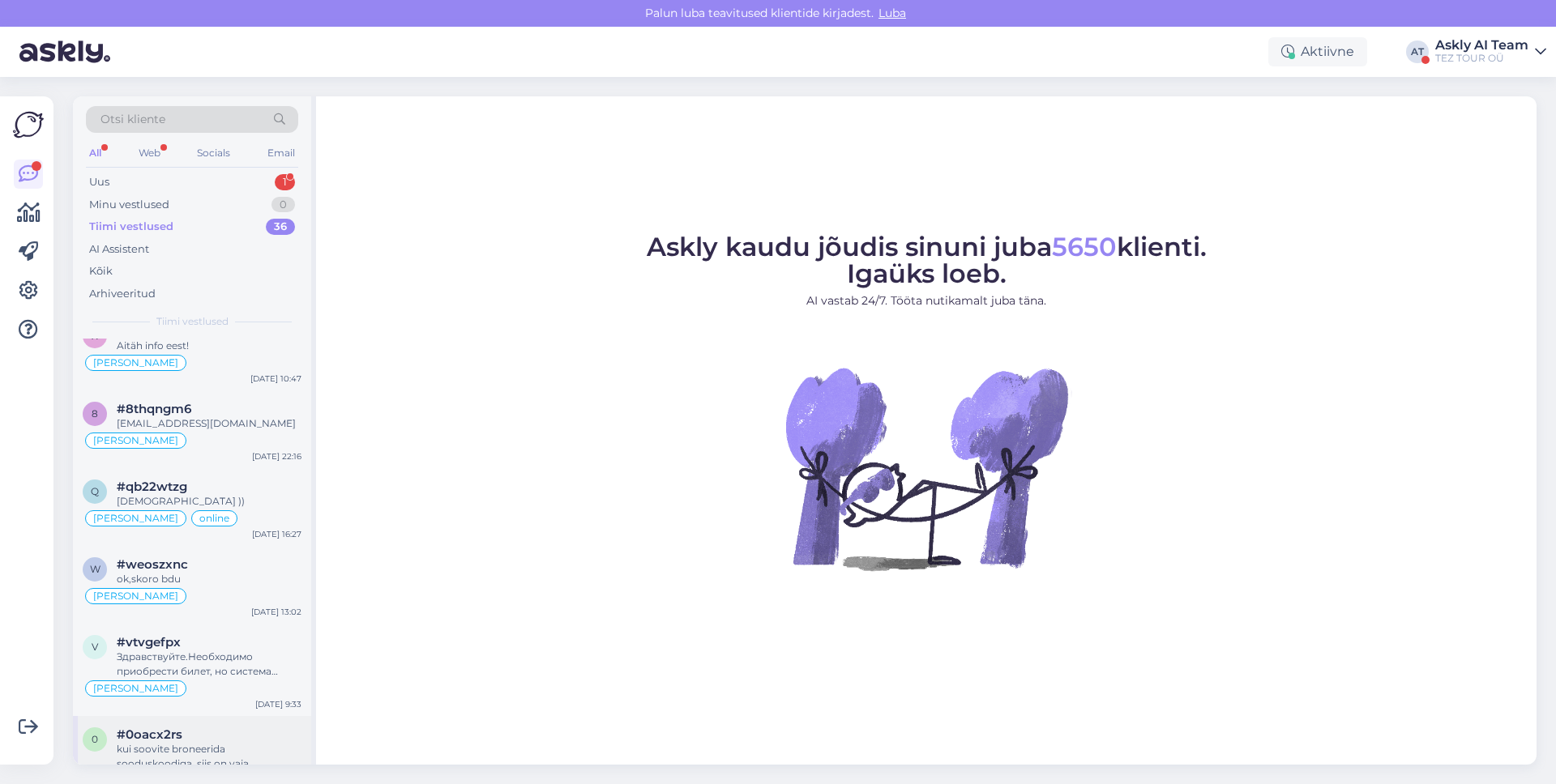
click at [266, 742] on div "kui soovite broneerida sooduskoodiga, siis on vaja vormistada broneering ONLINE…" at bounding box center [208, 757] width 184 height 29
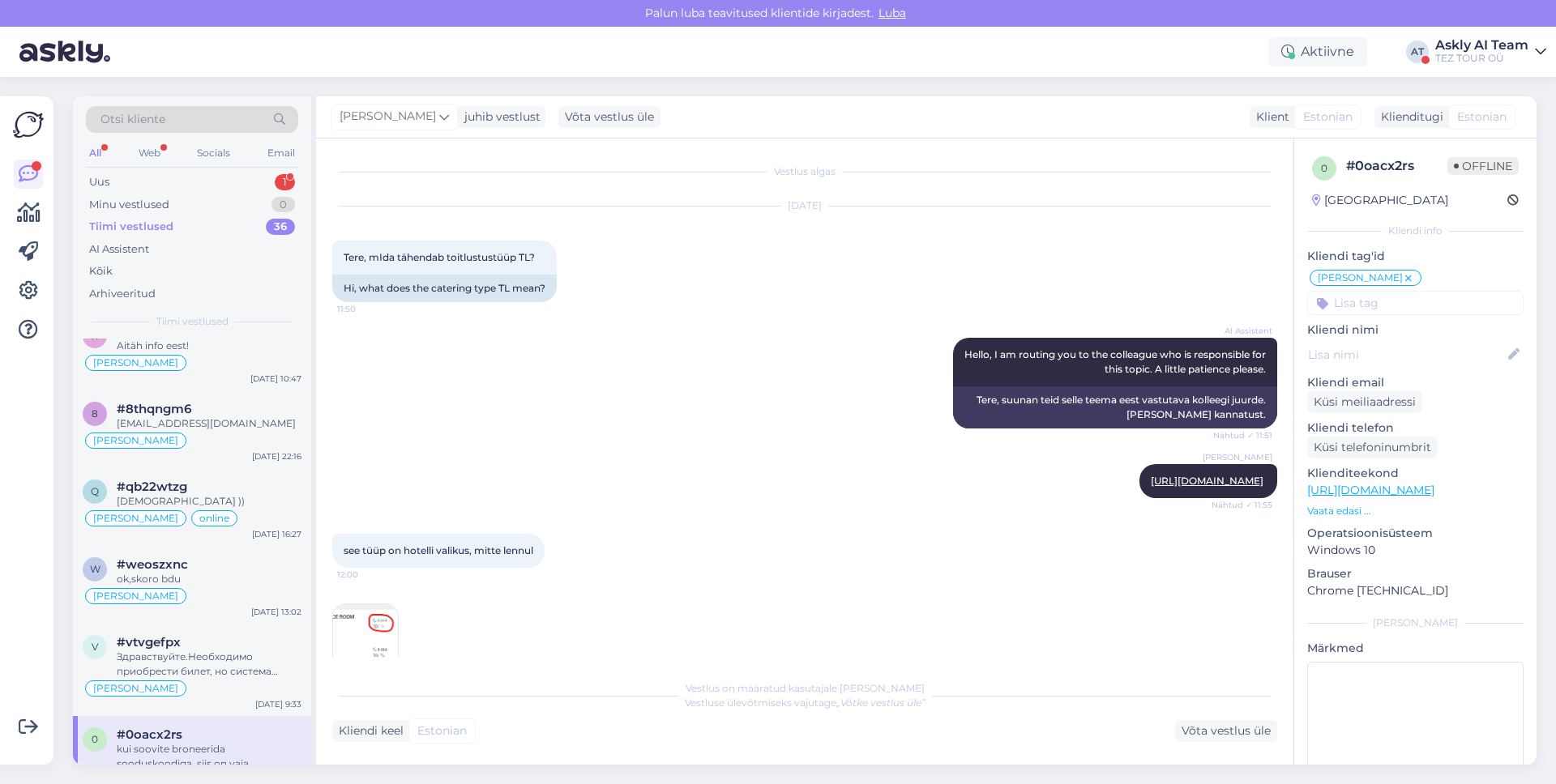
scroll to position [353, 0]
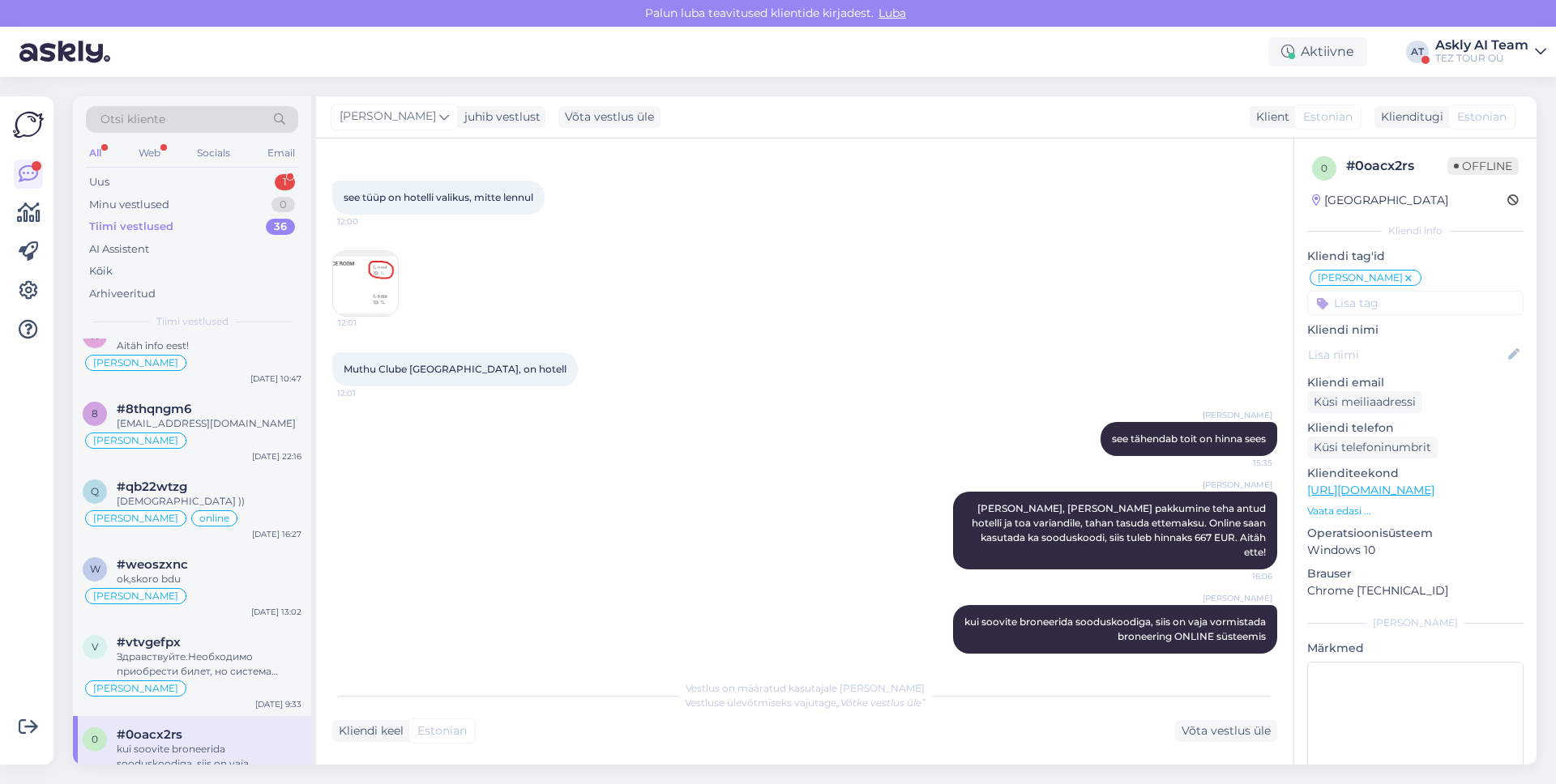
click at [348, 308] on img at bounding box center [365, 284] width 65 height 65
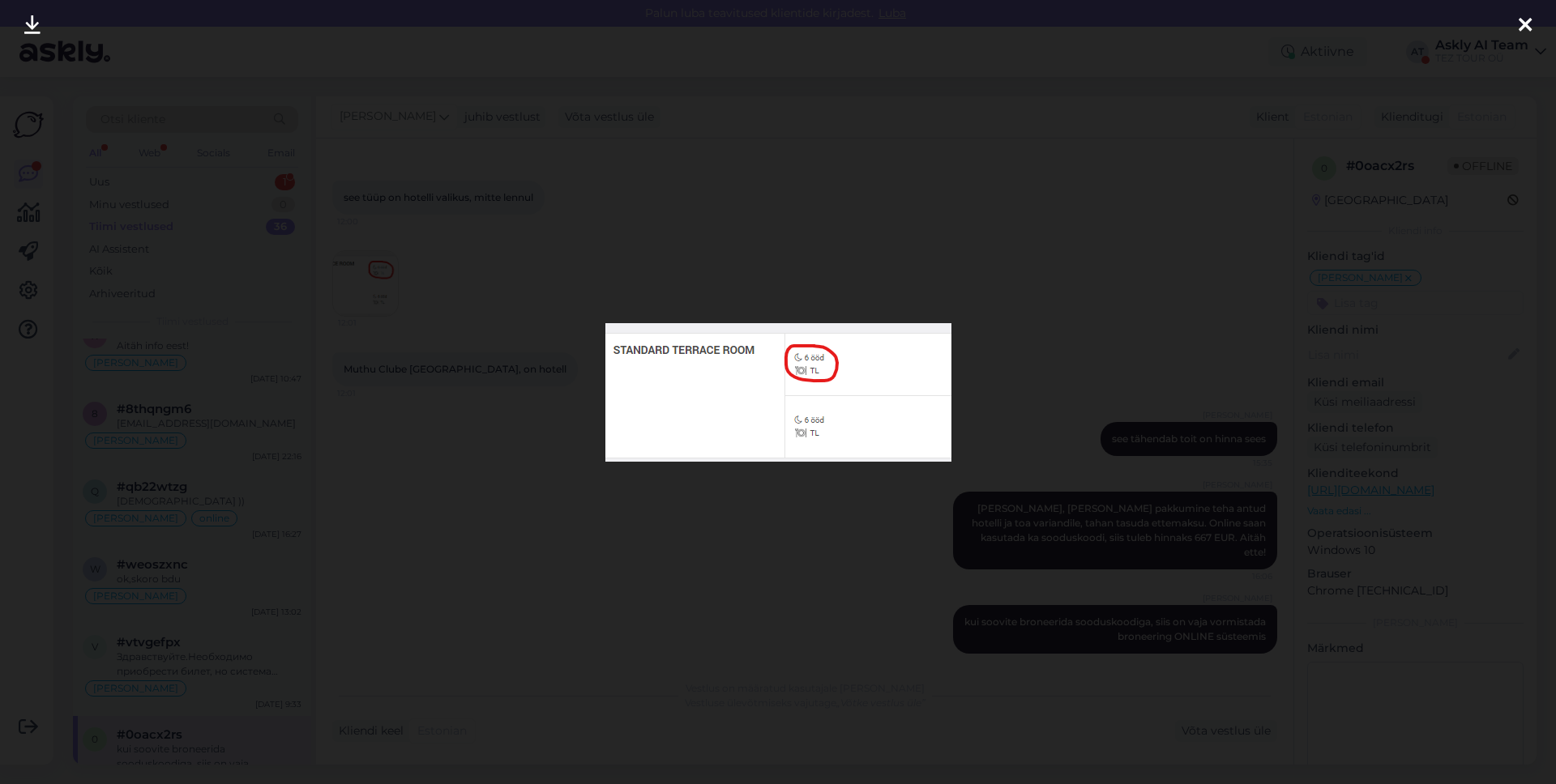
click at [414, 286] on div at bounding box center [778, 392] width 1556 height 784
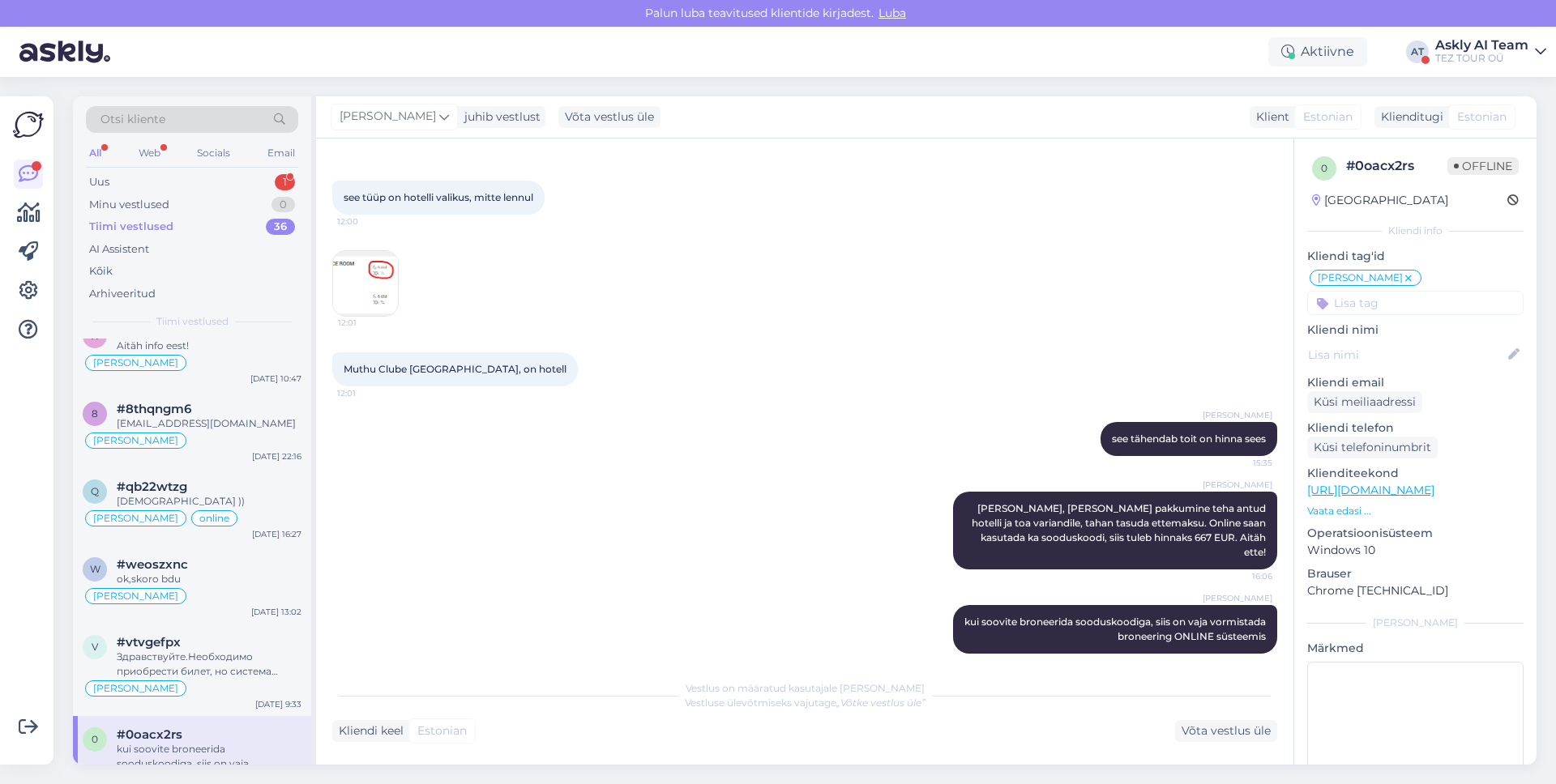
click at [388, 294] on img at bounding box center [365, 284] width 65 height 65
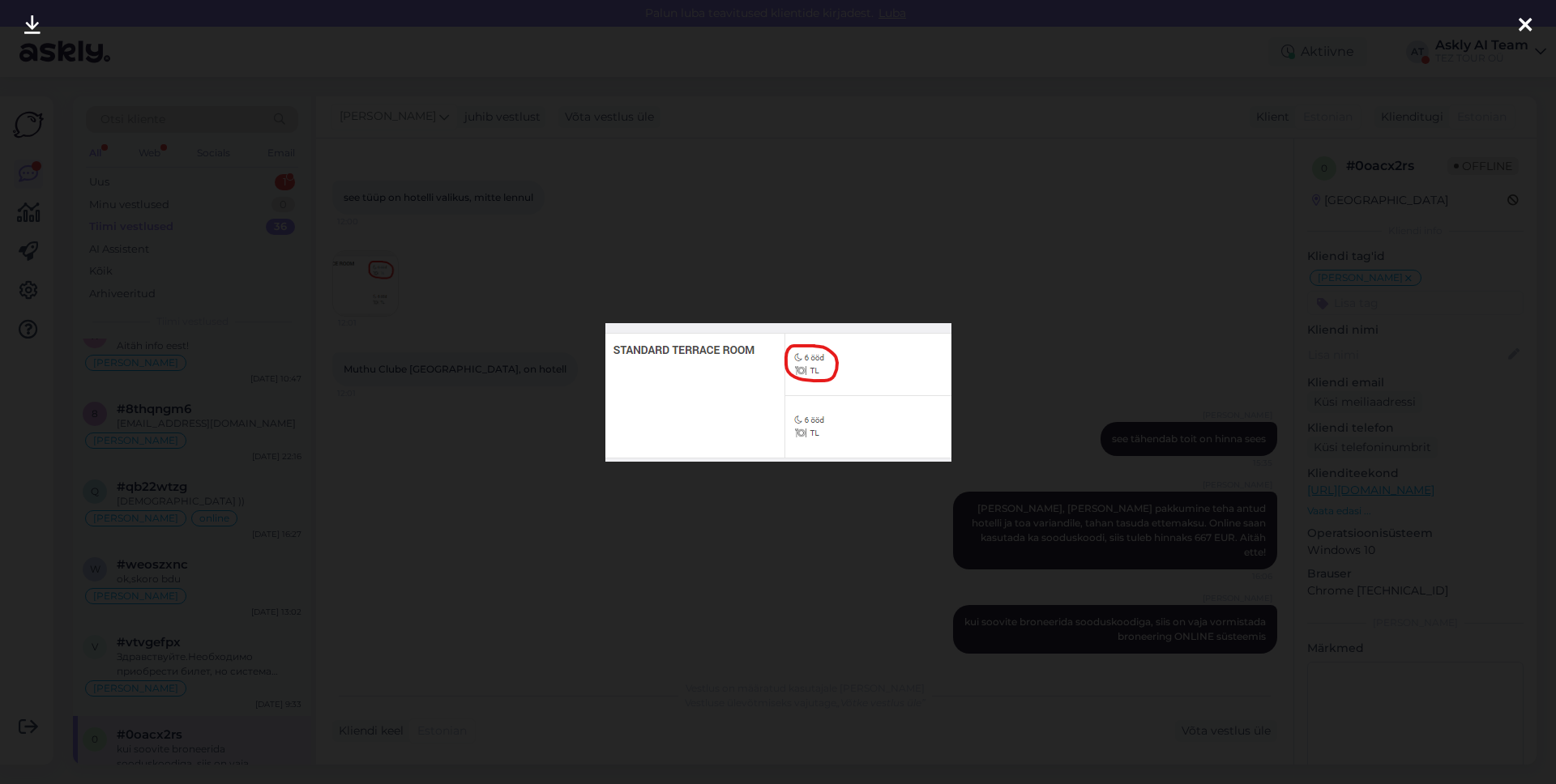
click at [410, 320] on div at bounding box center [778, 392] width 1556 height 784
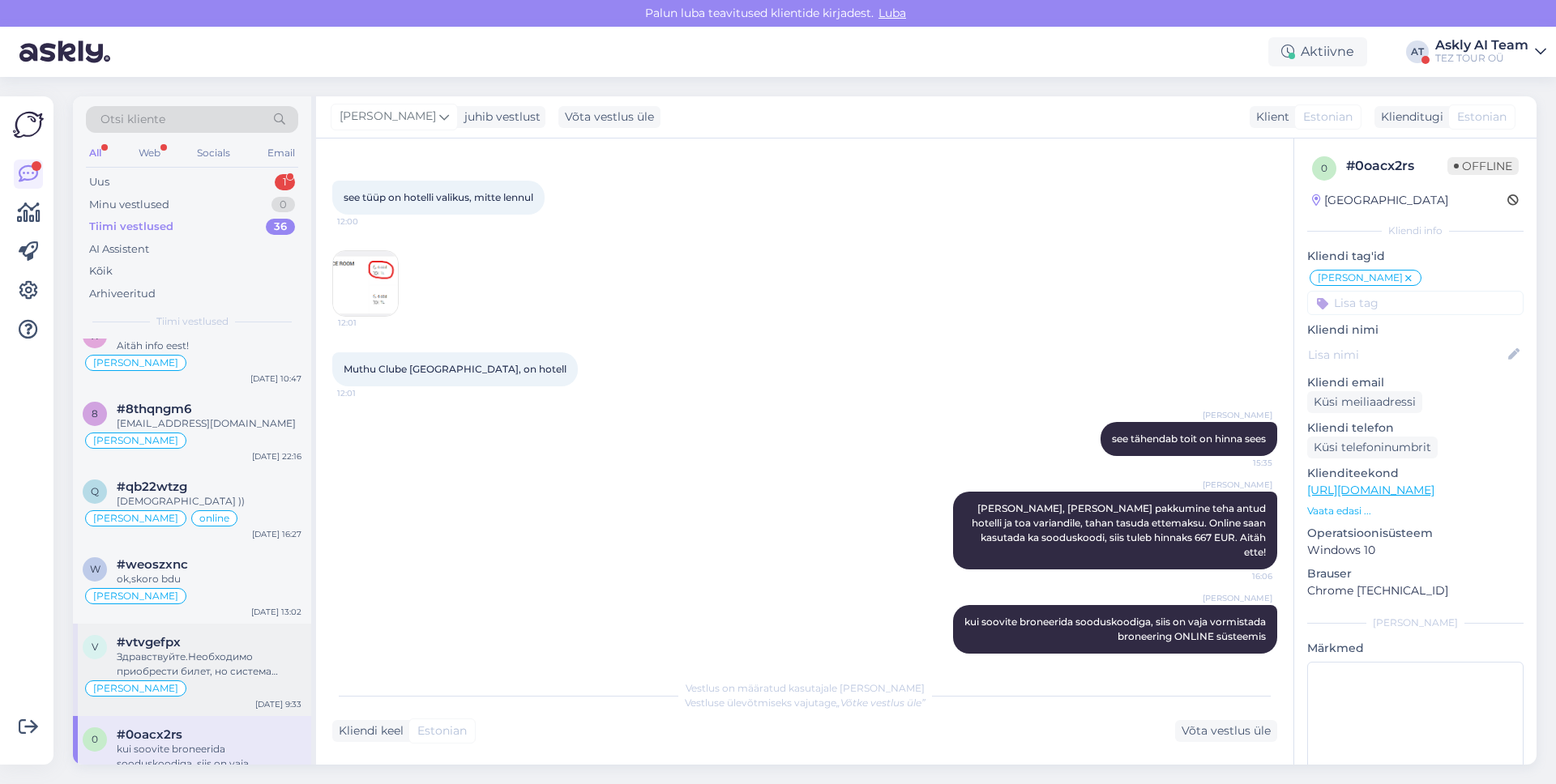
click at [222, 679] on div "[PERSON_NAME]" at bounding box center [191, 688] width 218 height 20
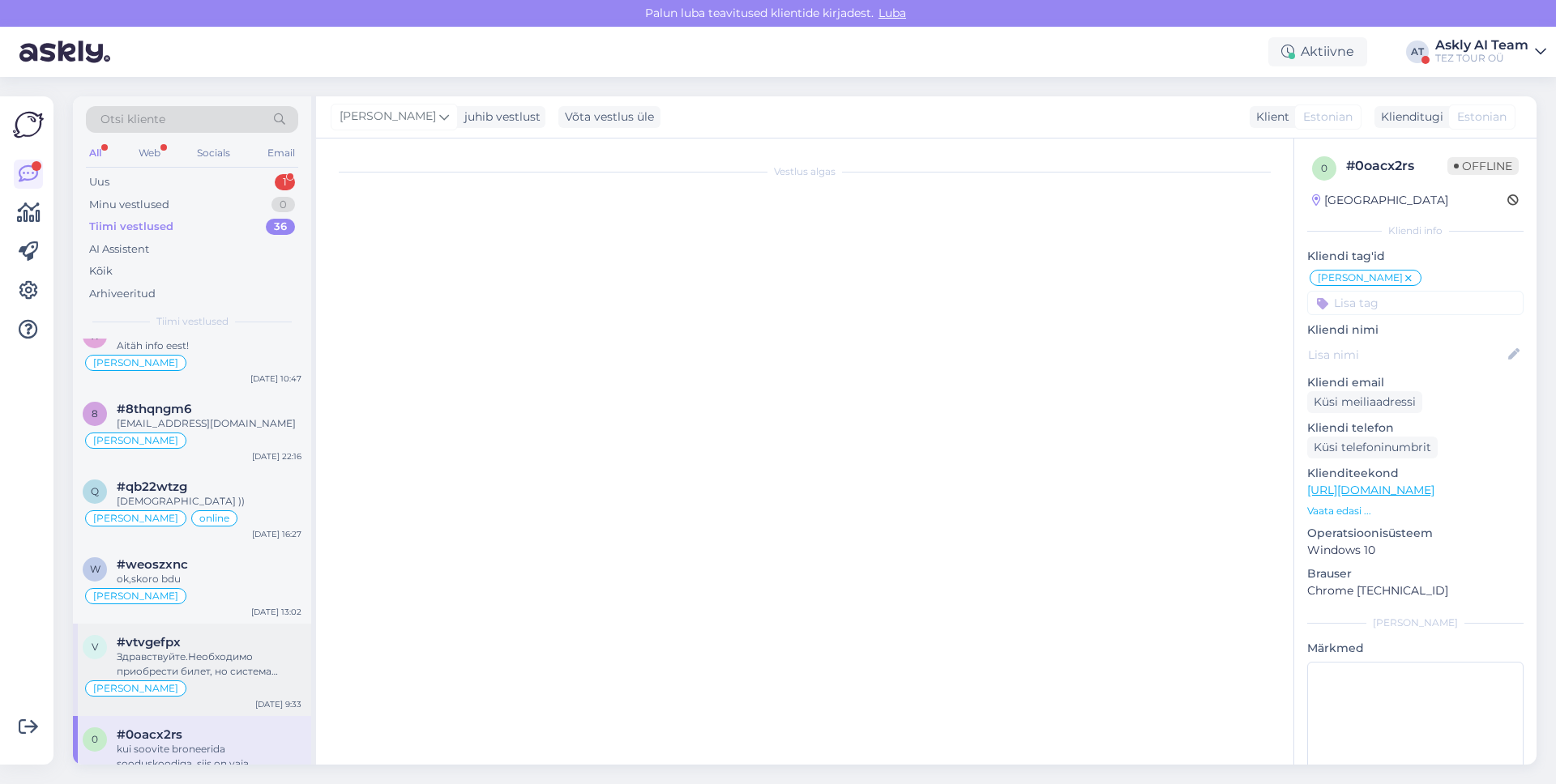
scroll to position [382, 0]
